Goal: Check status: Check status

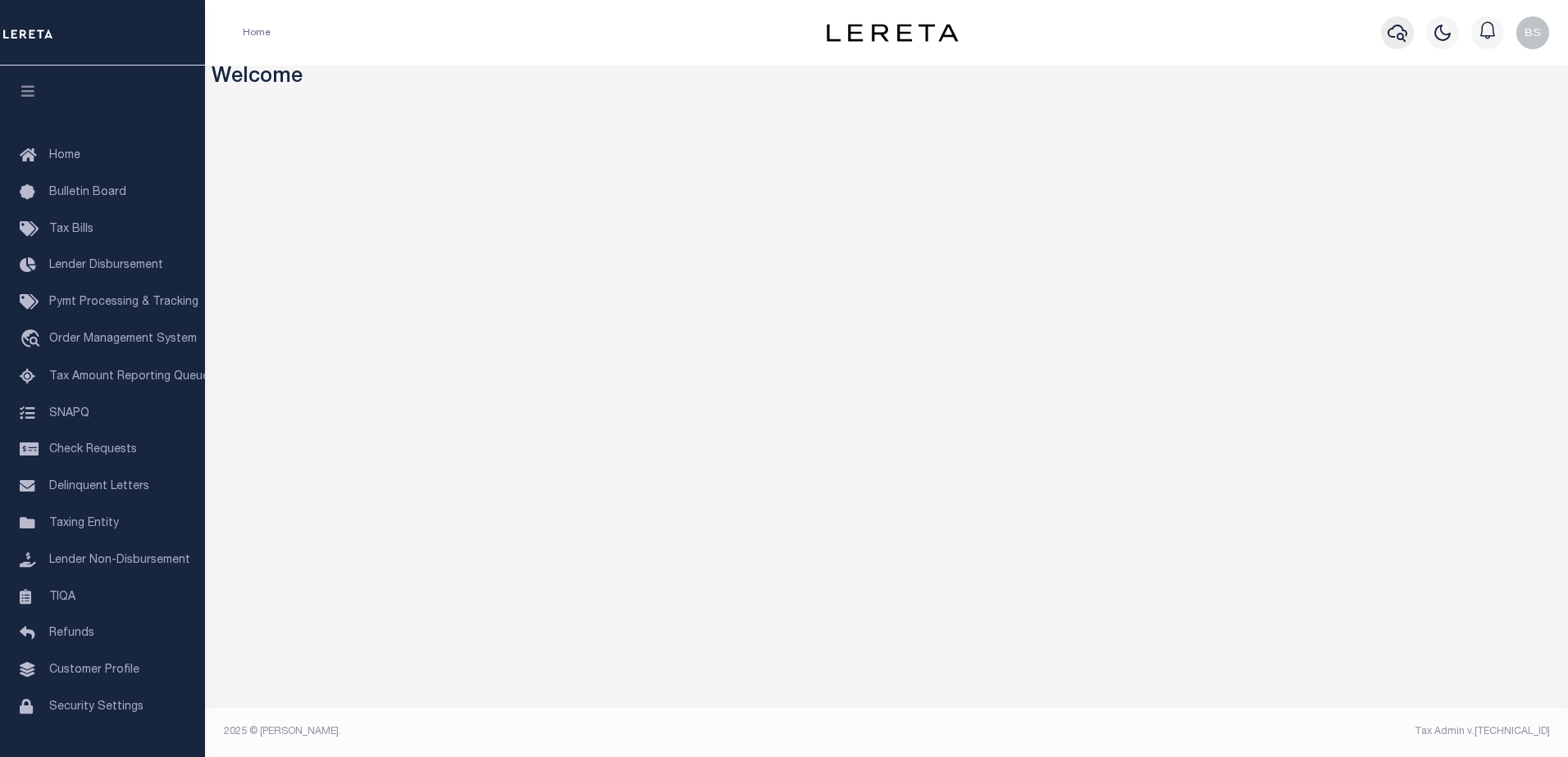
click at [1396, 22] on button "button" at bounding box center [1398, 33] width 33 height 33
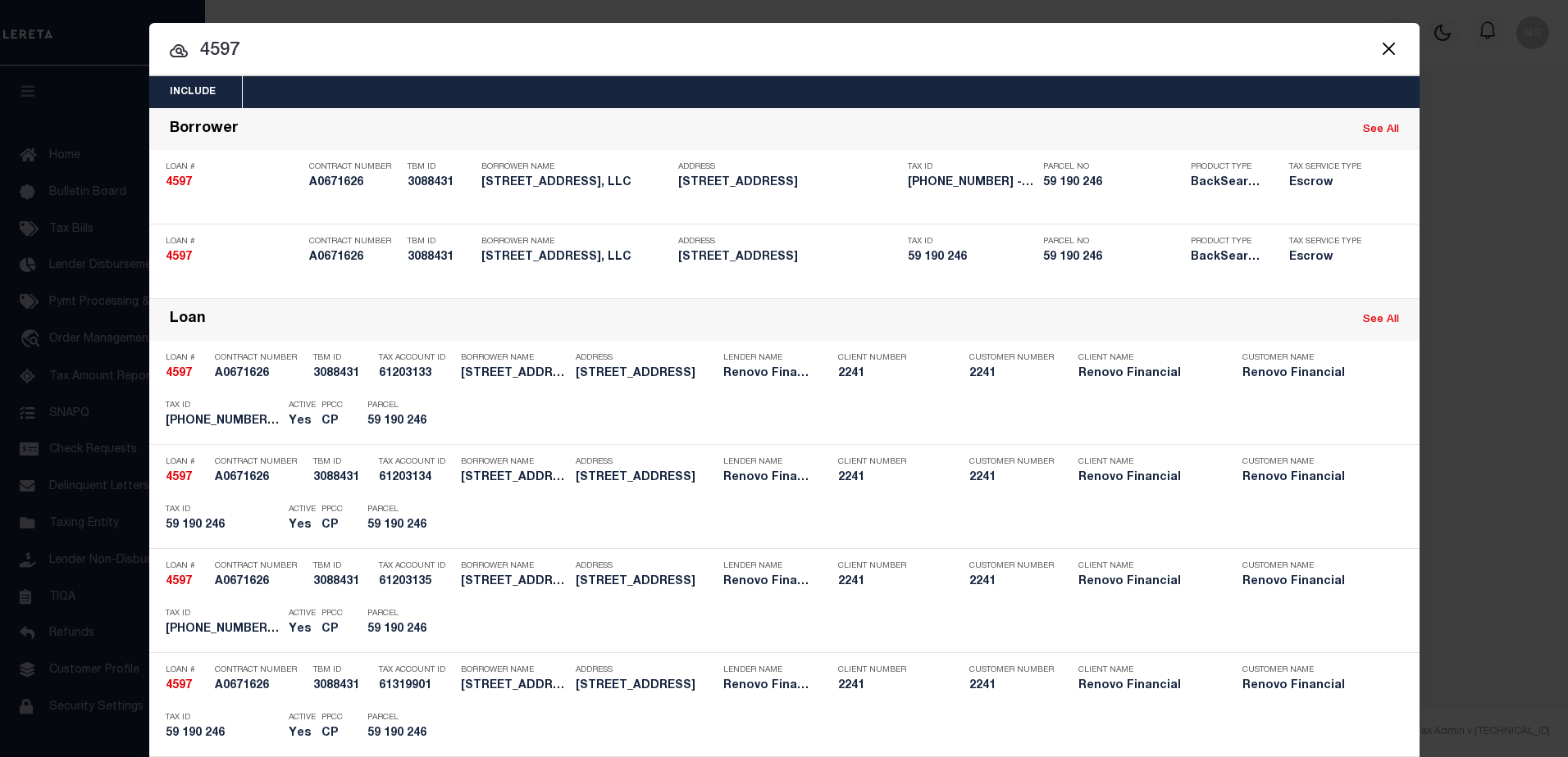
drag, startPoint x: 401, startPoint y: 54, endPoint x: 366, endPoint y: 41, distance: 37.3
click at [400, 53] on input "4597" at bounding box center [784, 51] width 1270 height 29
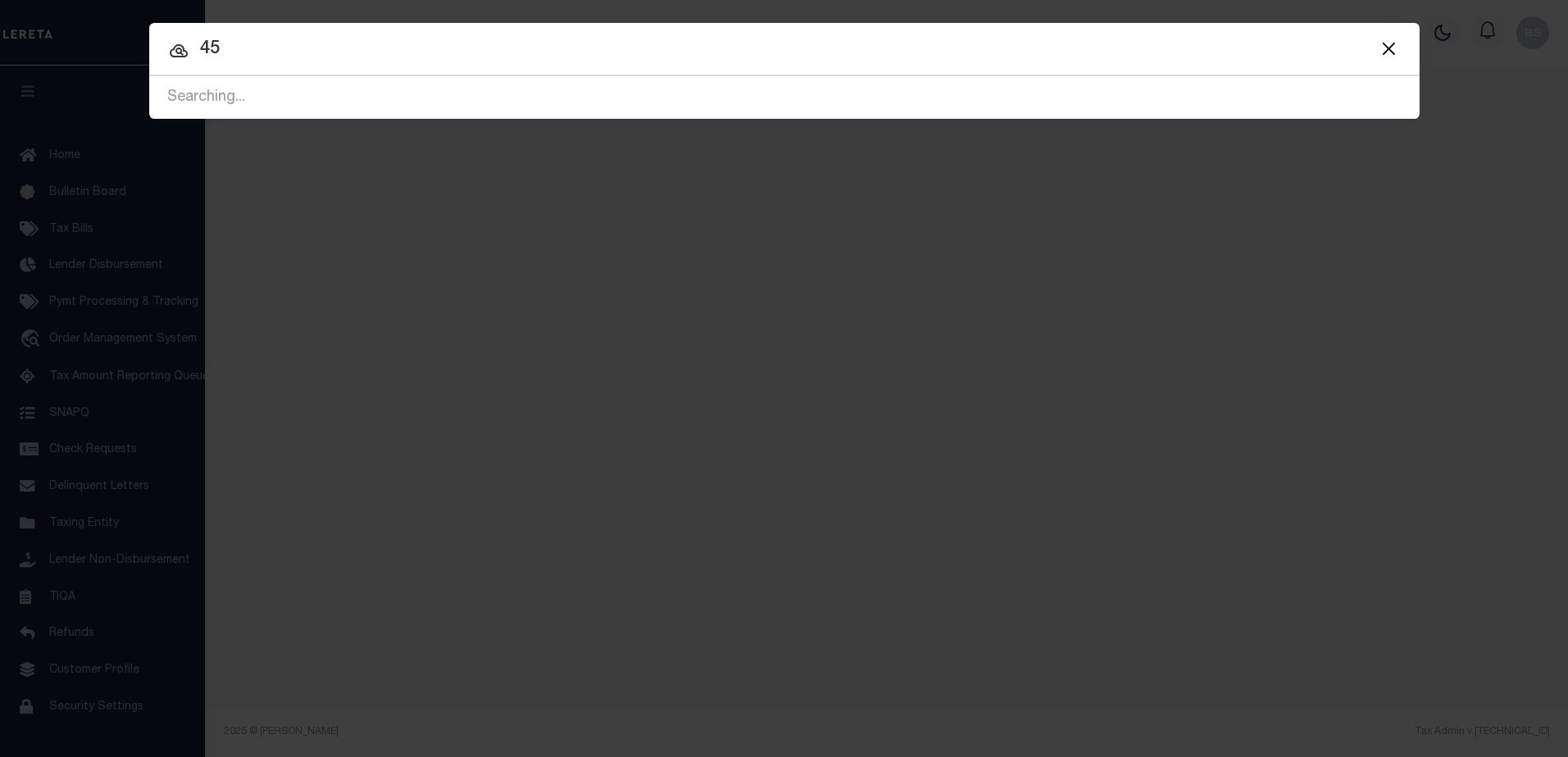
type input "4"
type input "1"
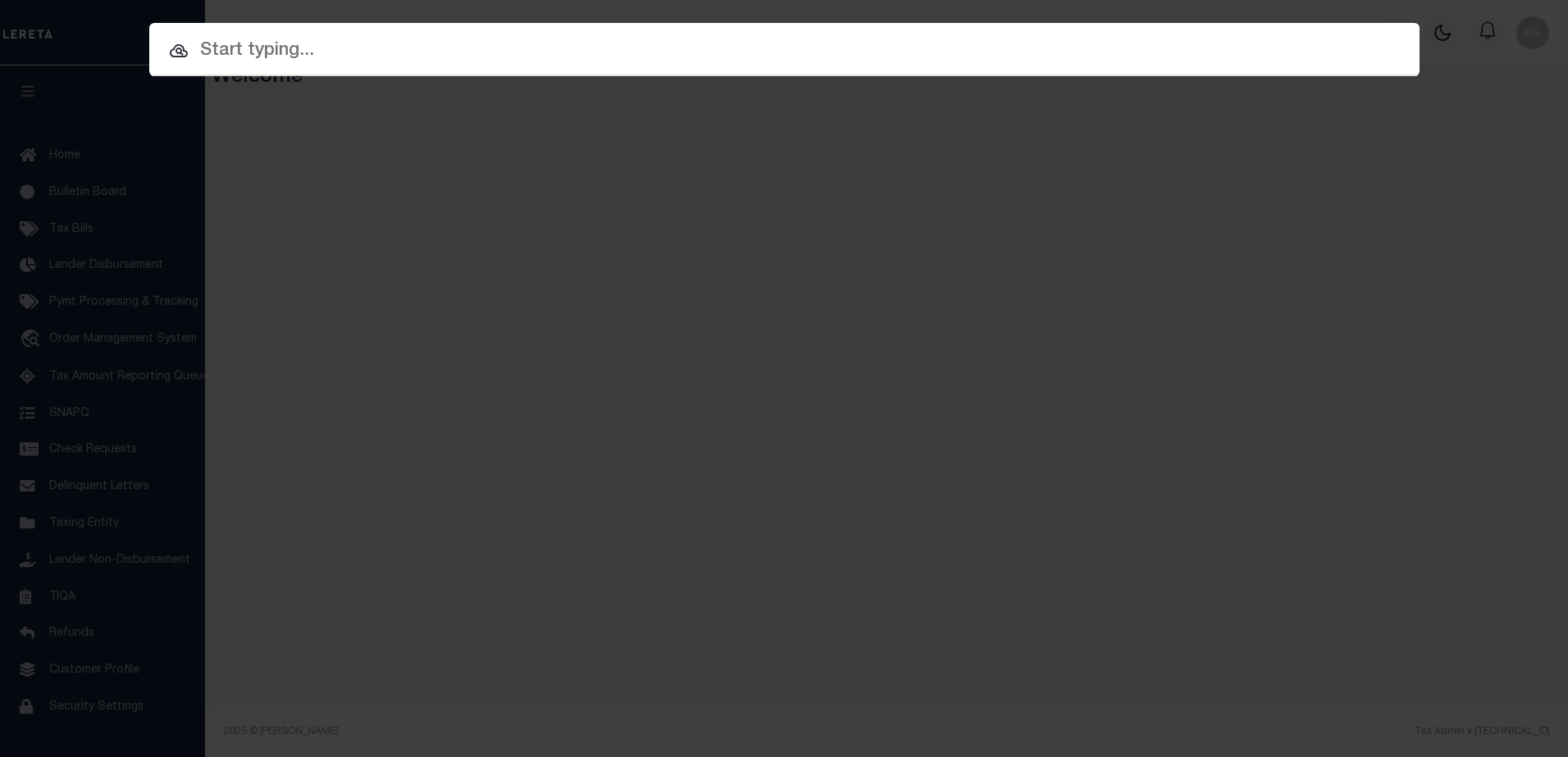
click at [319, 52] on input "text" at bounding box center [784, 51] width 1270 height 29
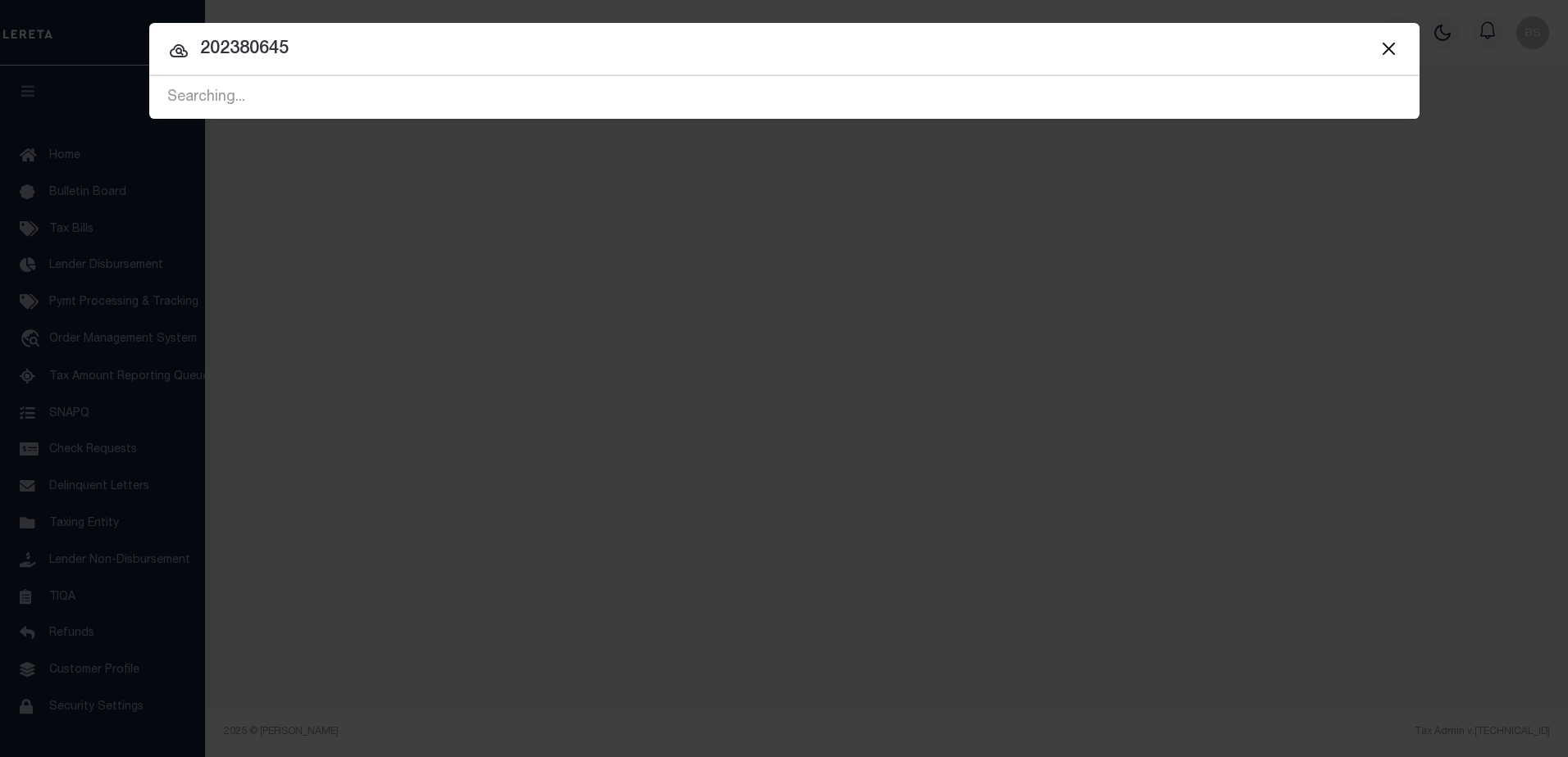
type input "202380645"
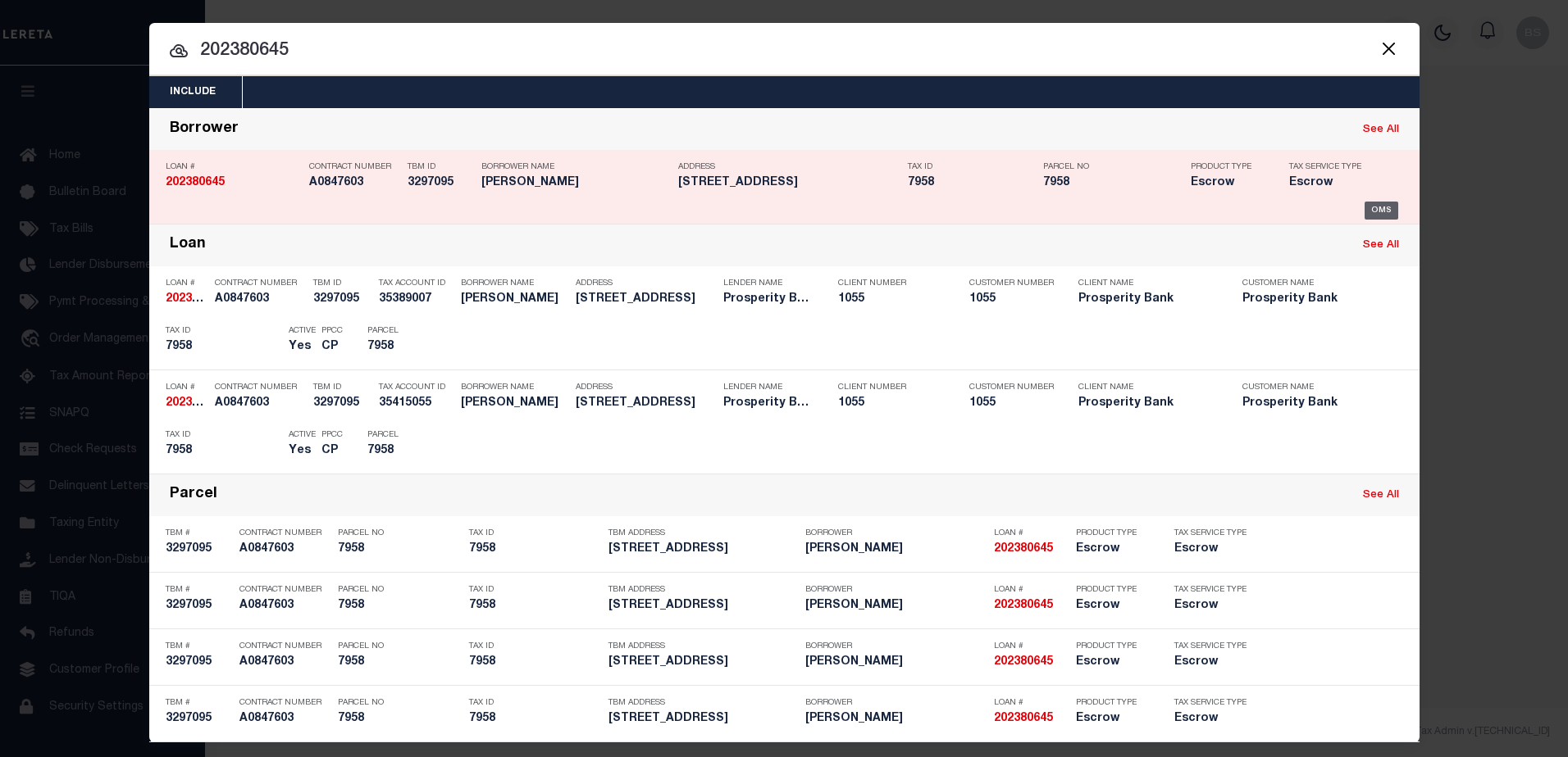
click at [1375, 205] on div "OMS" at bounding box center [1381, 211] width 33 height 18
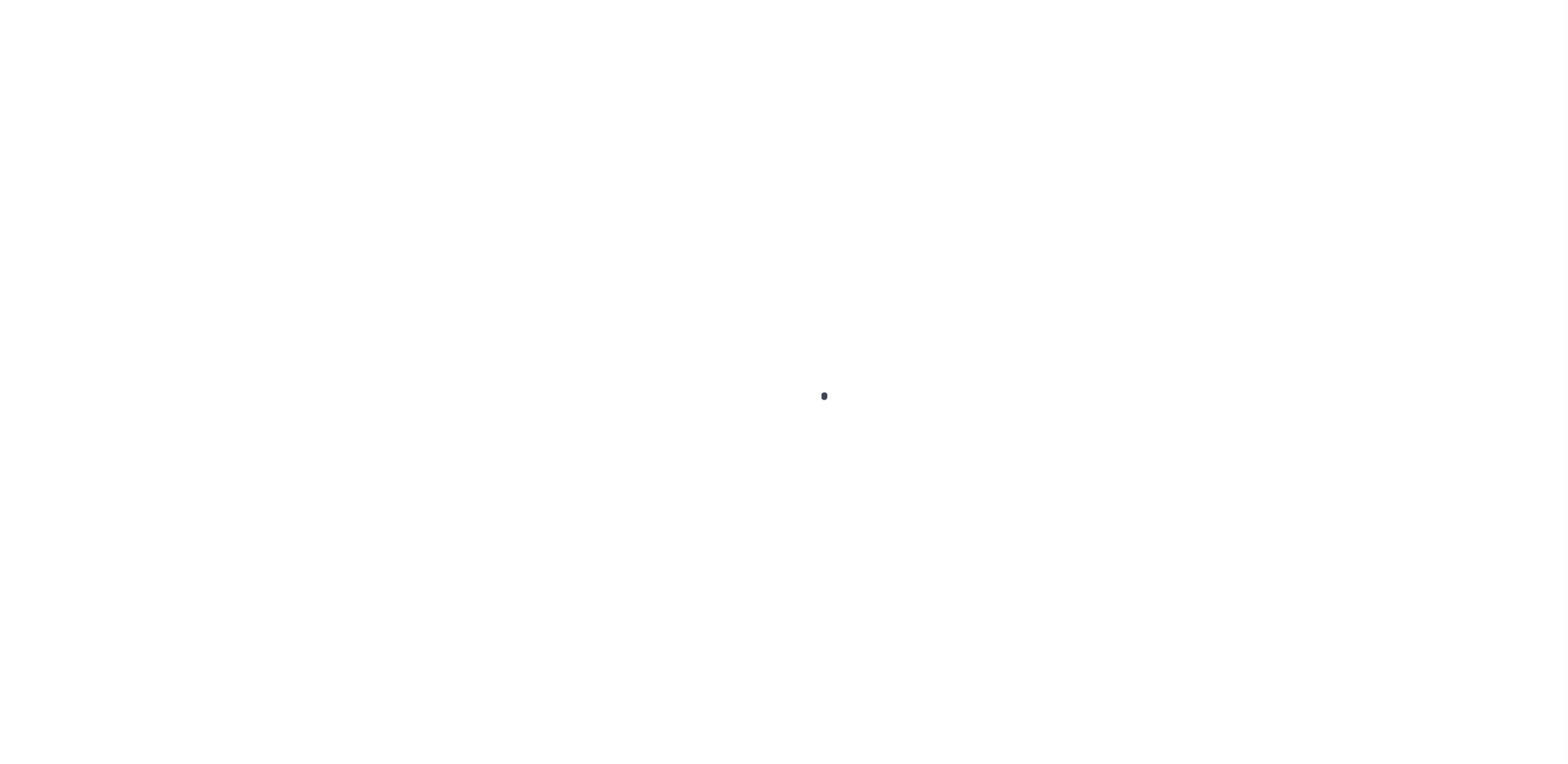
select select "10493"
select select "4028"
select select "100"
select select "Escrow"
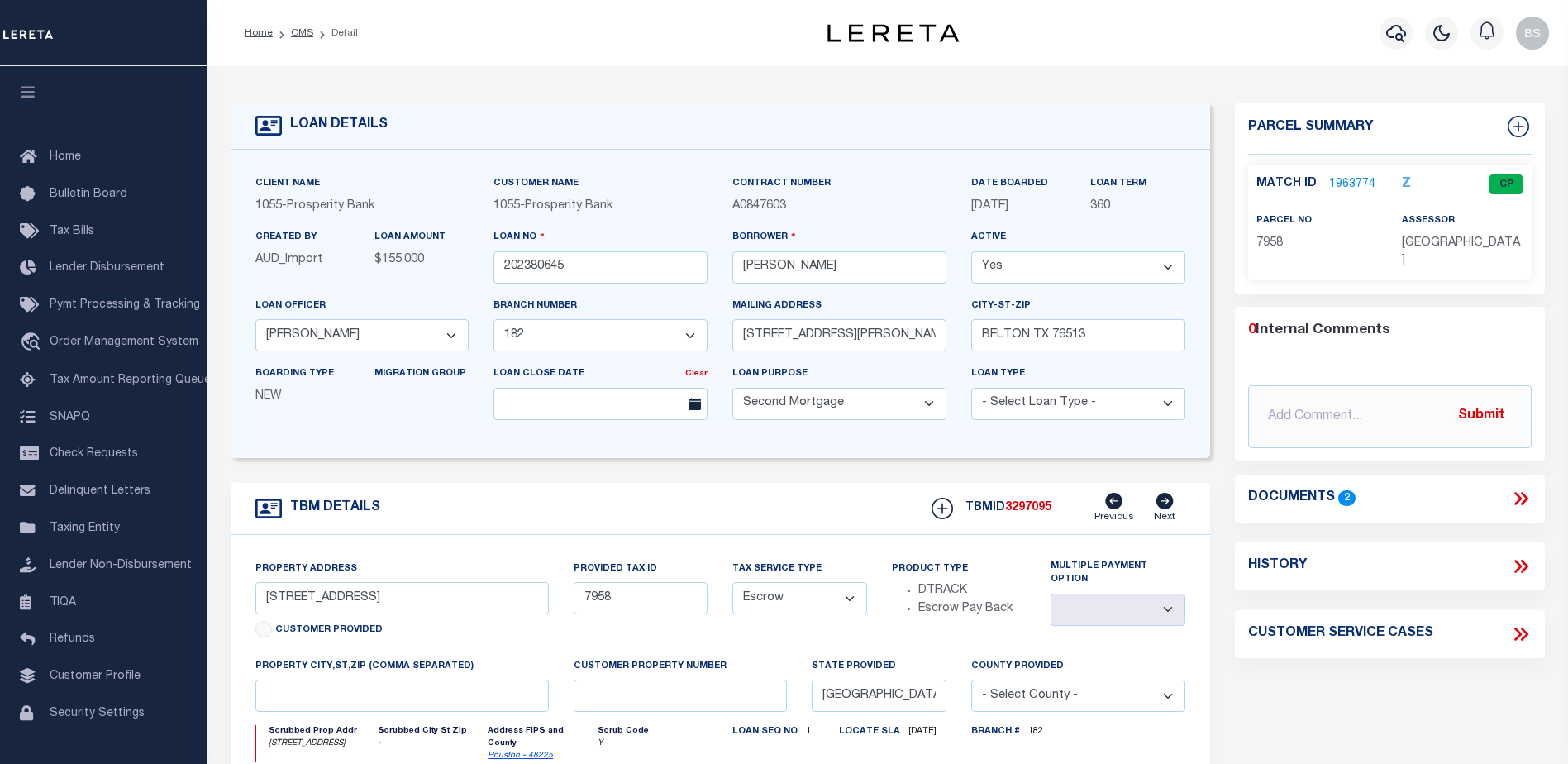
click at [1344, 182] on link "1963774" at bounding box center [1352, 185] width 46 height 18
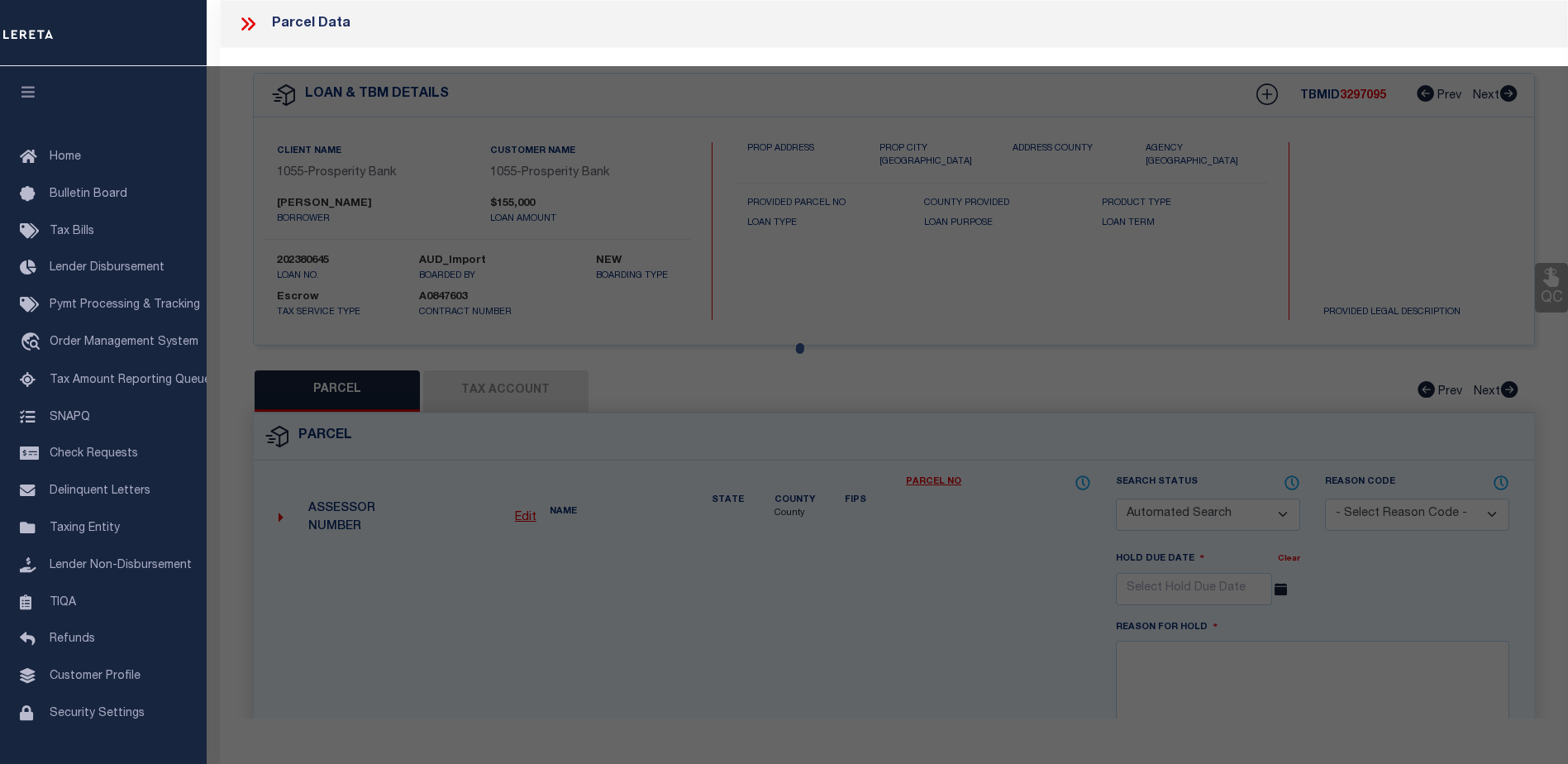
checkbox input "false"
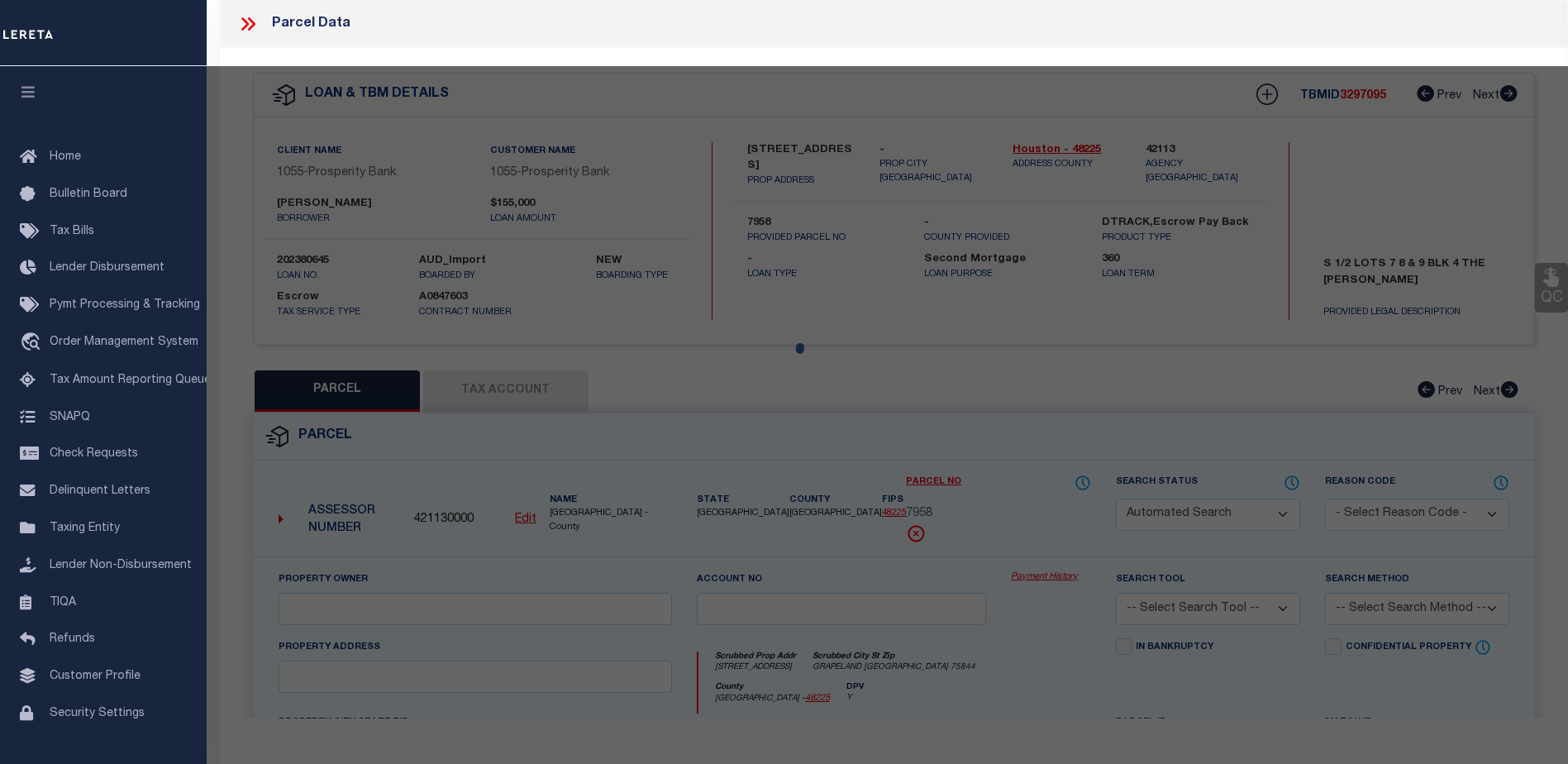
select select "CP"
type input "STAFFORD JOSE"
select select
type input "301 AUGUSTA ST"
checkbox input "false"
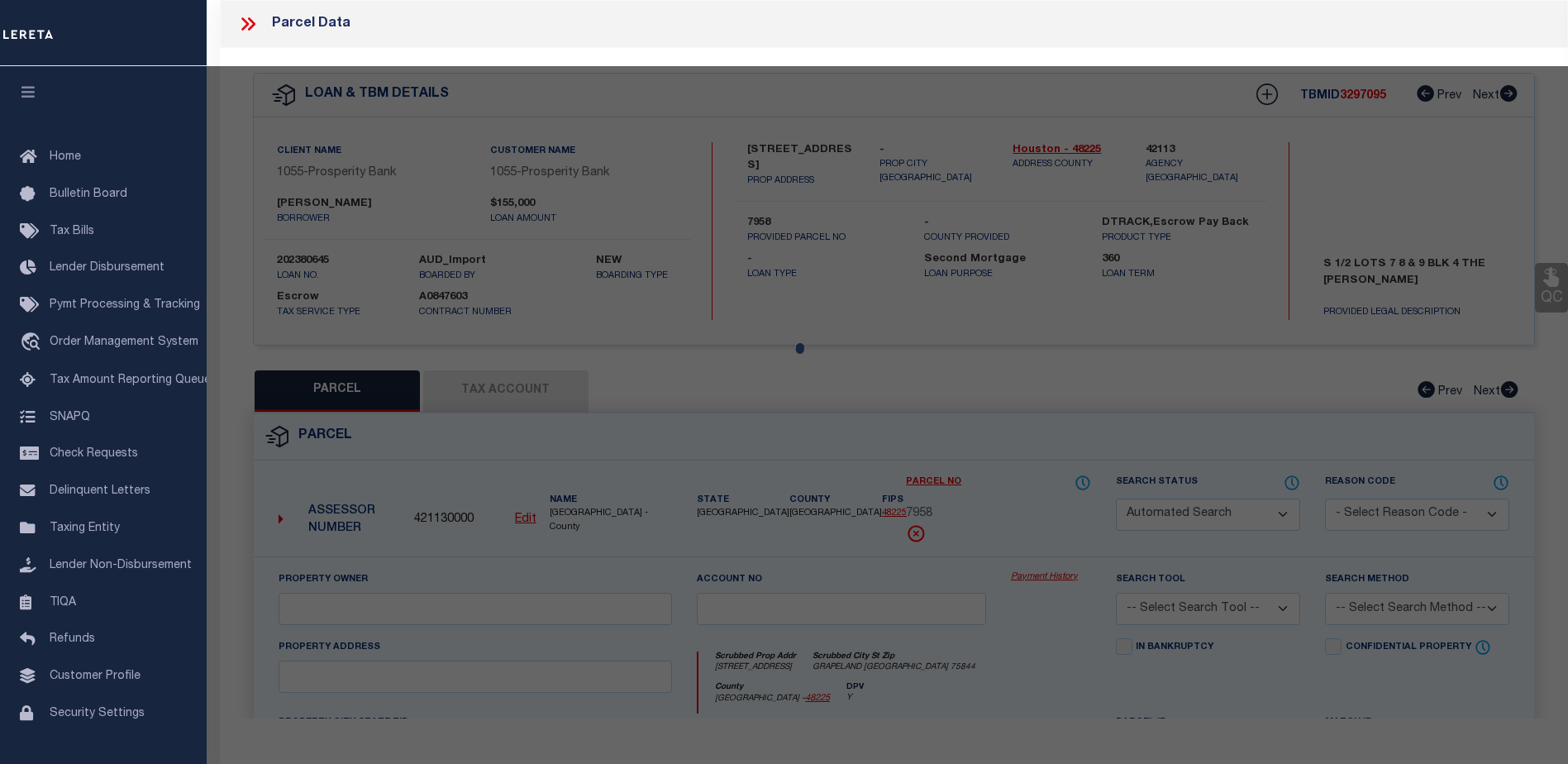
type input "GRAPELAND TX 75844"
type textarea "EDENS ADDN LOT S 1/2 OF 7, 8 AND 9 BLK 4"
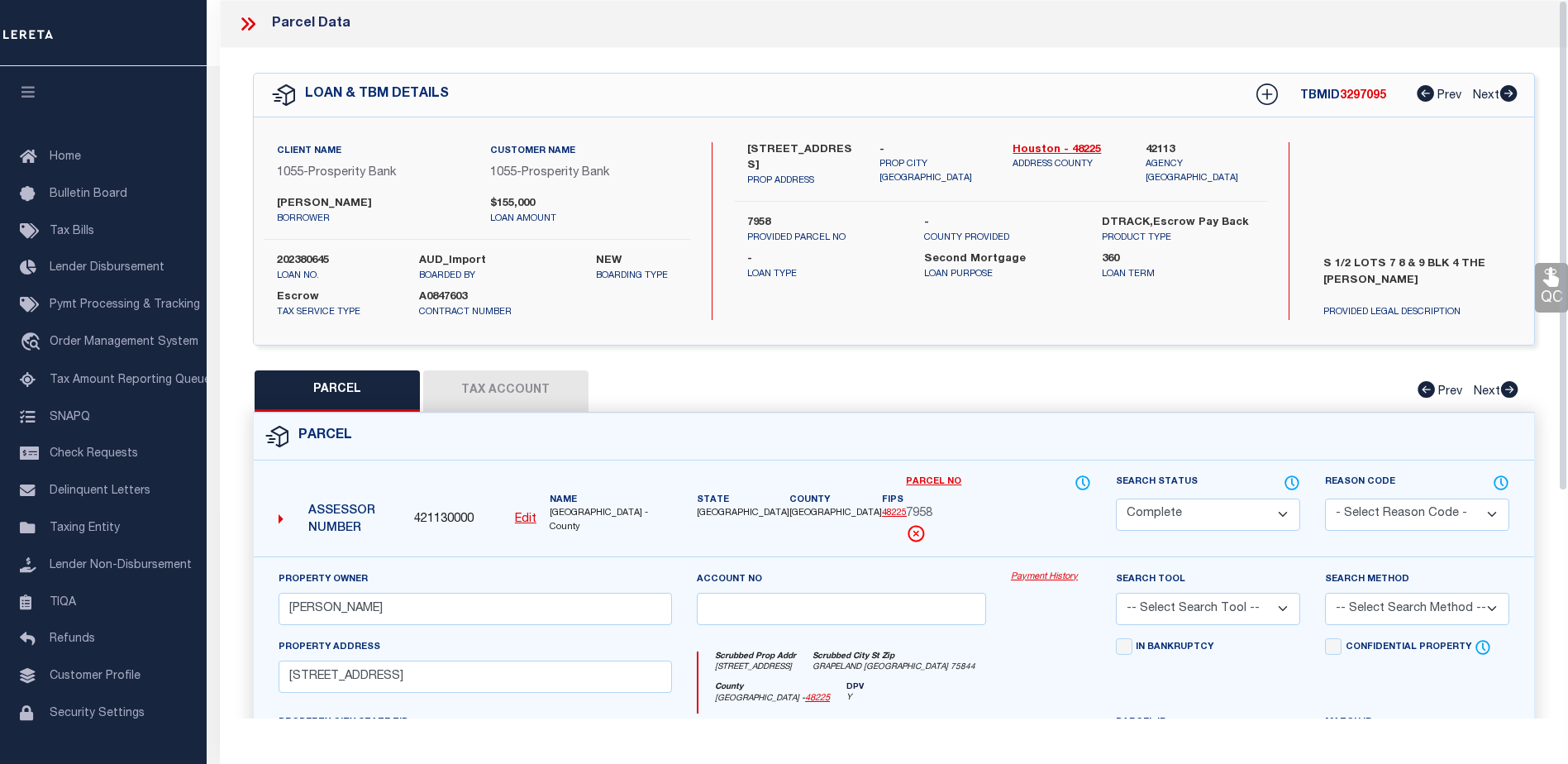
click at [1034, 577] on link "Payment History" at bounding box center [1051, 577] width 80 height 14
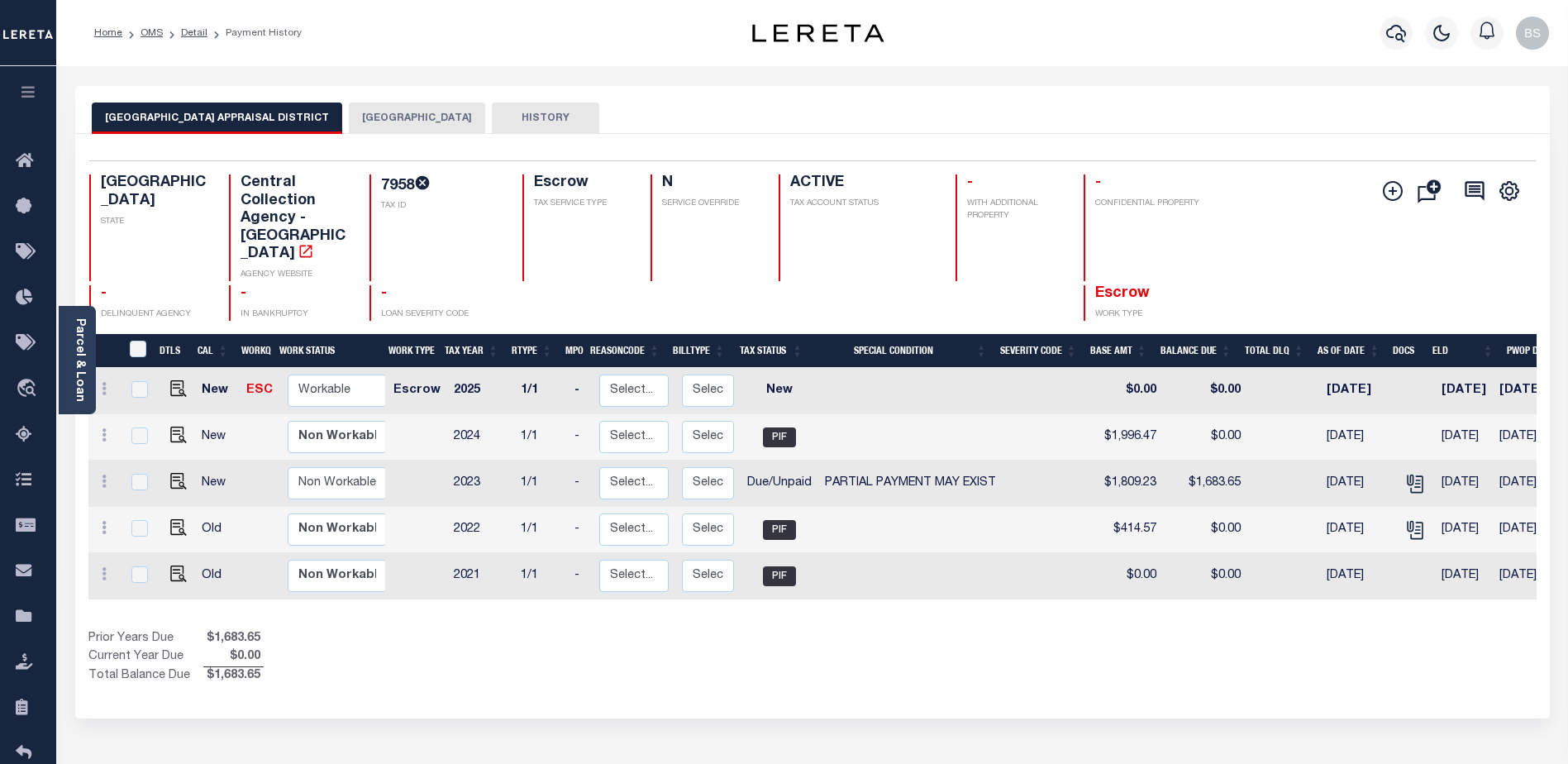
click at [372, 122] on button "[GEOGRAPHIC_DATA]" at bounding box center [417, 118] width 137 height 32
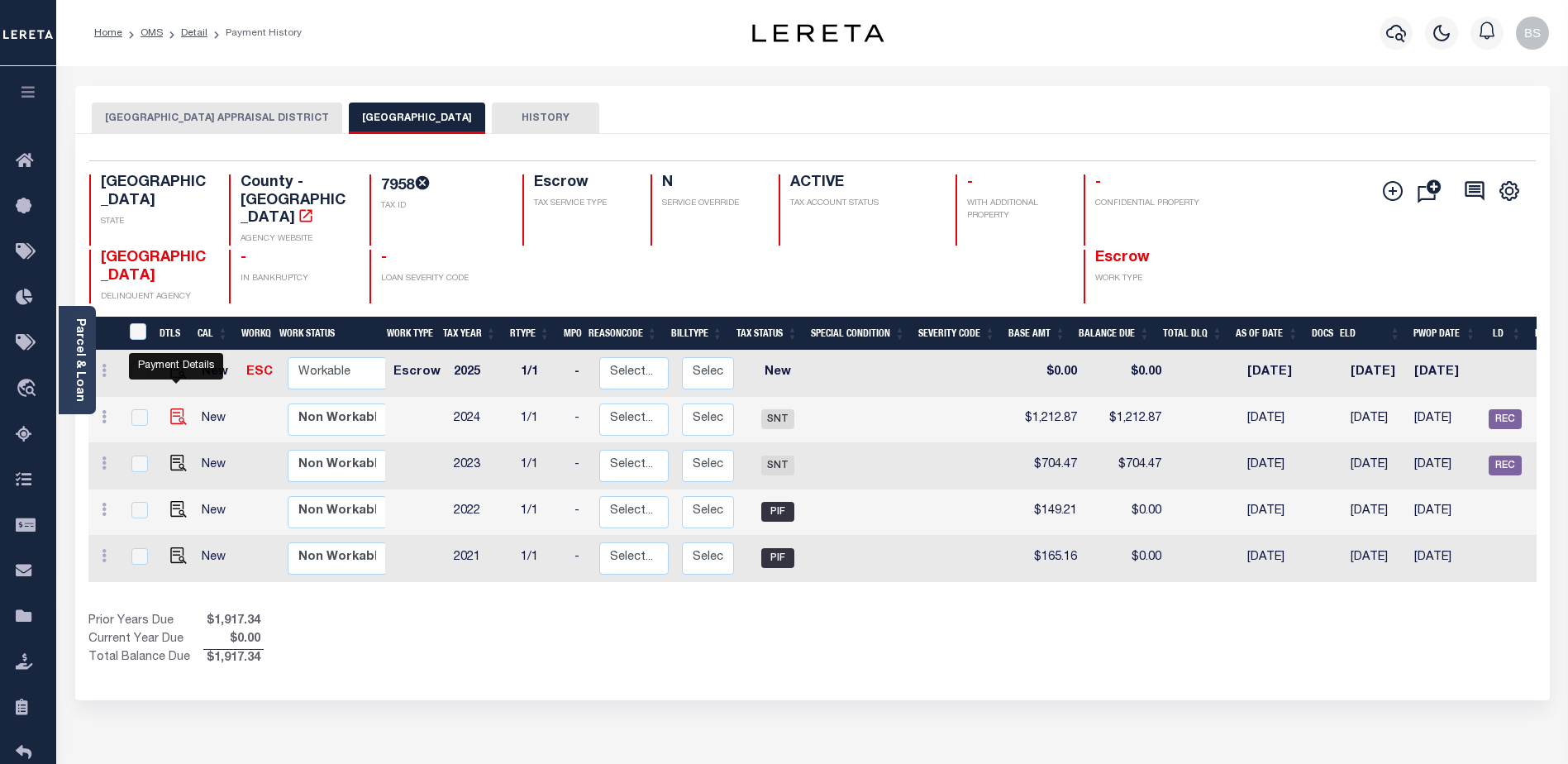
click at [170, 409] on img "" at bounding box center [178, 417] width 17 height 17
checkbox input "true"
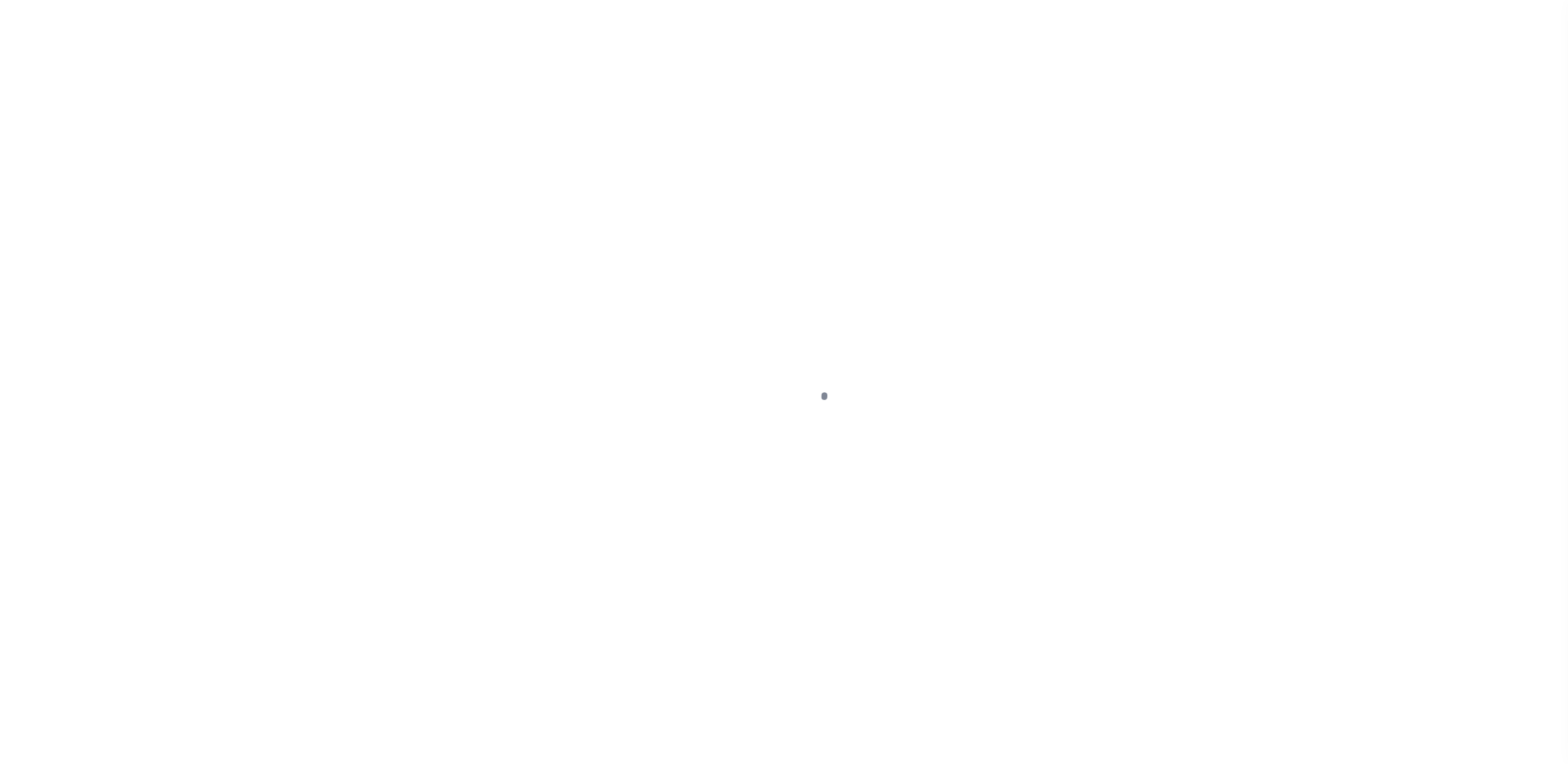
select select "SNT"
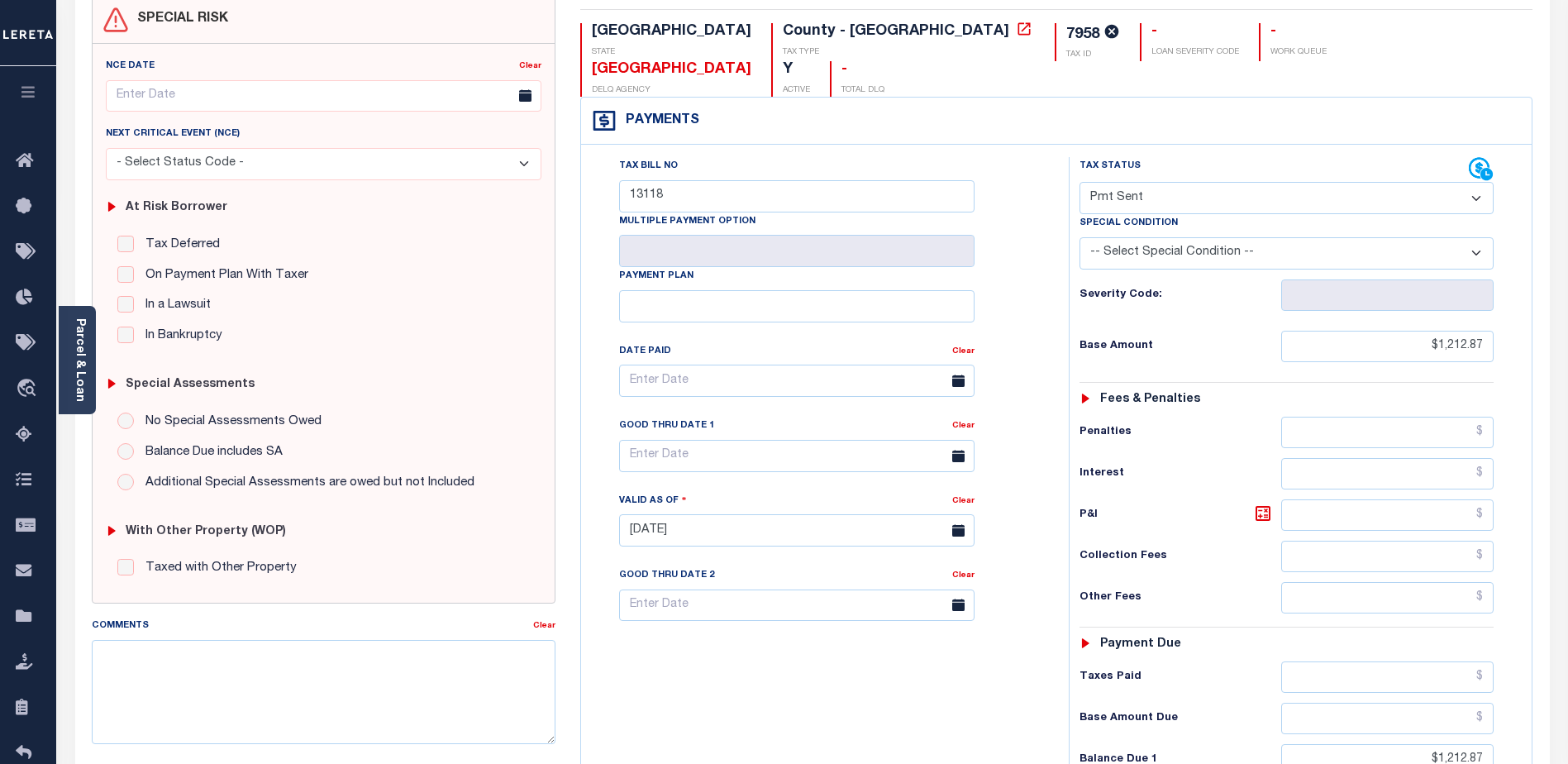
scroll to position [83, 0]
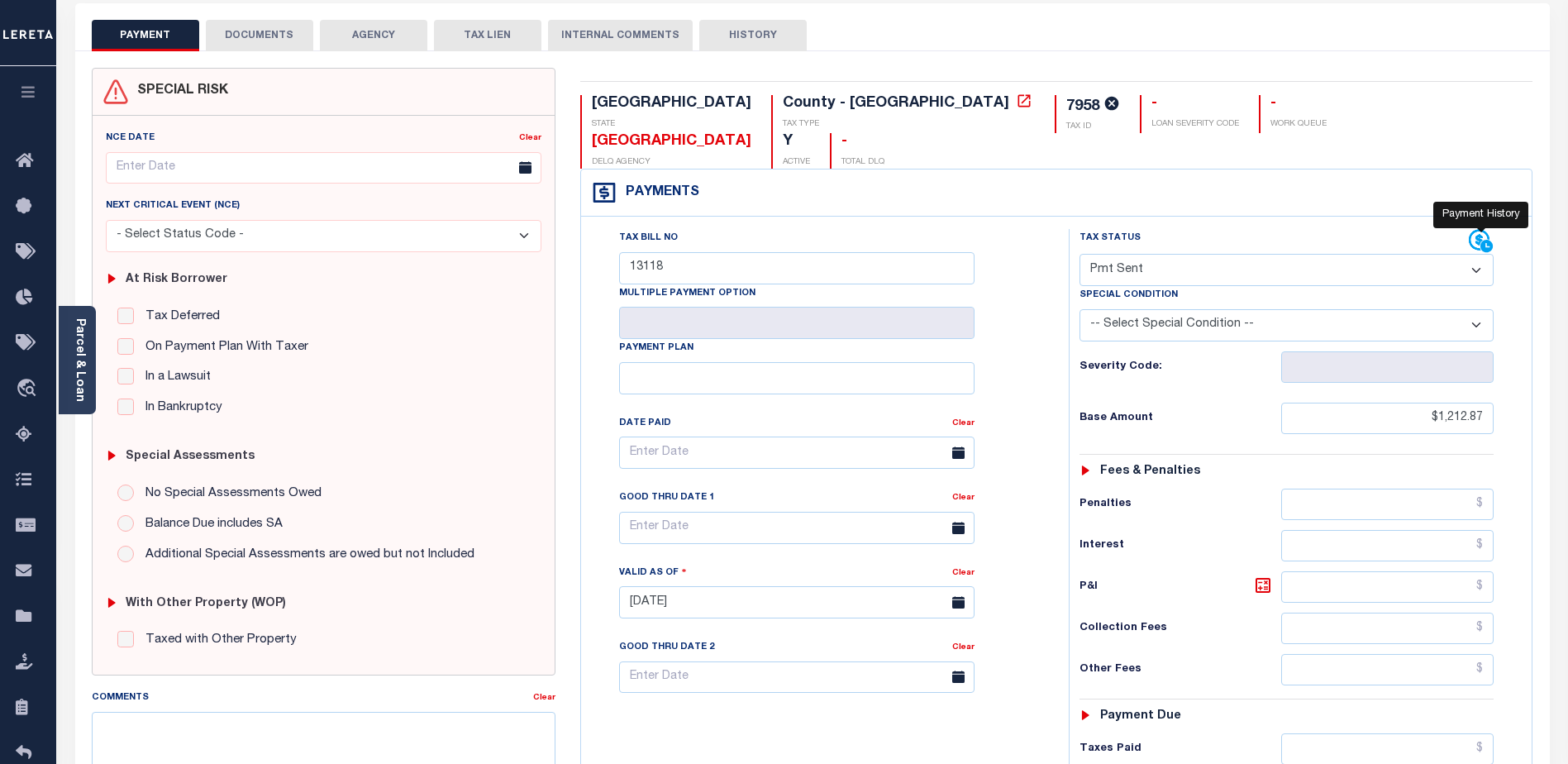
click at [1480, 230] on icon at bounding box center [1480, 240] width 20 height 20
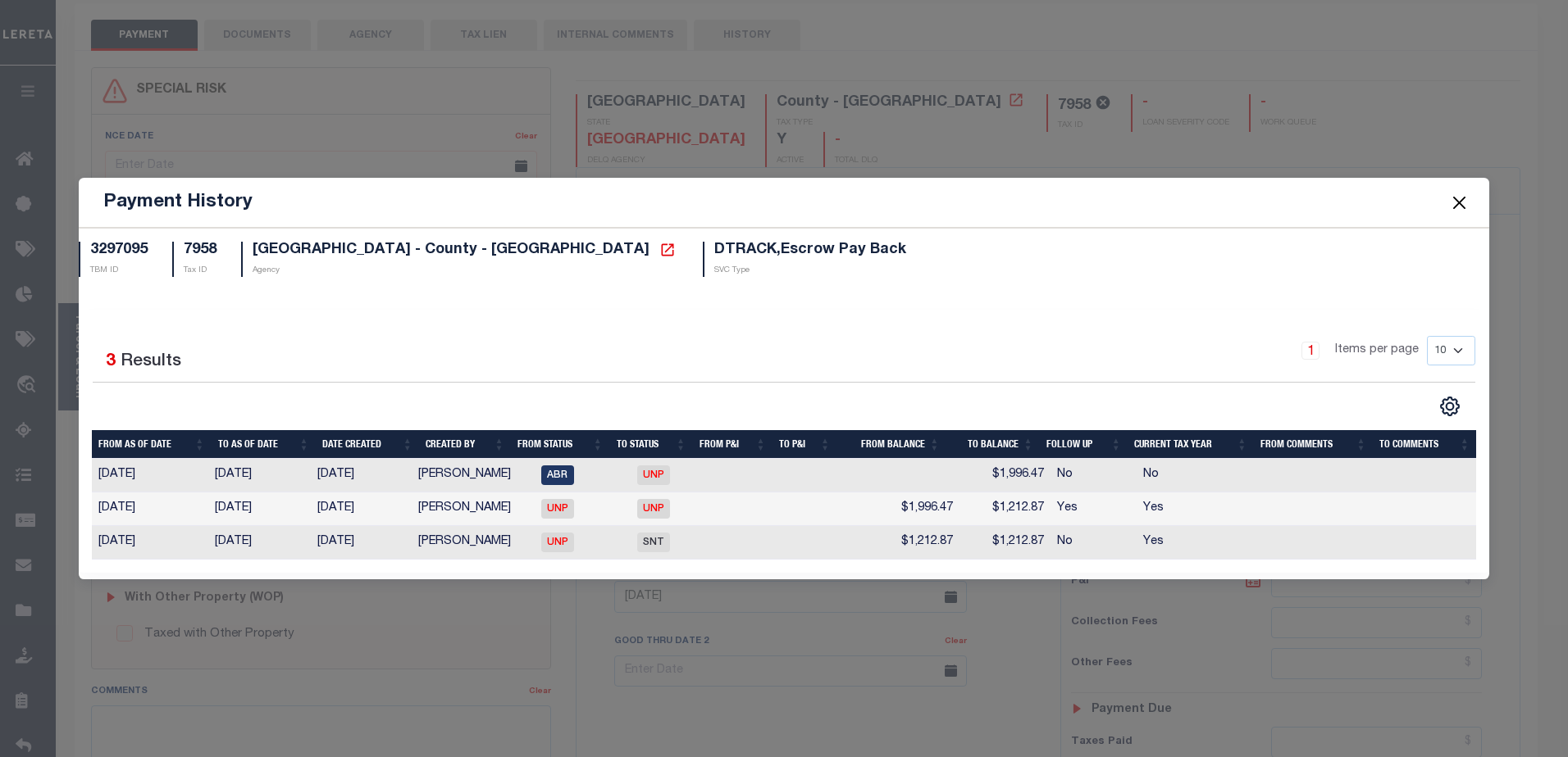
click at [1458, 197] on button "Close" at bounding box center [1458, 202] width 21 height 21
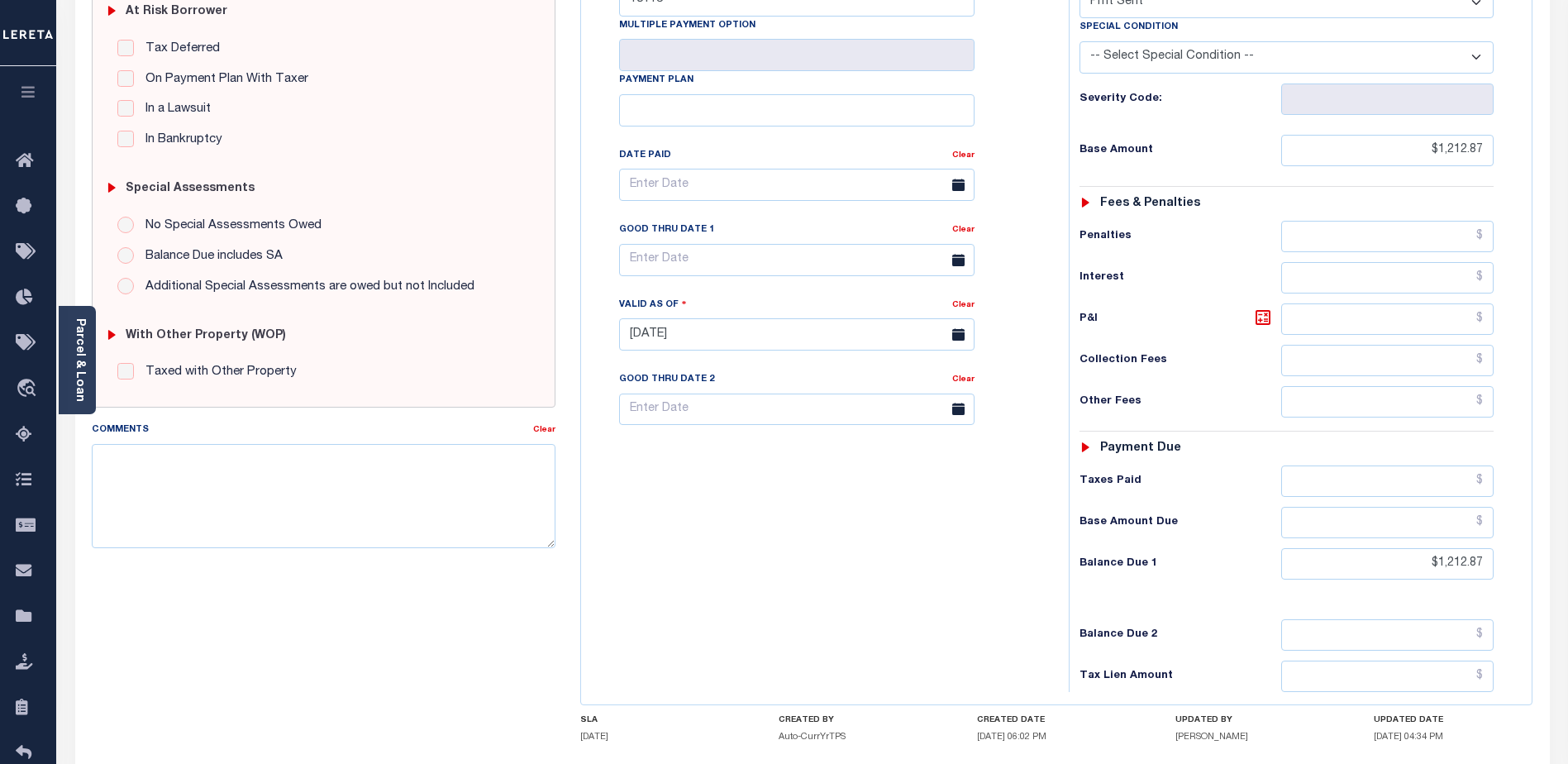
scroll to position [454, 0]
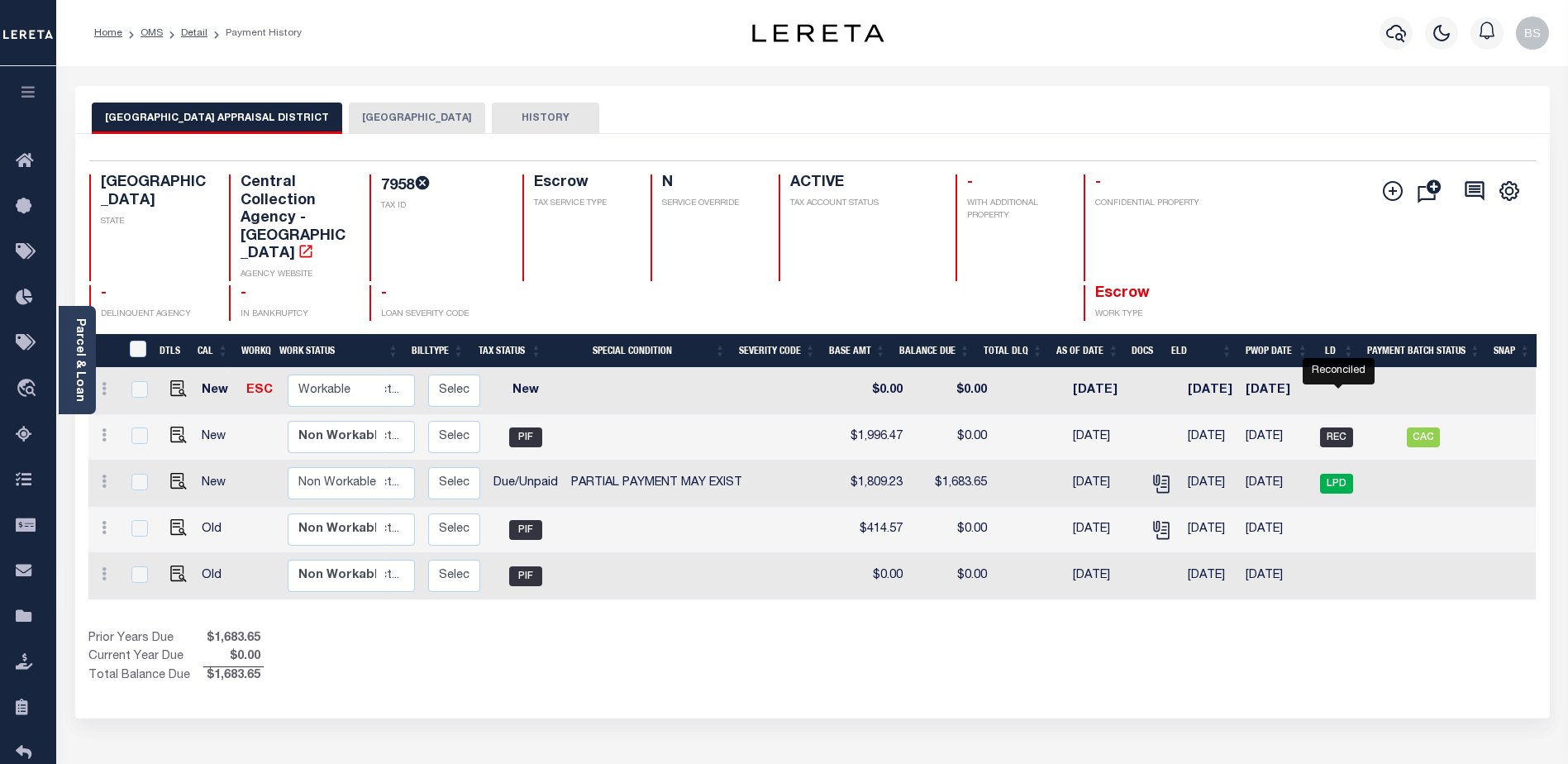
click at [1343, 428] on span "REC" at bounding box center [1337, 437] width 33 height 20
checkbox input "true"
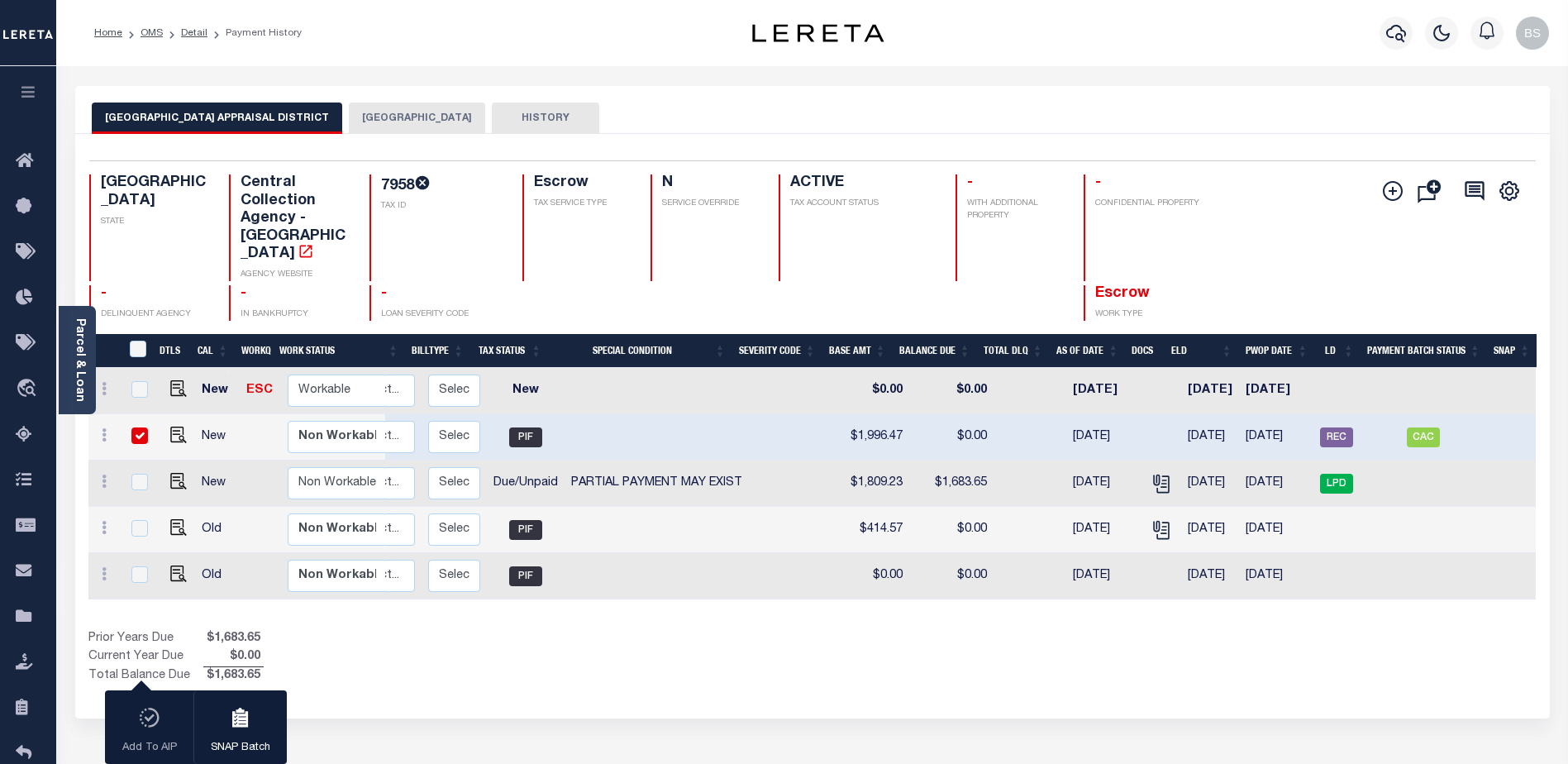
click at [136, 428] on input "checkbox" at bounding box center [139, 436] width 17 height 17
checkbox input "false"
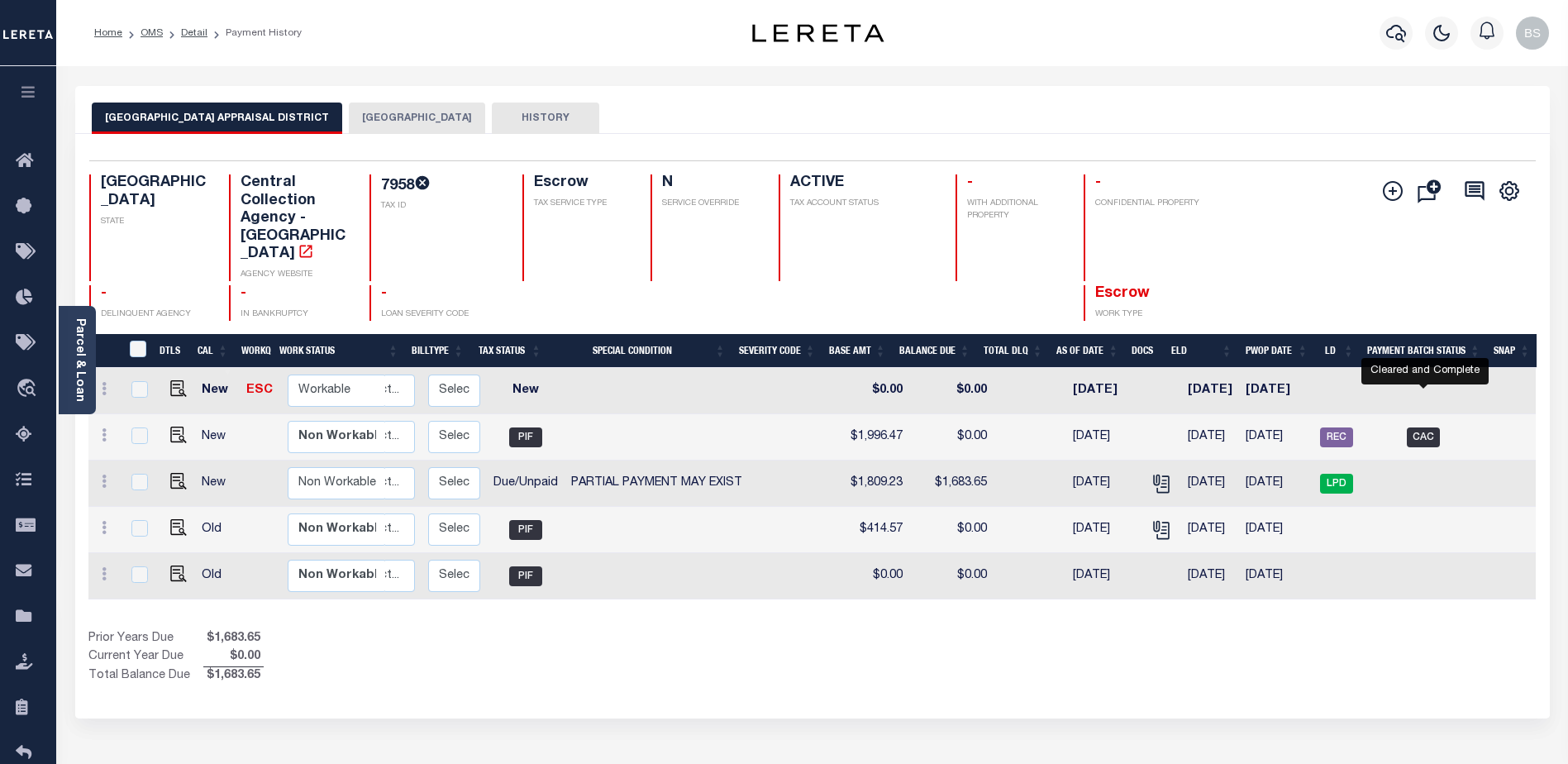
click at [1431, 428] on span "CAC" at bounding box center [1424, 437] width 33 height 20
checkbox input "true"
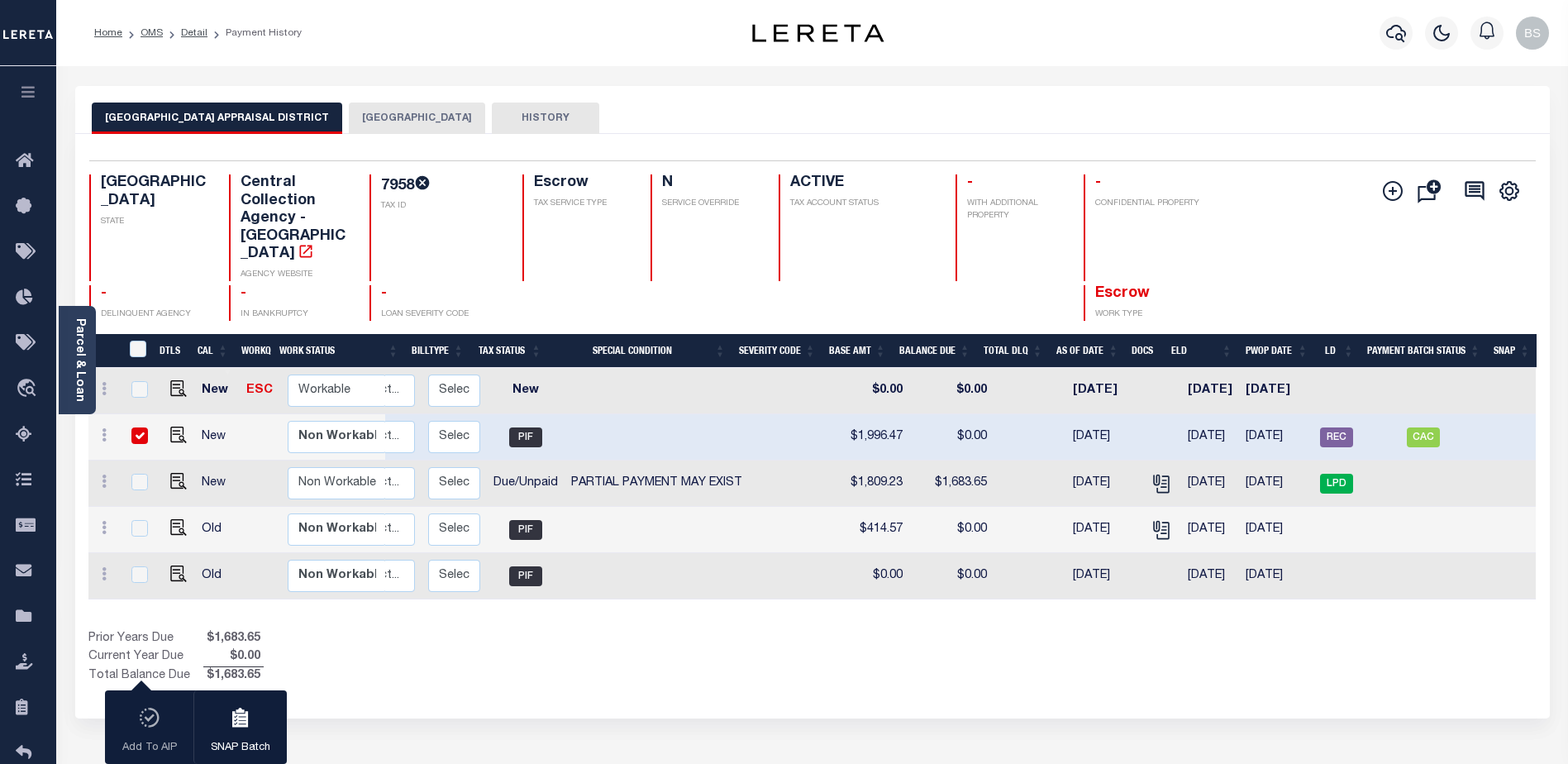
click at [138, 428] on input "checkbox" at bounding box center [139, 436] width 17 height 17
checkbox input "false"
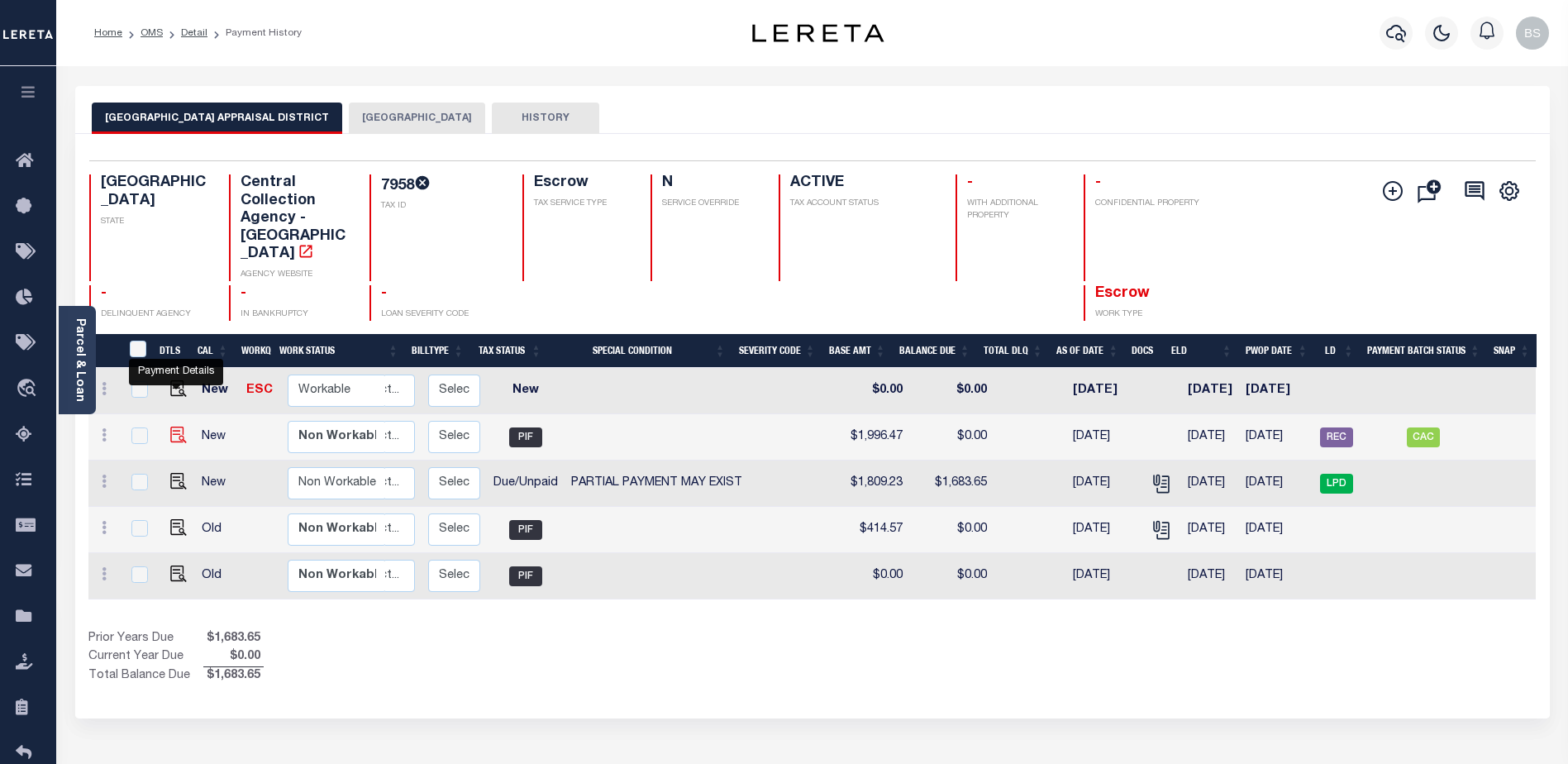
click at [170, 427] on img "" at bounding box center [178, 435] width 17 height 17
checkbox input "true"
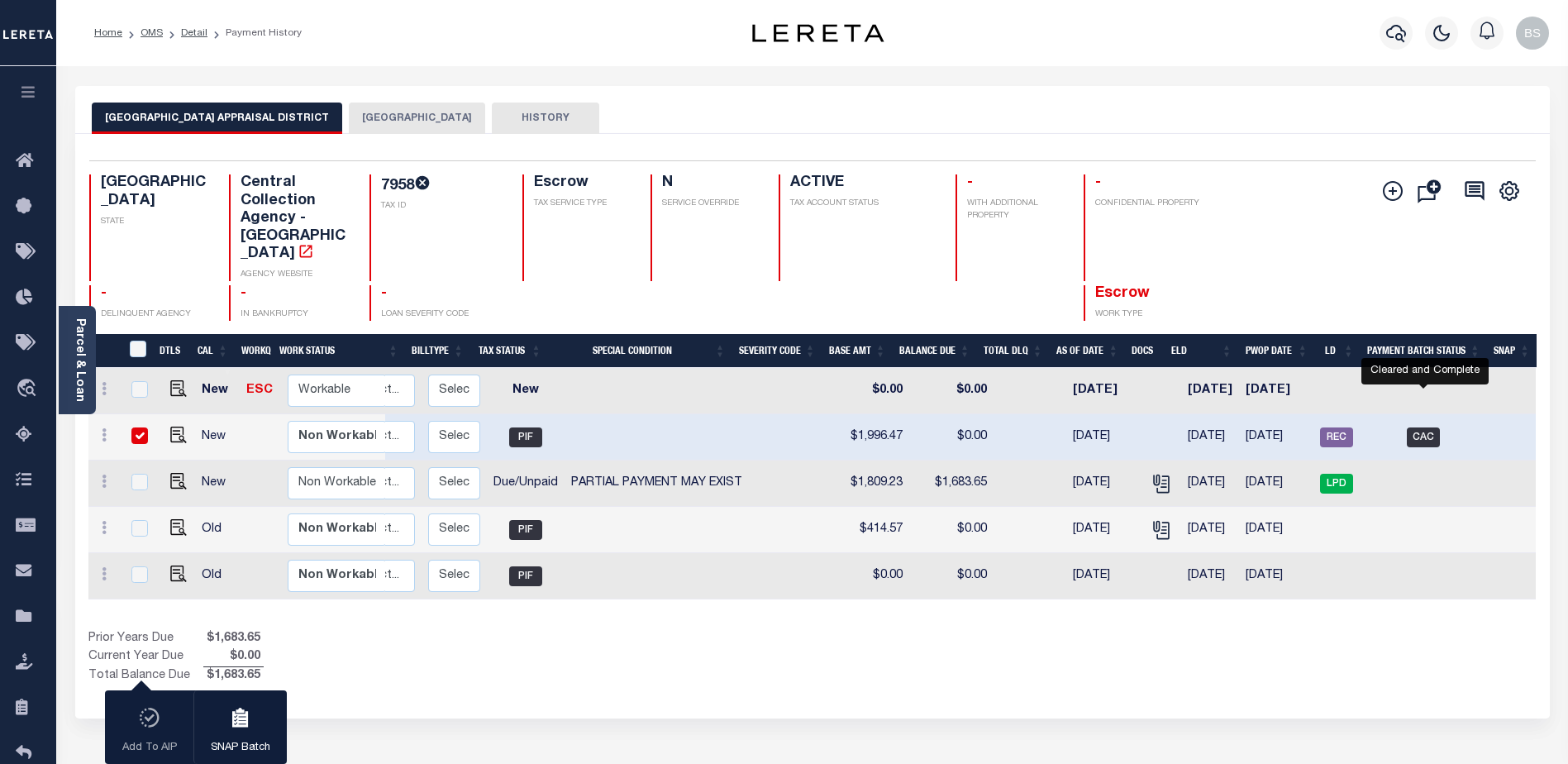
click at [1427, 428] on span "CAC" at bounding box center [1424, 437] width 33 height 20
checkbox input "false"
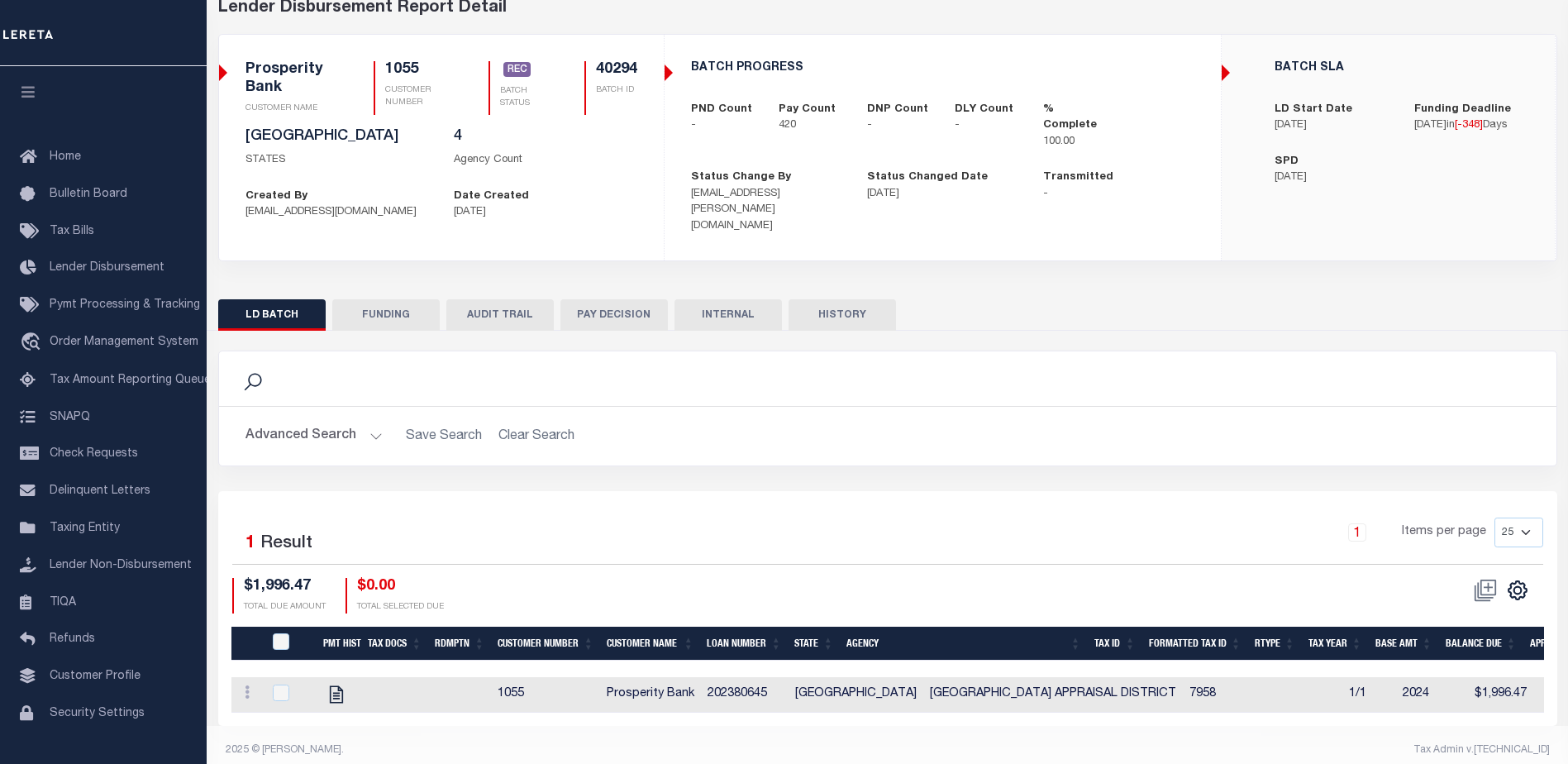
scroll to position [97, 0]
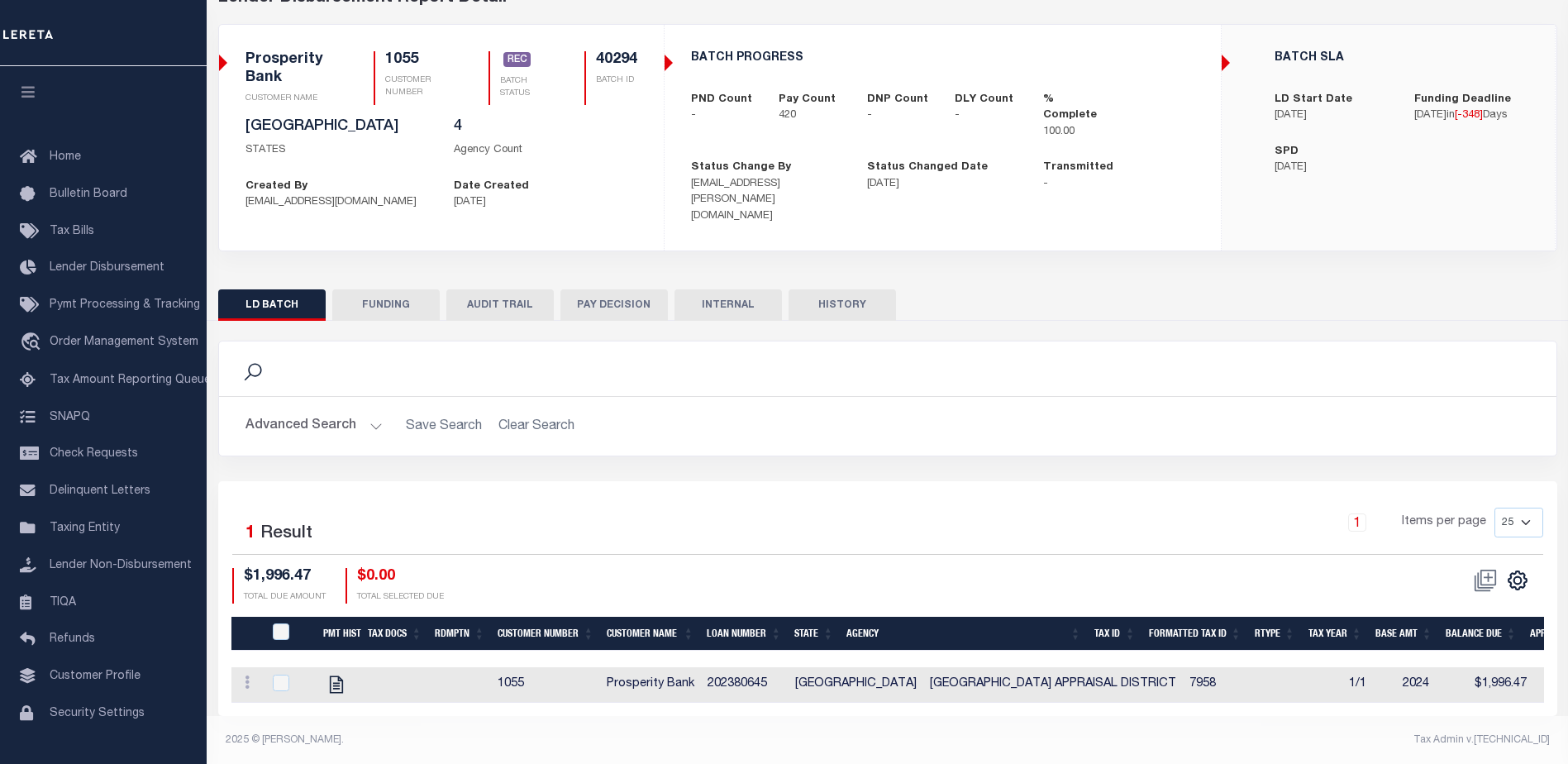
click at [388, 289] on button "FUNDING" at bounding box center [386, 305] width 108 height 32
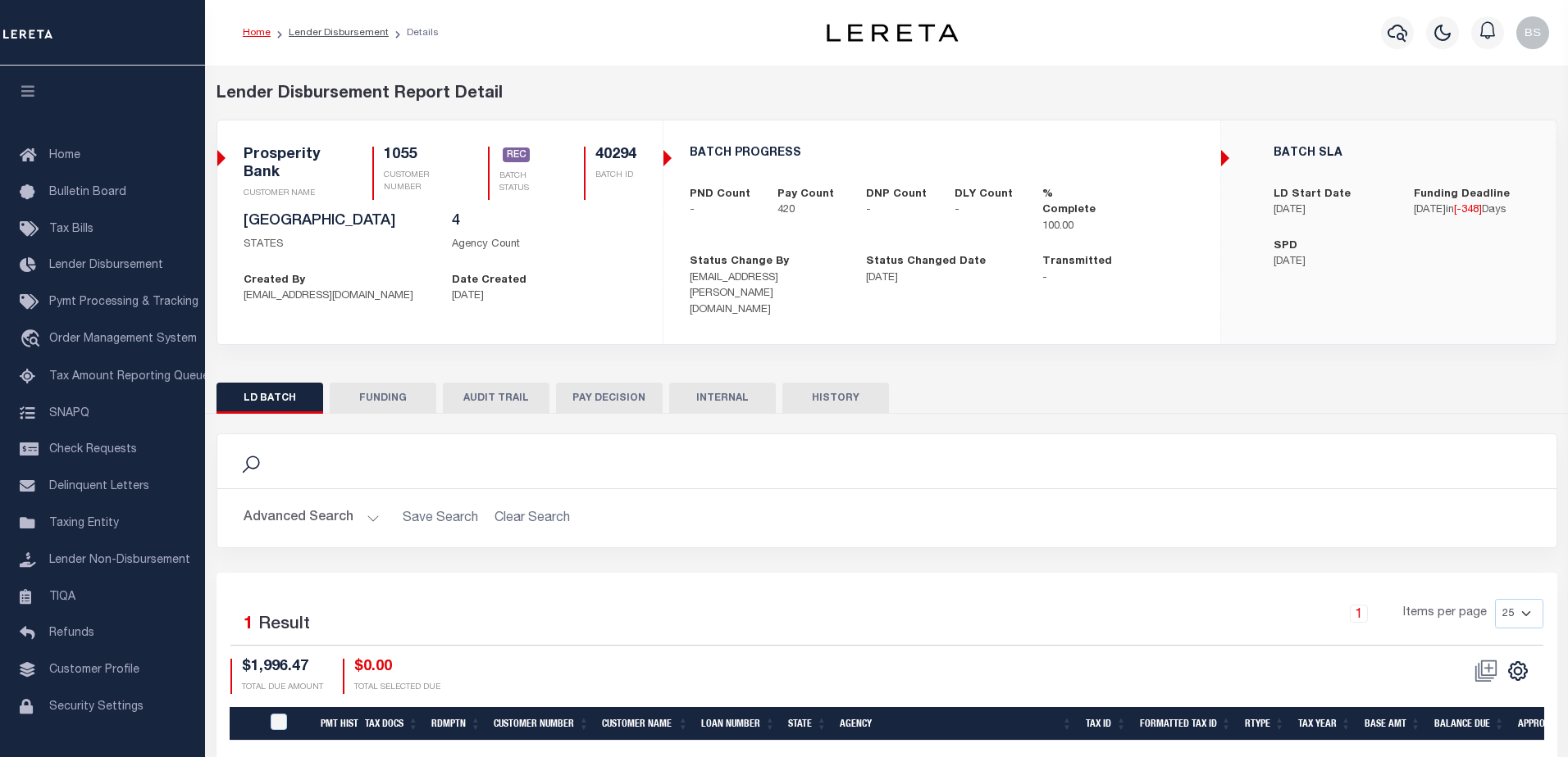
type input "$1,045,996.45"
type input "$0"
type input "[DATE]"
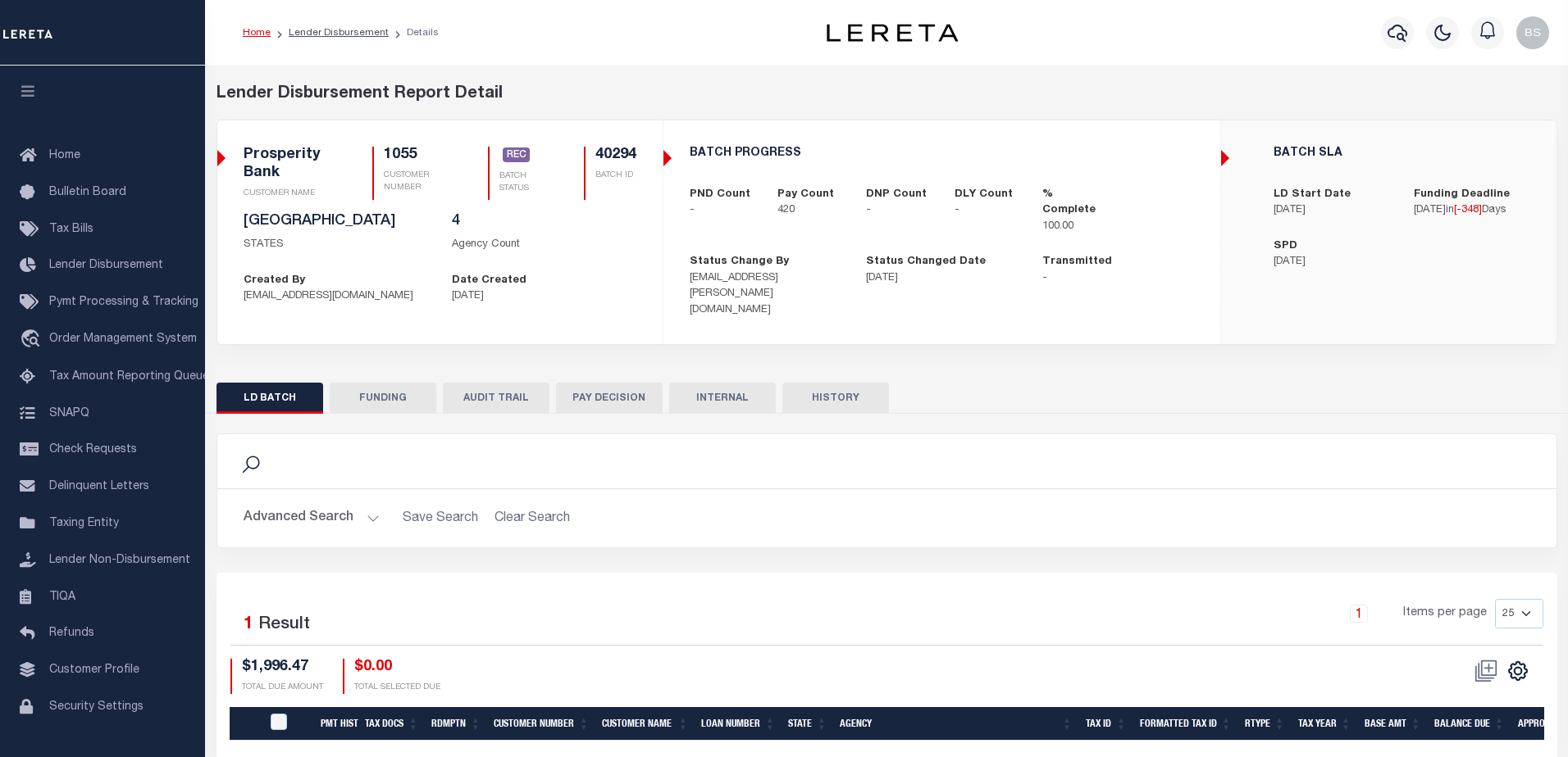
type input "20241023MMQFMPUC000644"
type input "[DATE]"
select select "100"
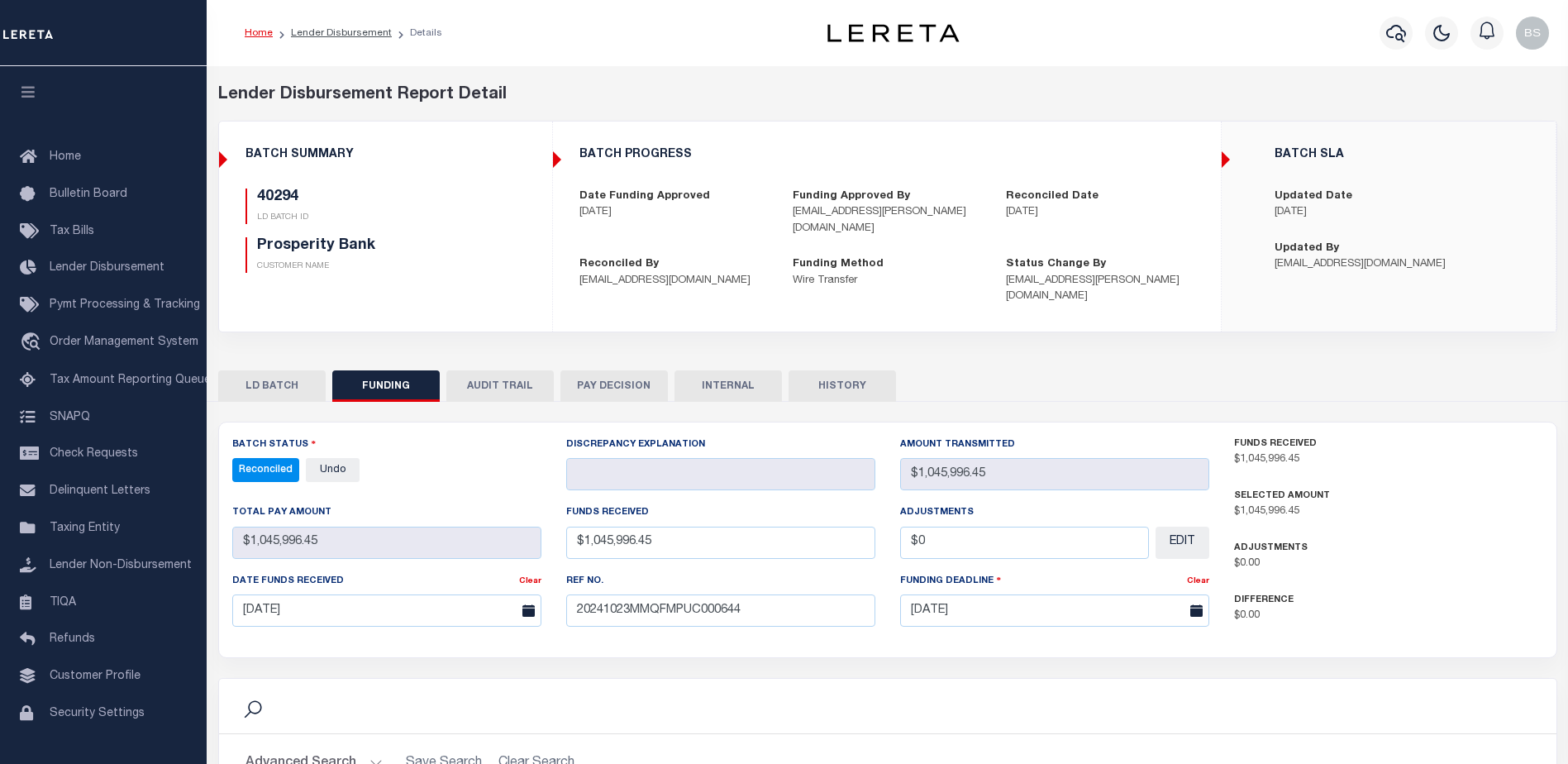
select select "100"
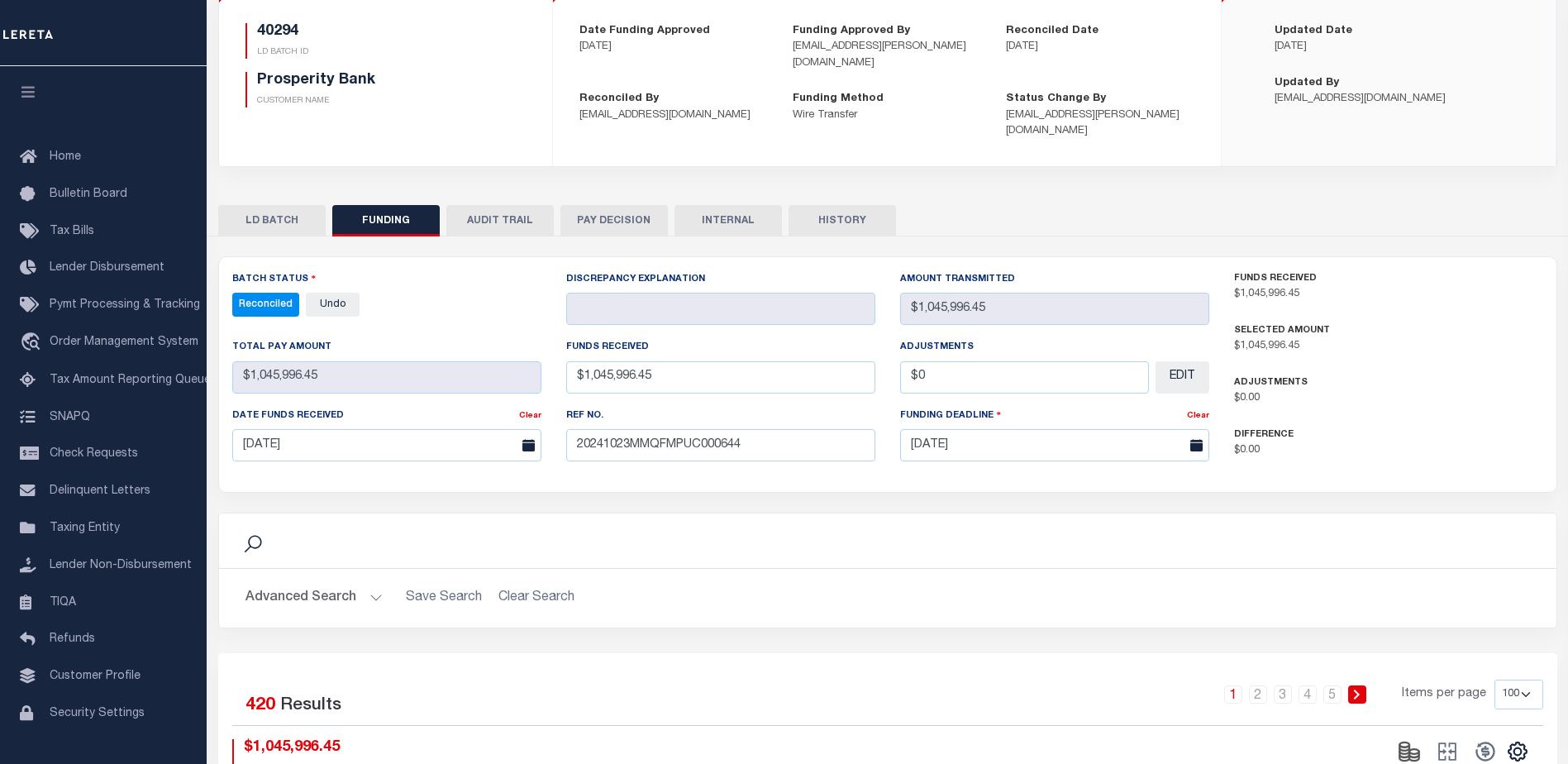
click at [245, 215] on button "LD BATCH" at bounding box center [272, 221] width 108 height 32
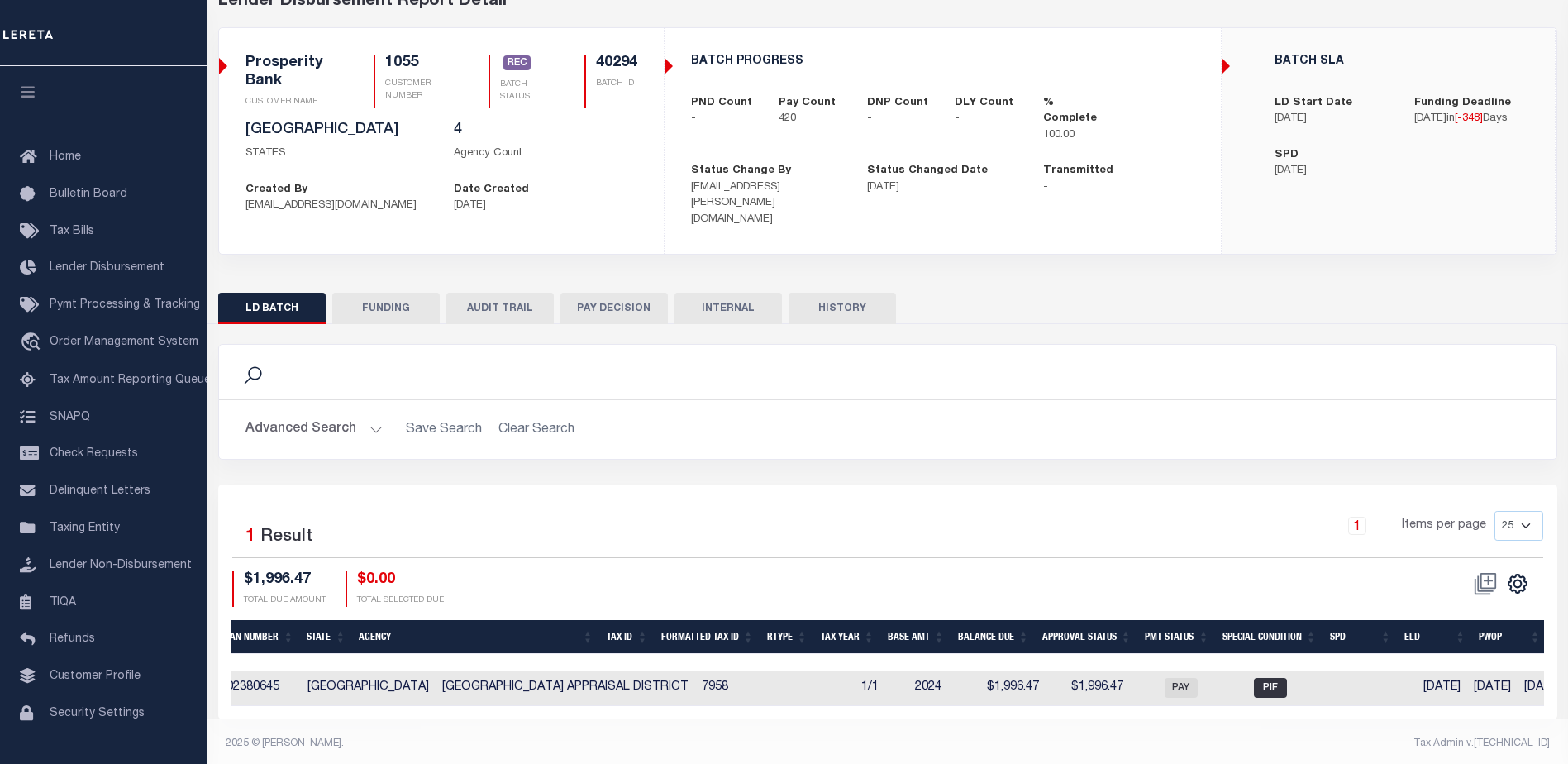
scroll to position [0, 0]
click at [845, 295] on button "HISTORY" at bounding box center [843, 309] width 108 height 32
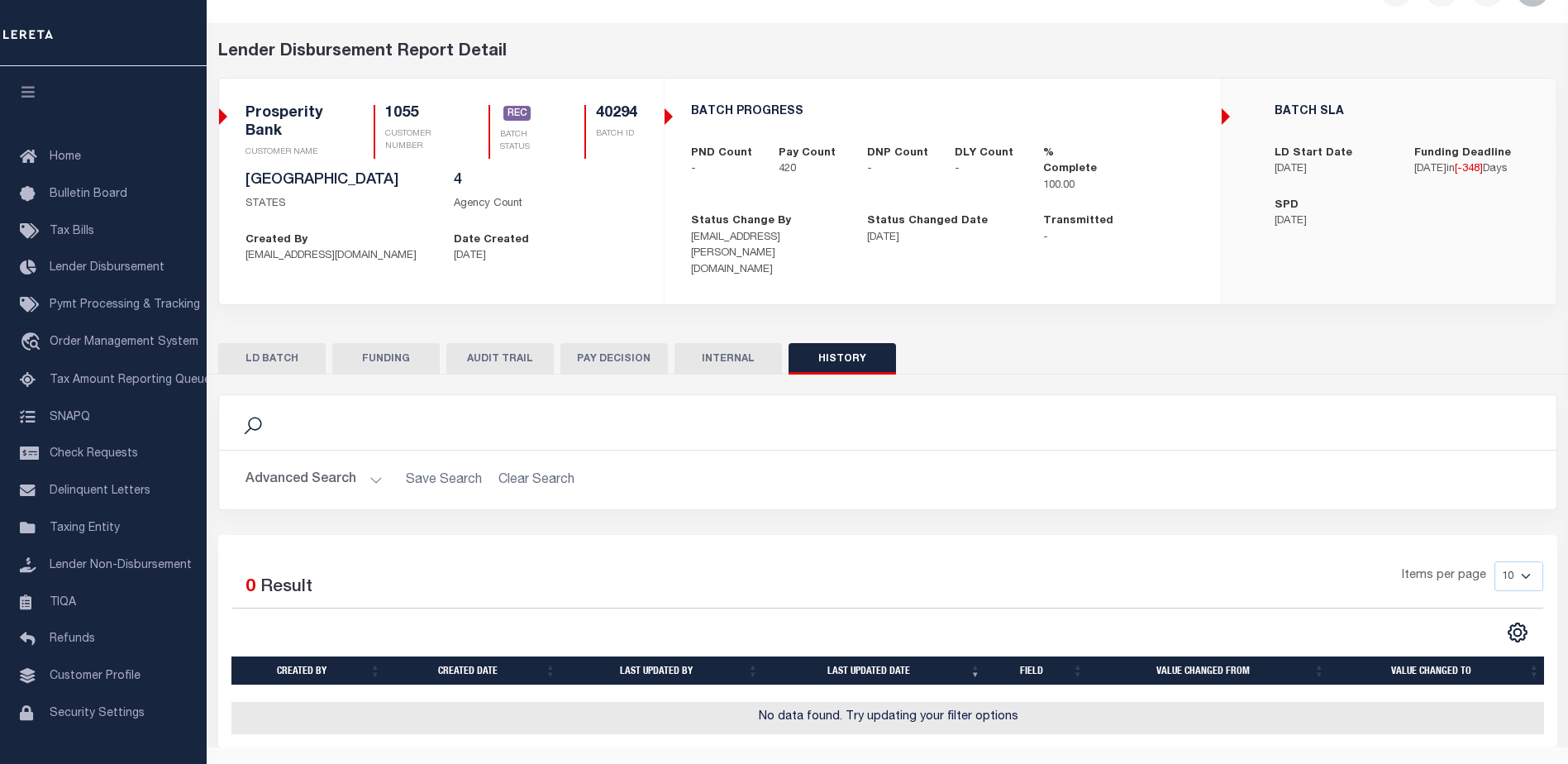
scroll to position [74, 0]
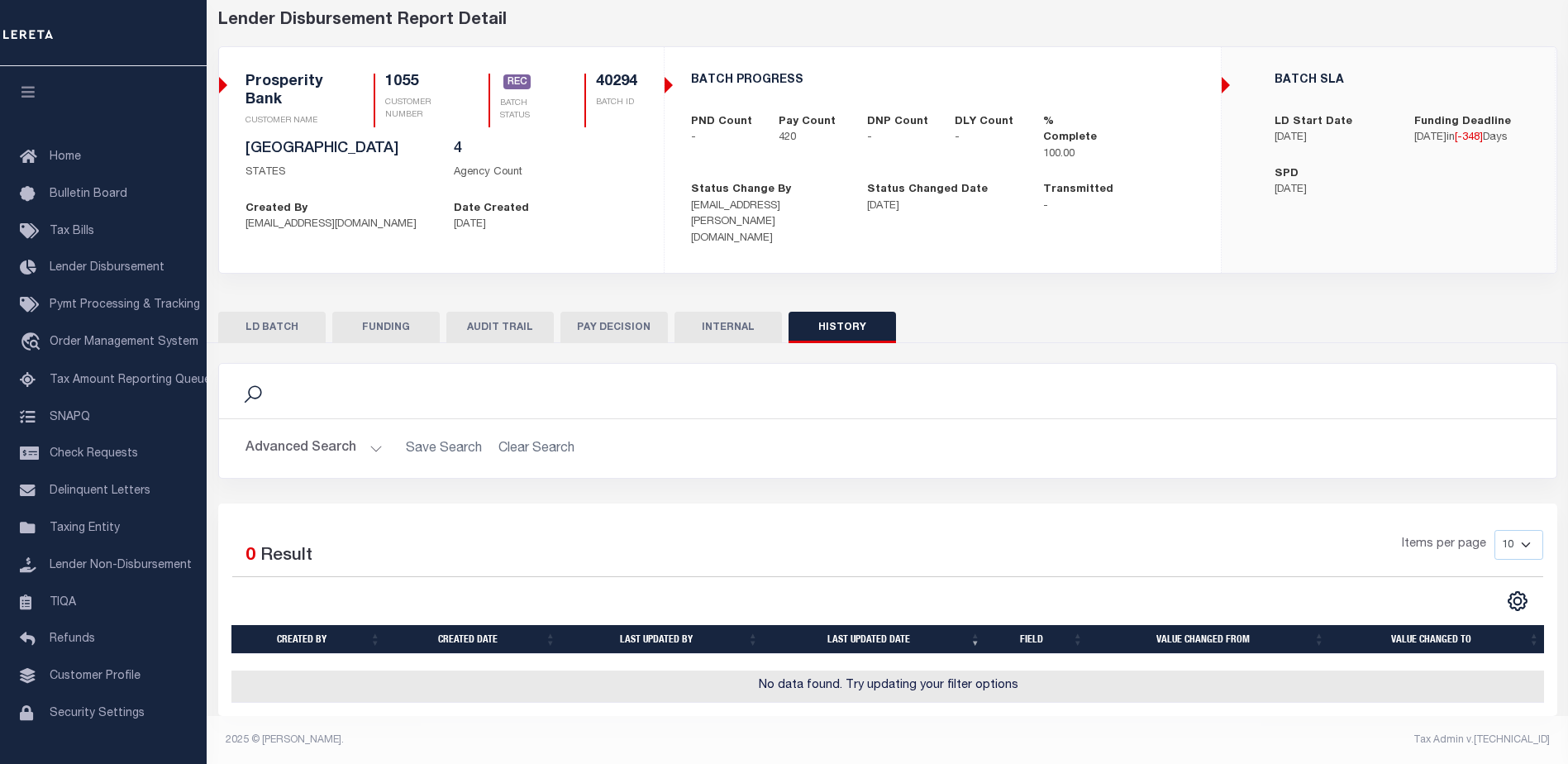
click at [259, 321] on button "LD BATCH" at bounding box center [272, 328] width 108 height 32
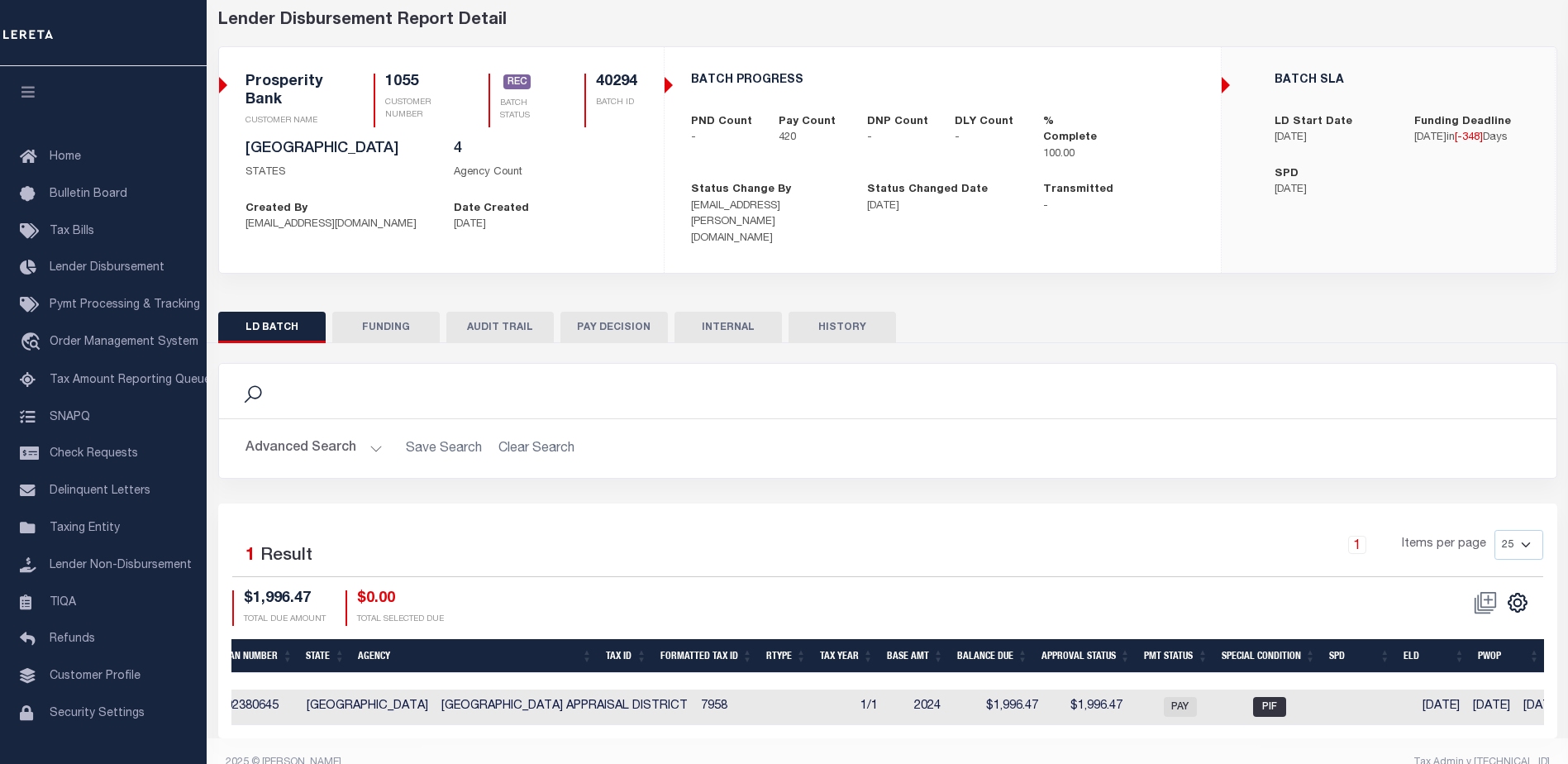
click at [625, 315] on button "PAY DECISION" at bounding box center [614, 328] width 108 height 32
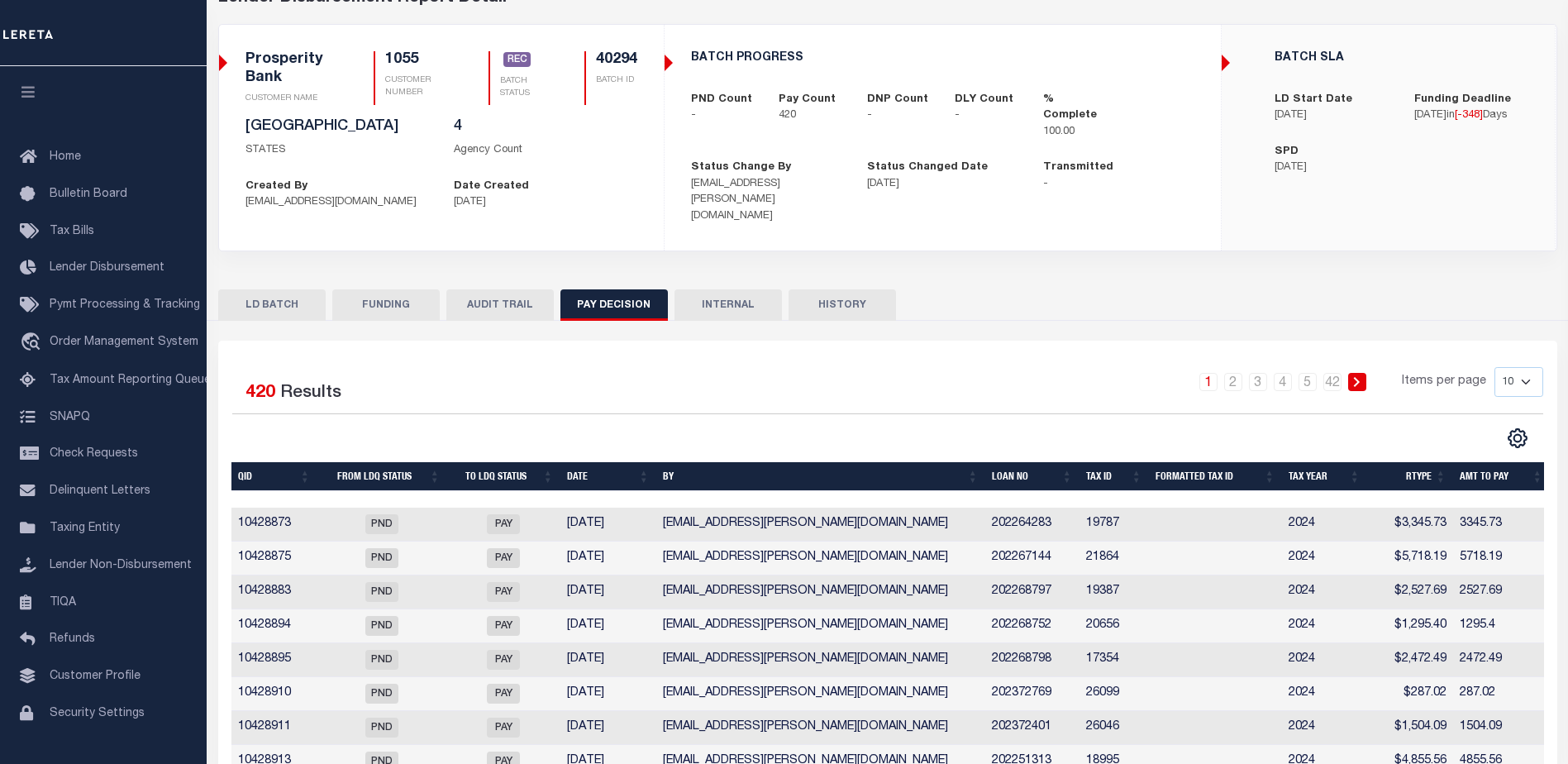
scroll to position [0, 0]
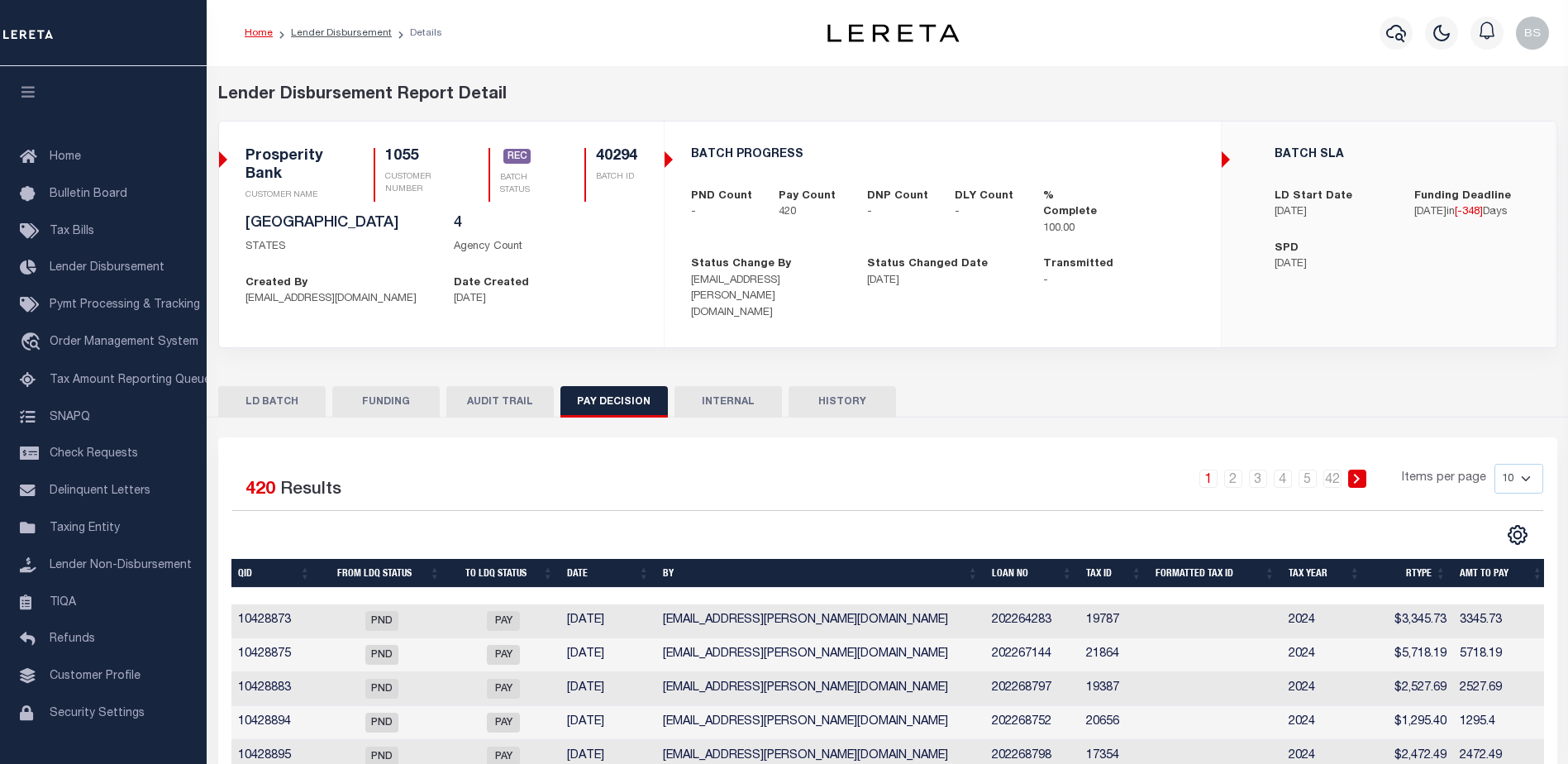
click at [259, 388] on button "LD BATCH" at bounding box center [272, 402] width 108 height 32
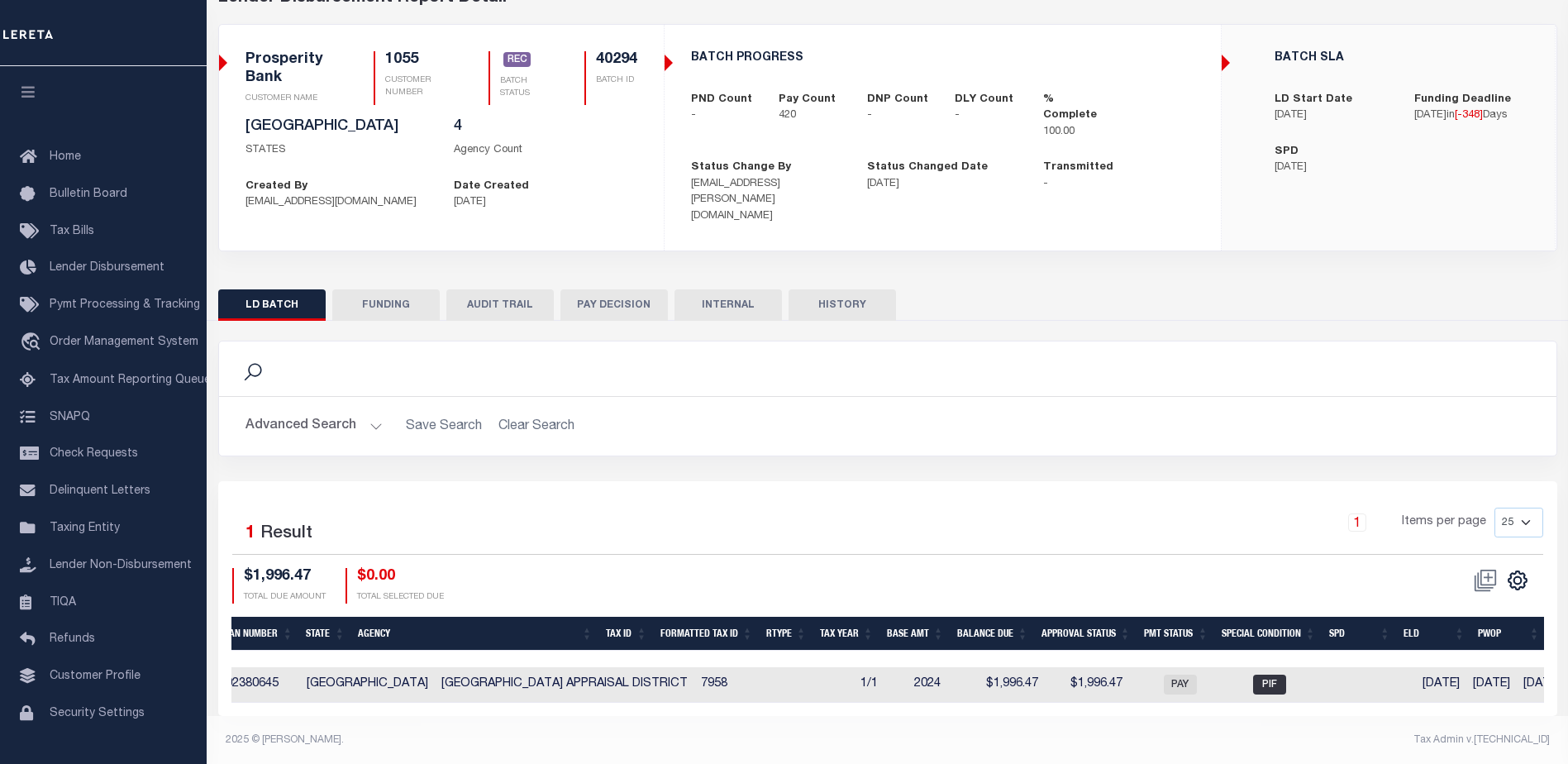
scroll to position [0, 470]
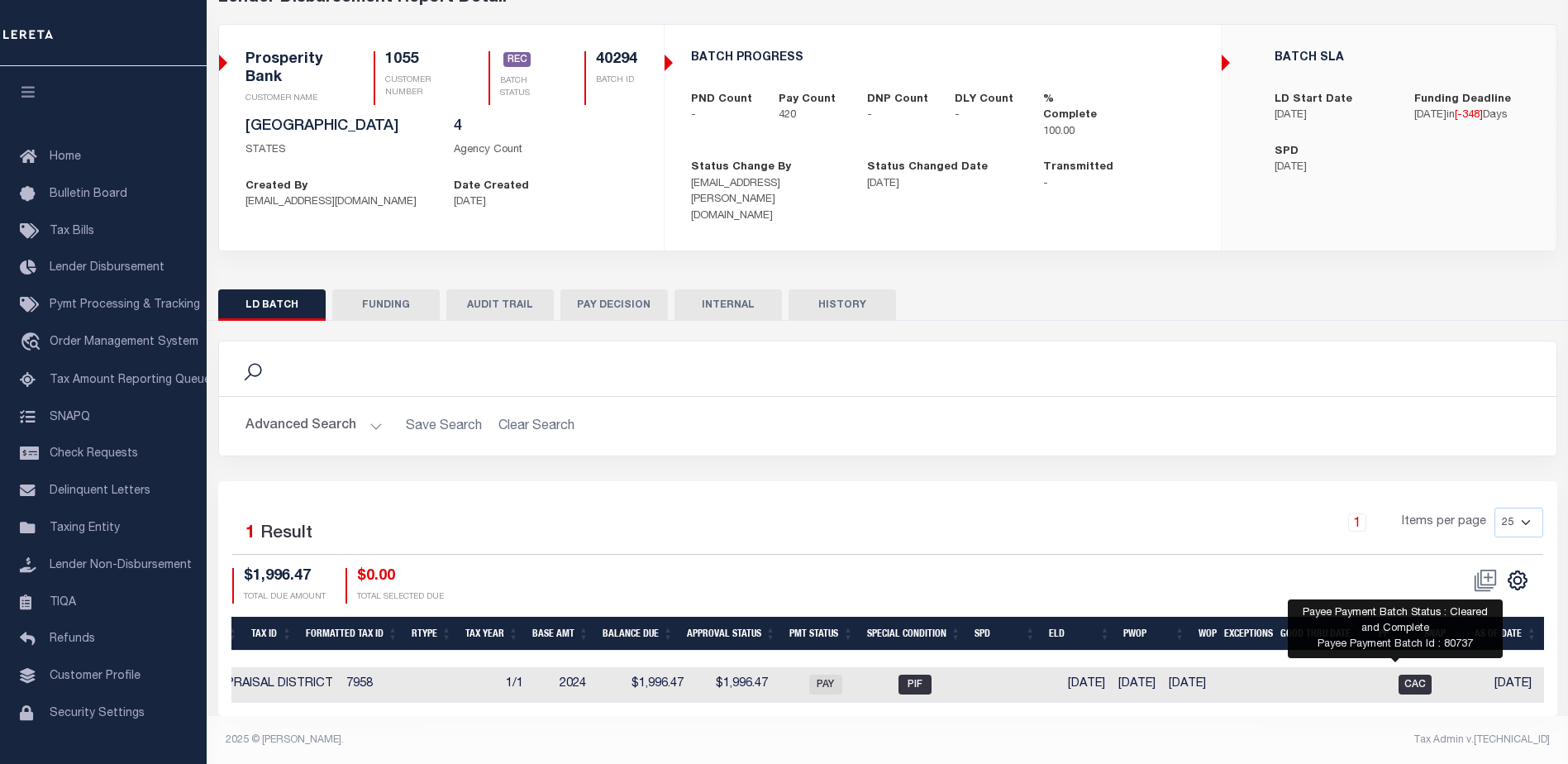
click at [1401, 675] on span "CAC" at bounding box center [1416, 684] width 33 height 20
checkbox input "true"
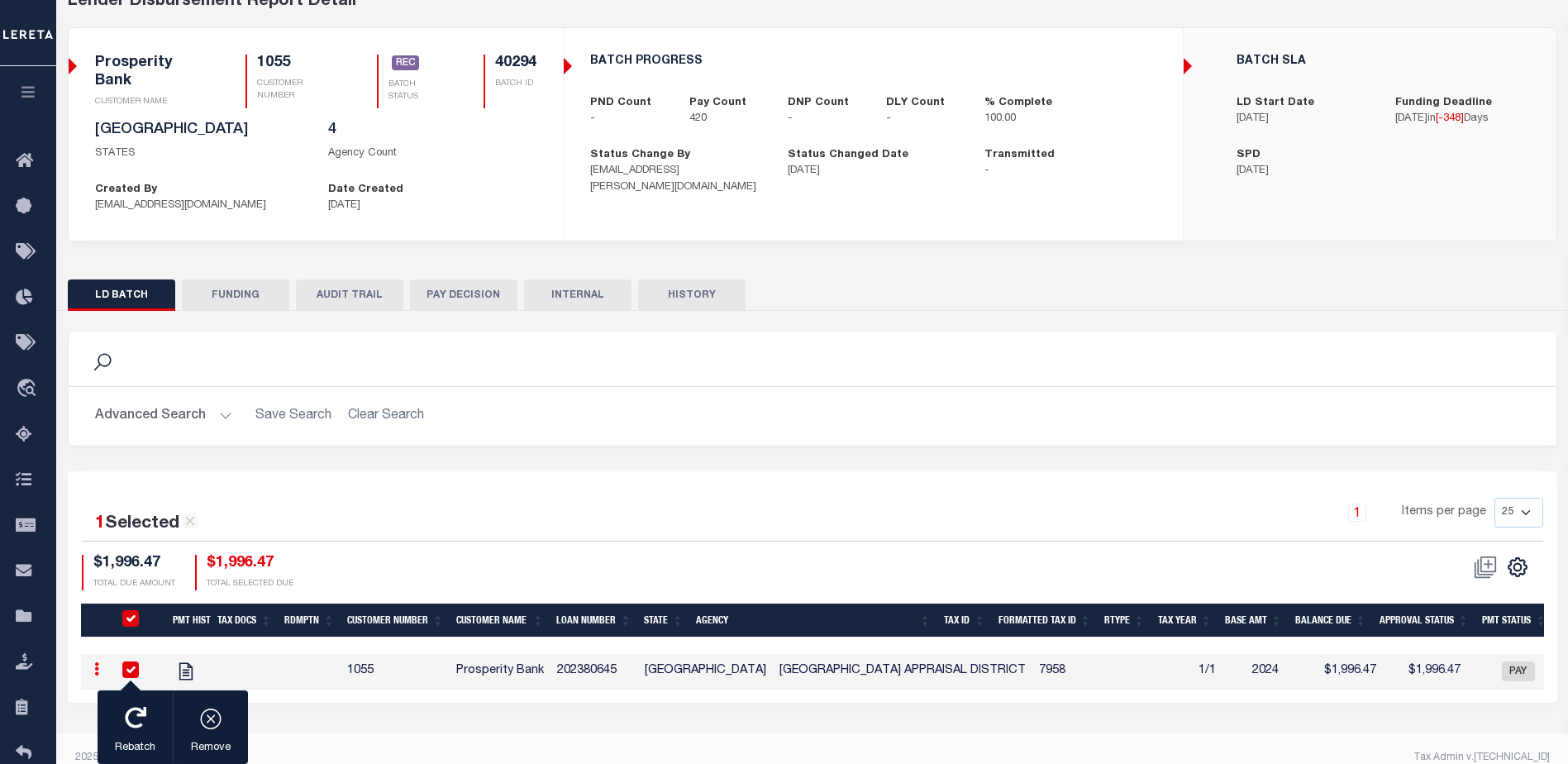
click at [128, 671] on input "checkbox" at bounding box center [131, 670] width 17 height 17
checkbox input "false"
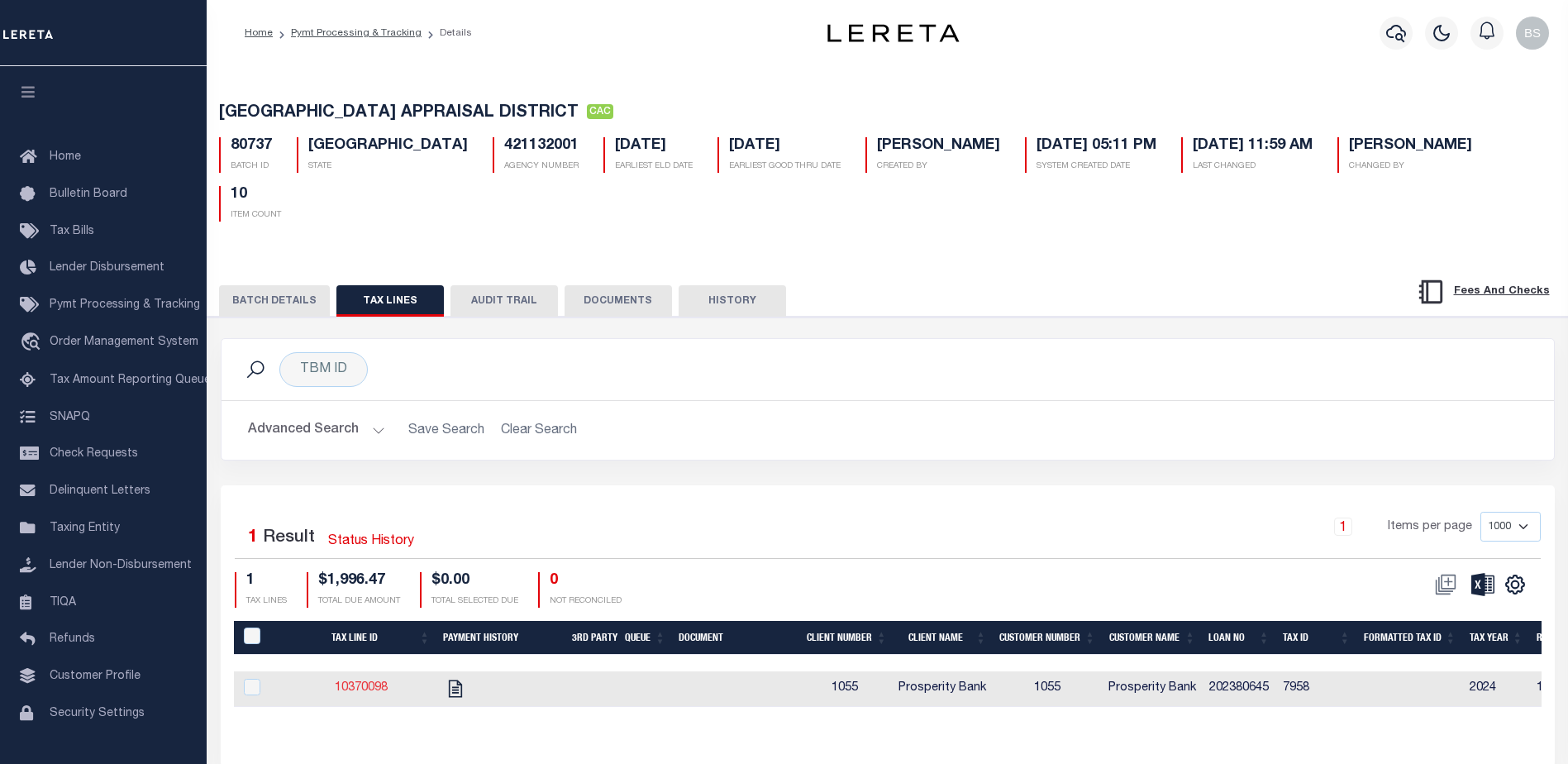
click at [366, 682] on link "10370098" at bounding box center [360, 688] width 53 height 11
checkbox input "true"
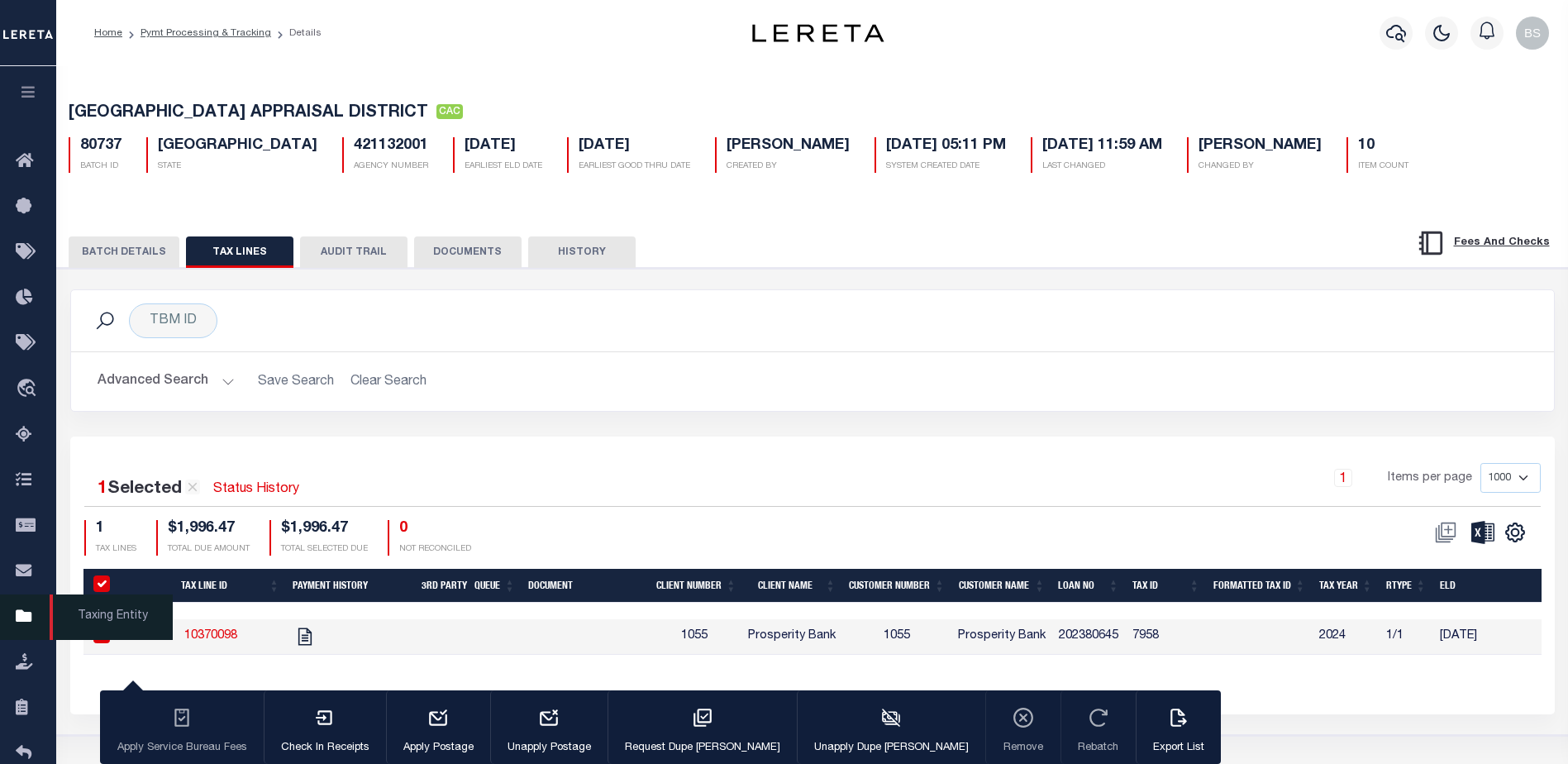
click at [98, 636] on span "Taxing Entity" at bounding box center [111, 617] width 124 height 46
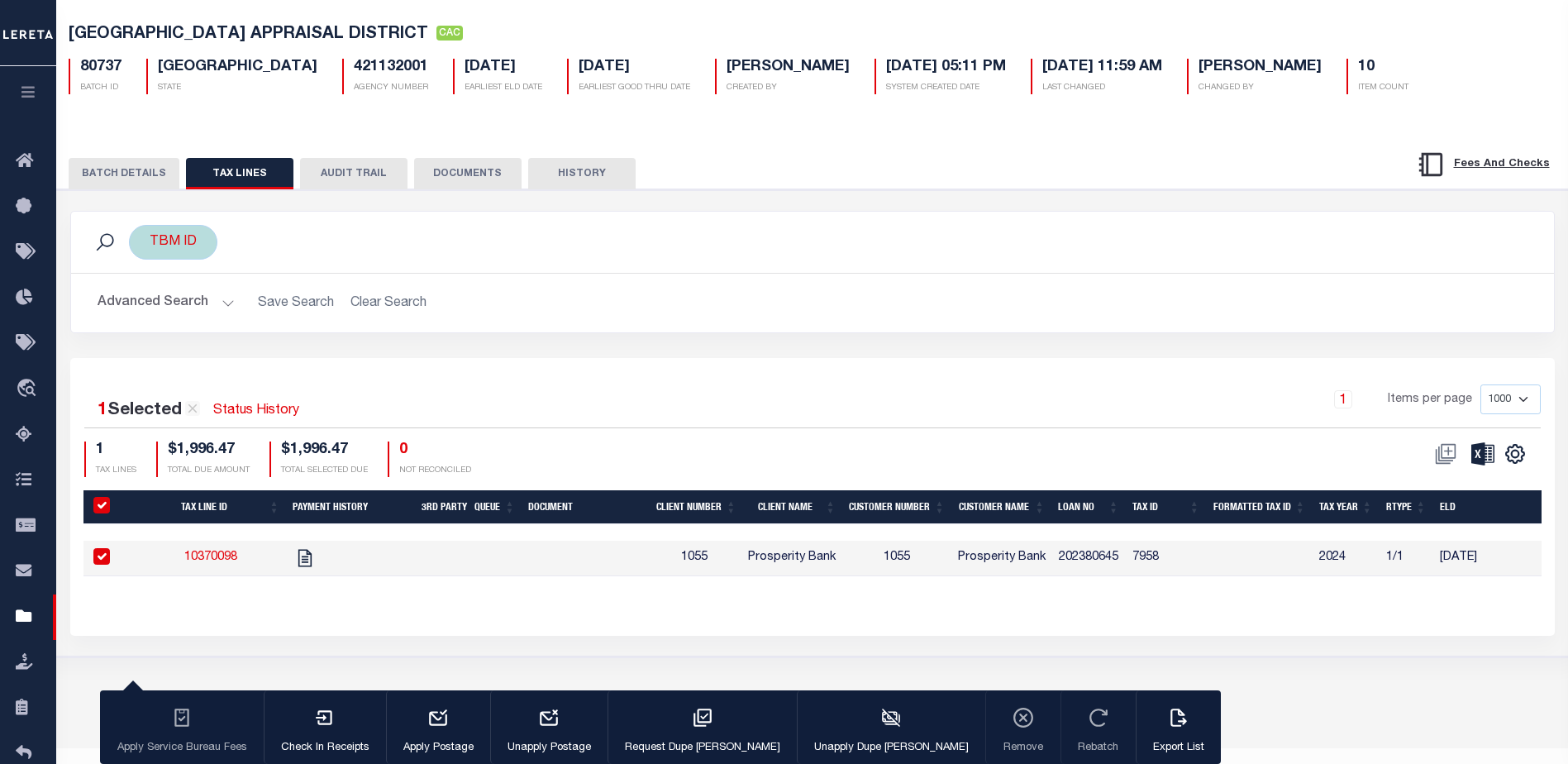
scroll to position [83, 0]
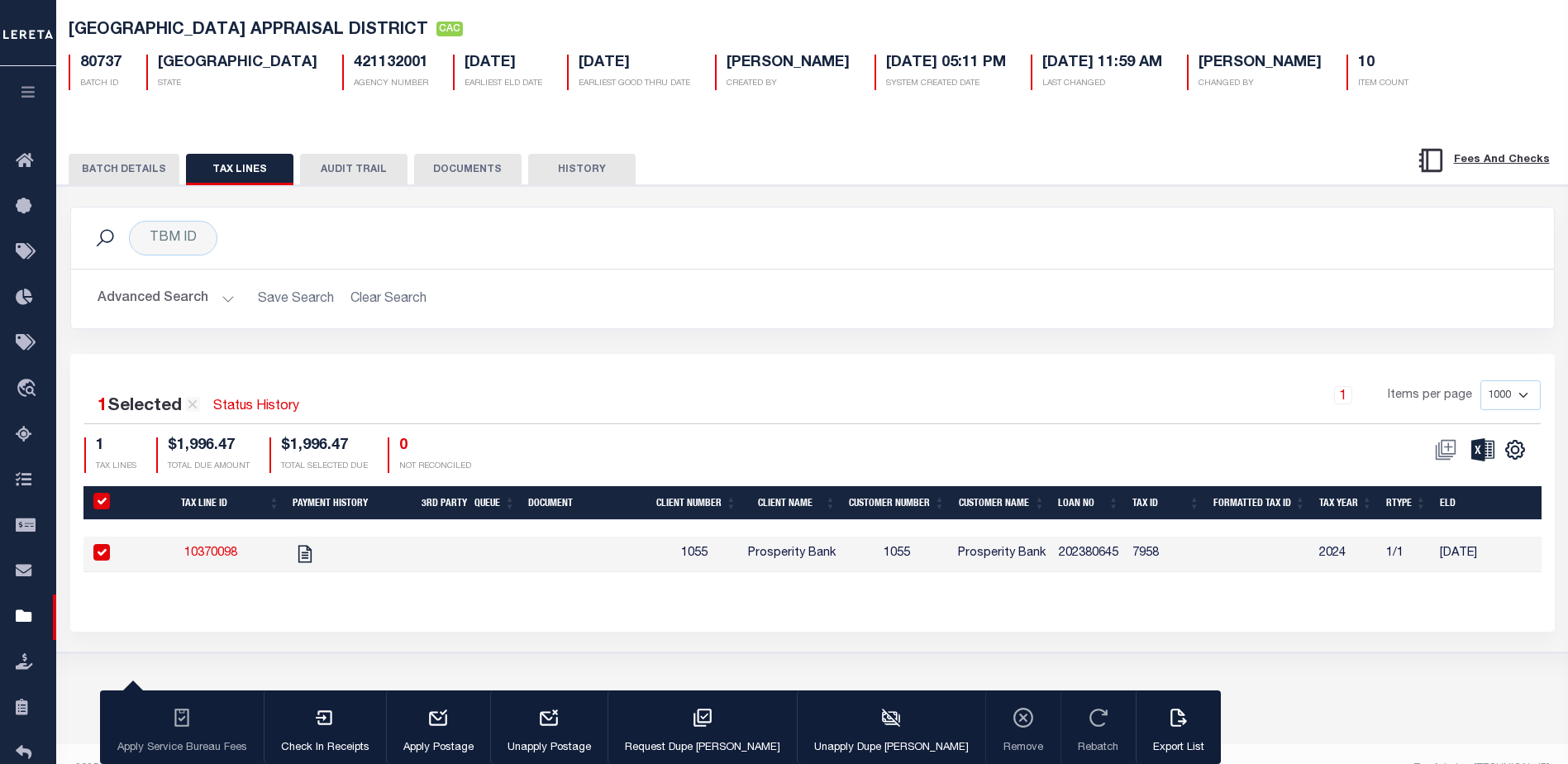
click at [139, 169] on button "BATCH DETAILS" at bounding box center [124, 170] width 111 height 32
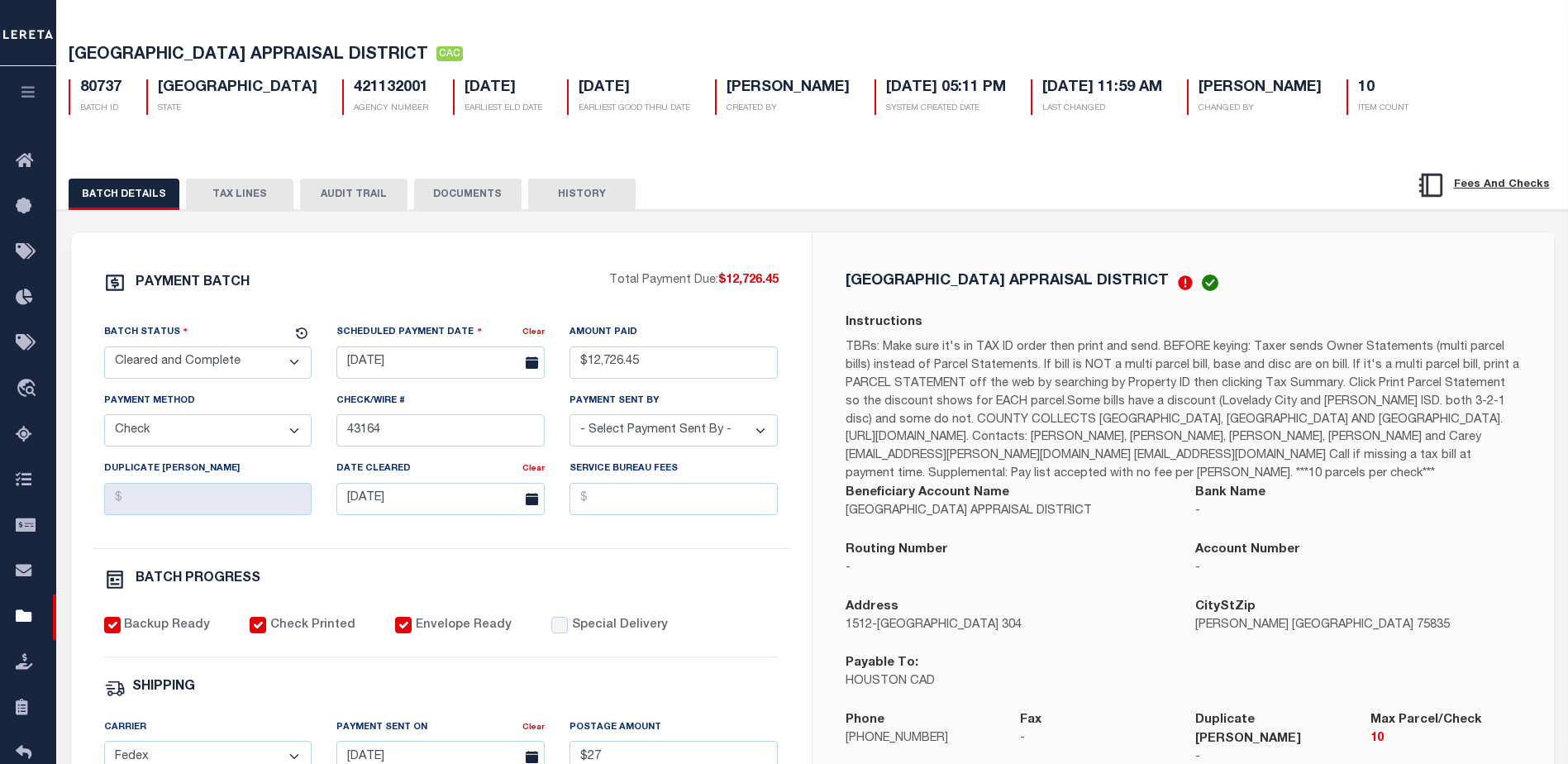
scroll to position [57, 0]
drag, startPoint x: 200, startPoint y: 199, endPoint x: 543, endPoint y: 170, distance: 344.2
click at [200, 199] on button "TAX LINES" at bounding box center [240, 196] width 108 height 32
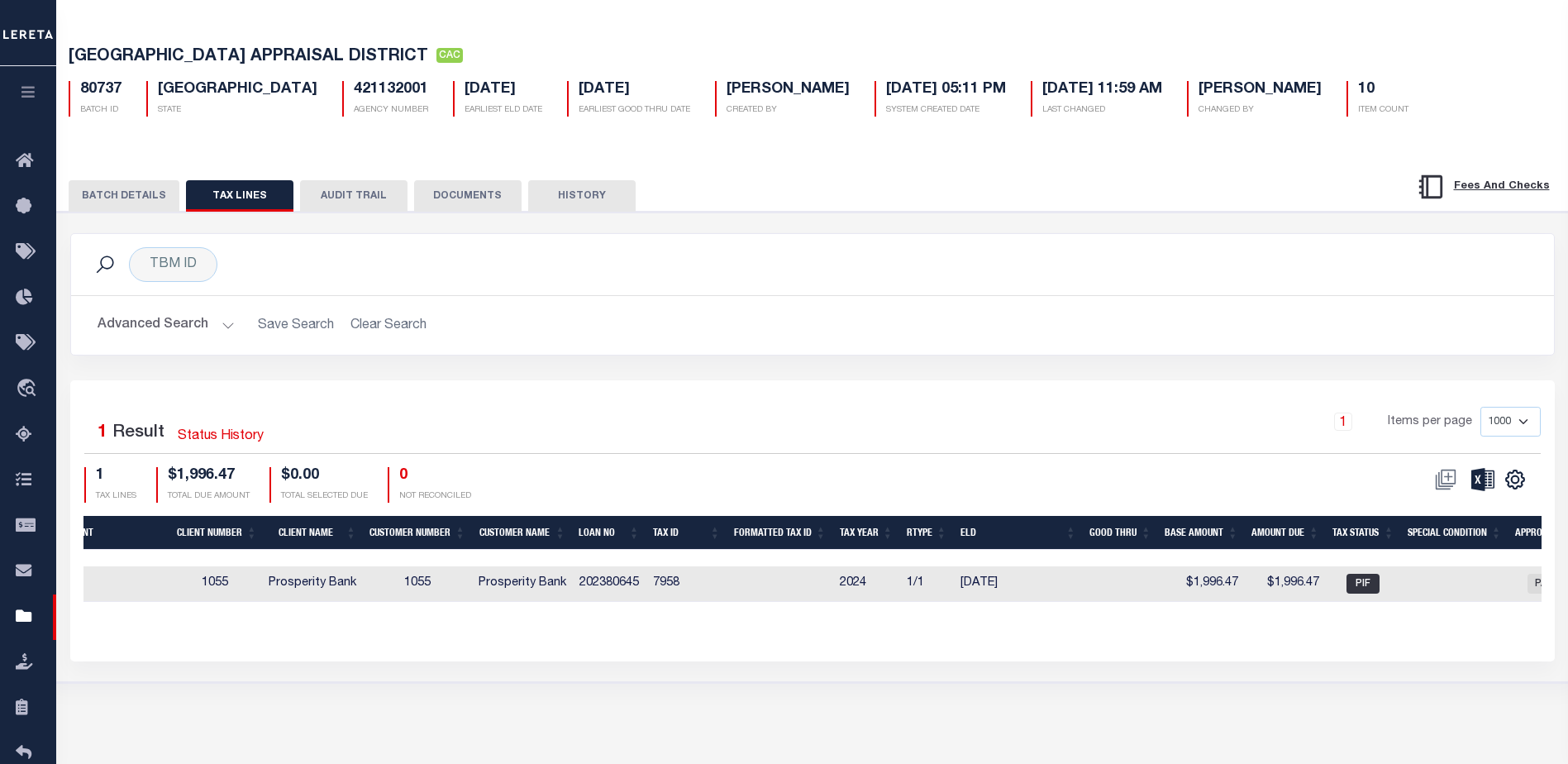
scroll to position [0, 540]
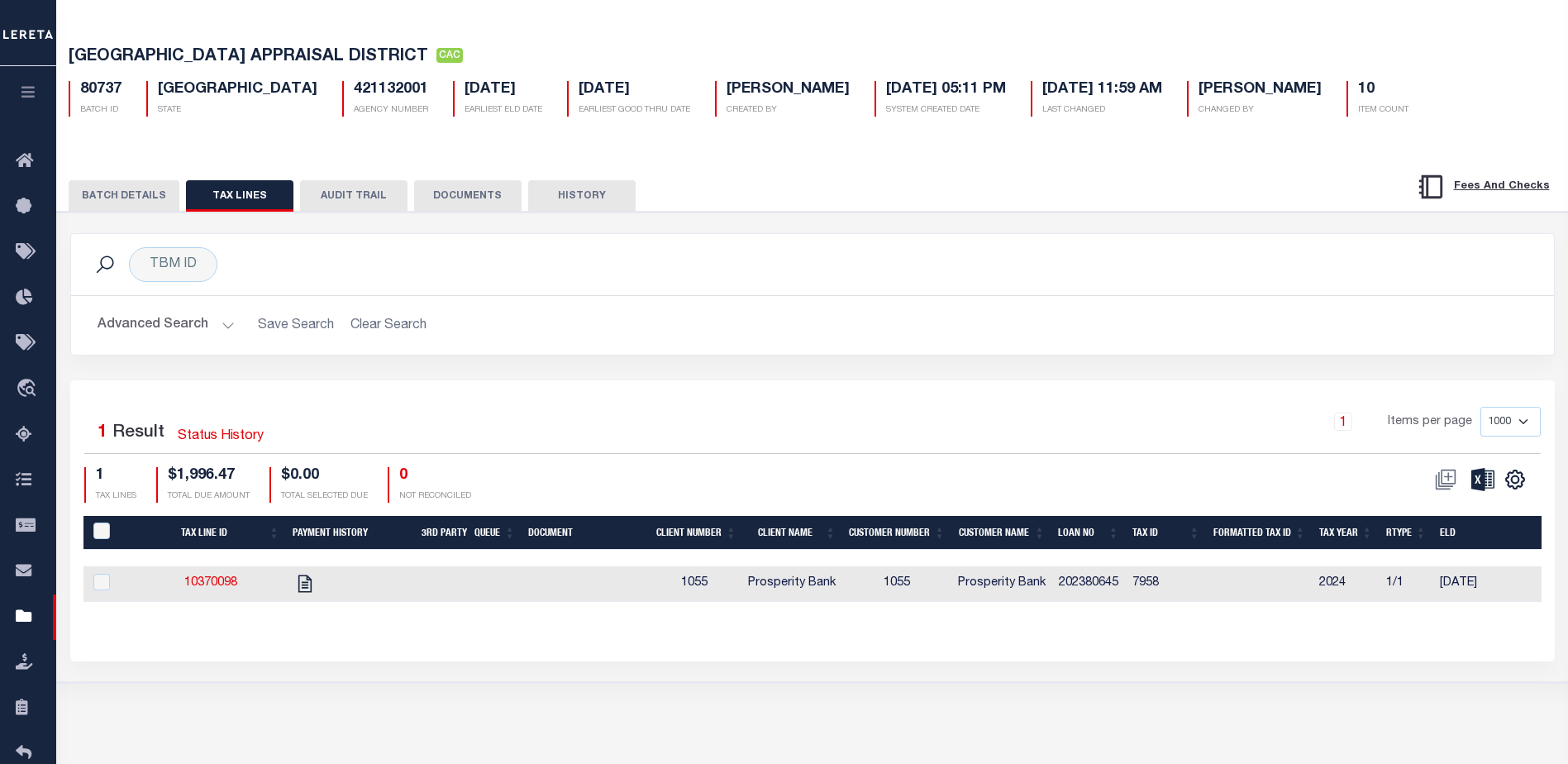
click at [608, 204] on button "HISTORY" at bounding box center [582, 196] width 108 height 32
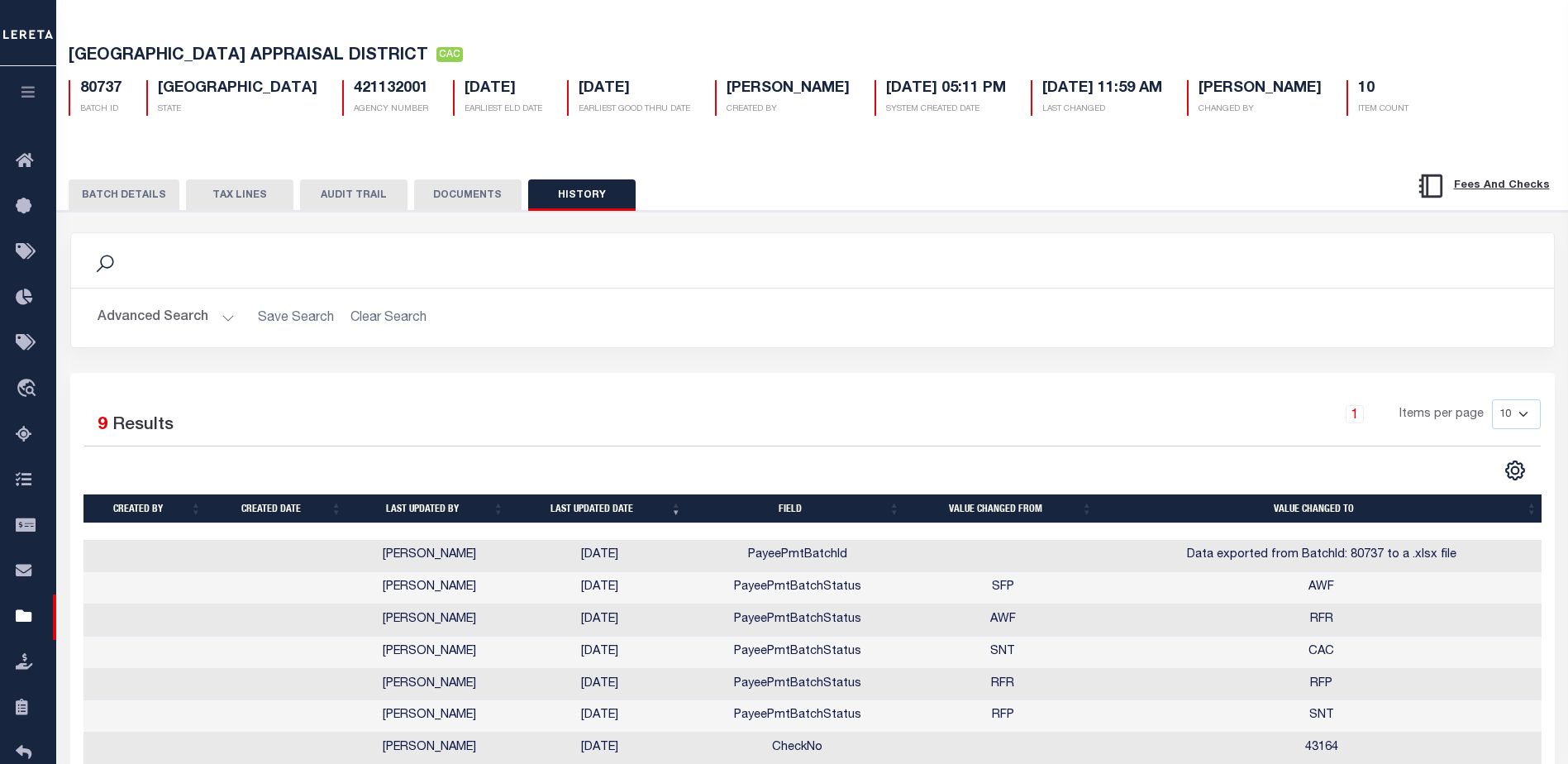
click at [477, 194] on button "DOCUMENTS" at bounding box center [468, 195] width 108 height 32
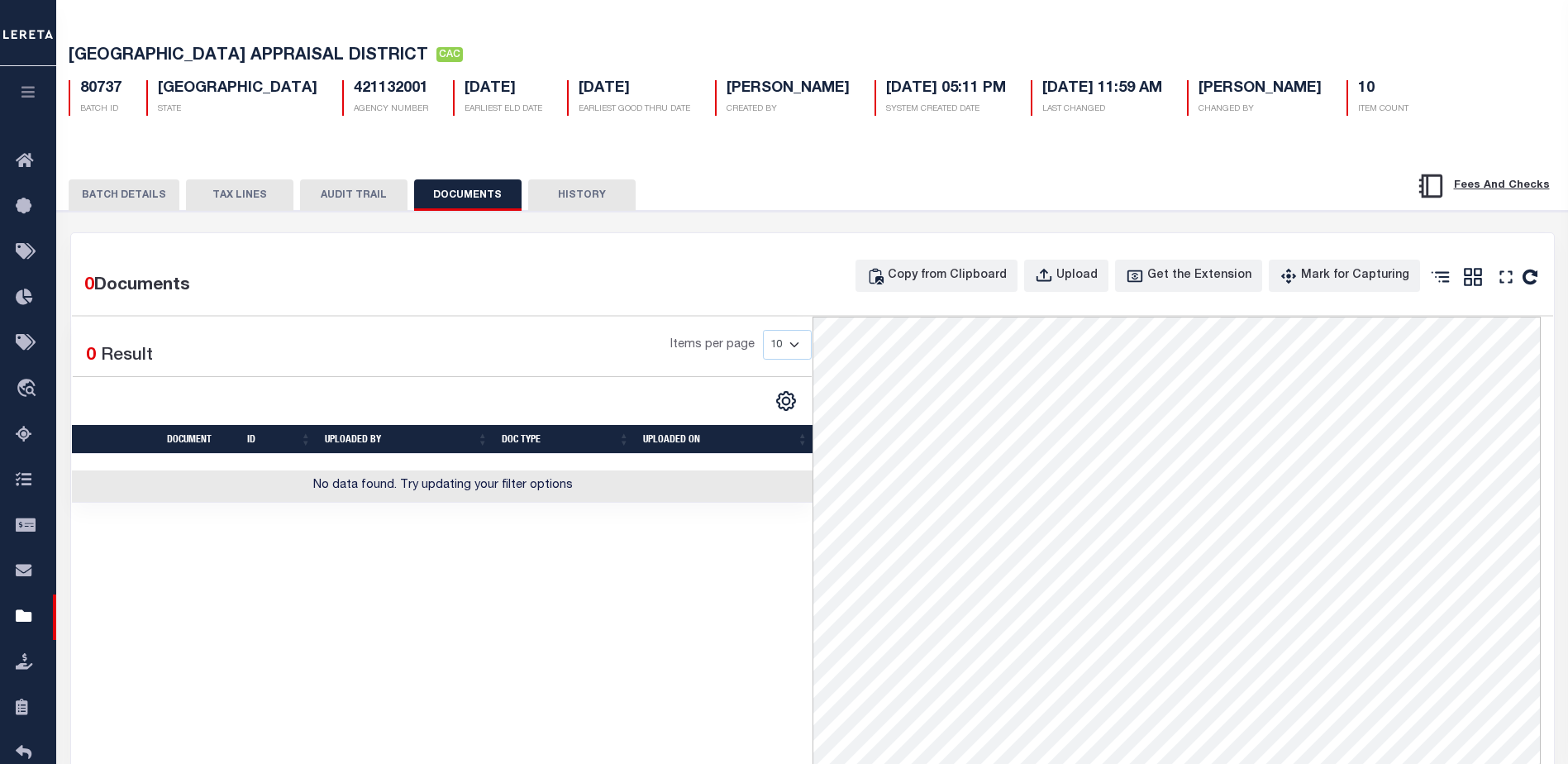
click at [364, 197] on button "AUDIT TRAIL" at bounding box center [354, 195] width 108 height 32
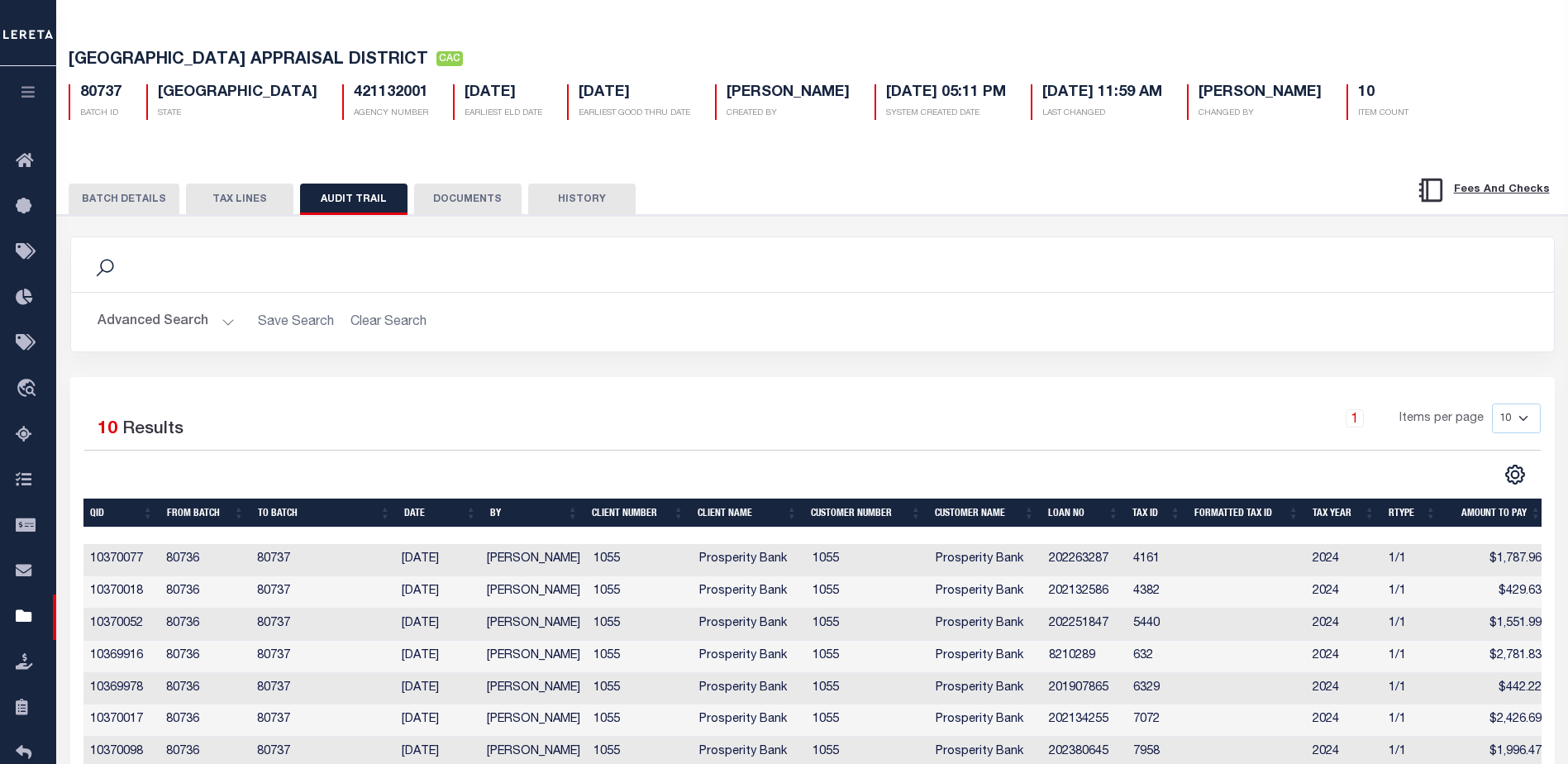
click at [224, 196] on button "TAX LINES" at bounding box center [240, 200] width 108 height 32
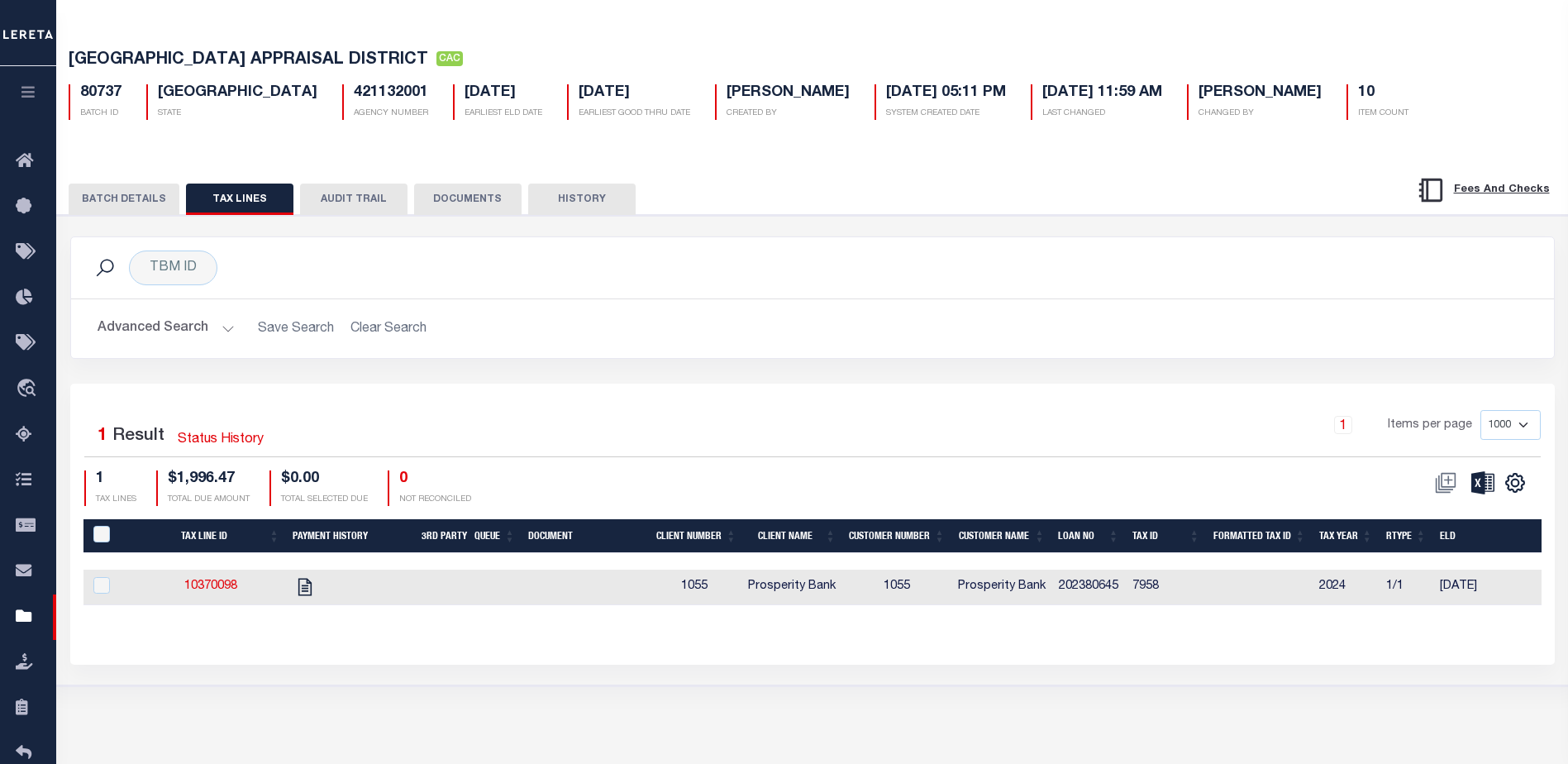
click at [833, 605] on td "Prosperity Bank" at bounding box center [791, 587] width 101 height 35
checkbox input "true"
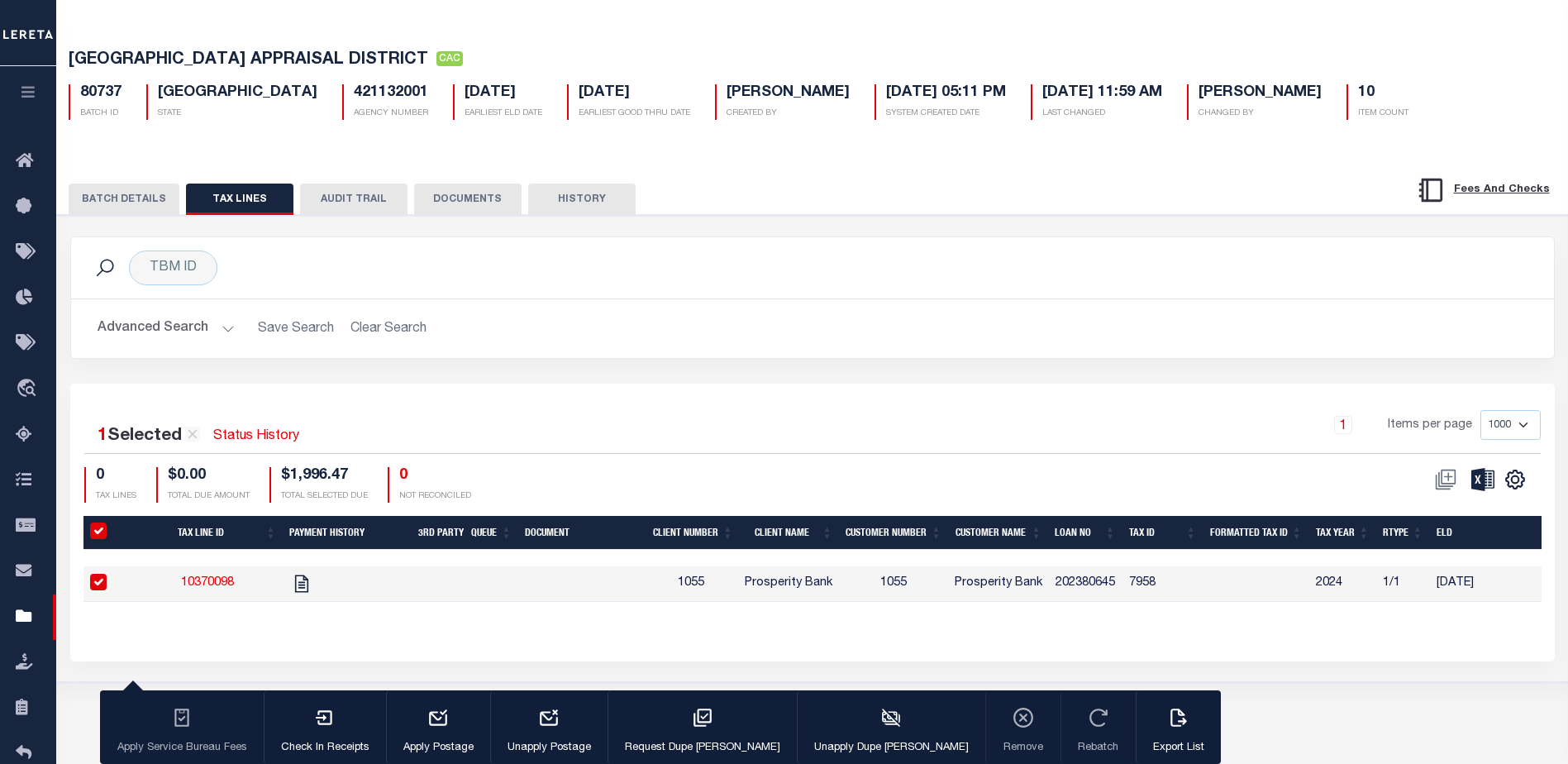
click at [99, 584] on input "checkbox" at bounding box center [98, 583] width 17 height 17
checkbox input "false"
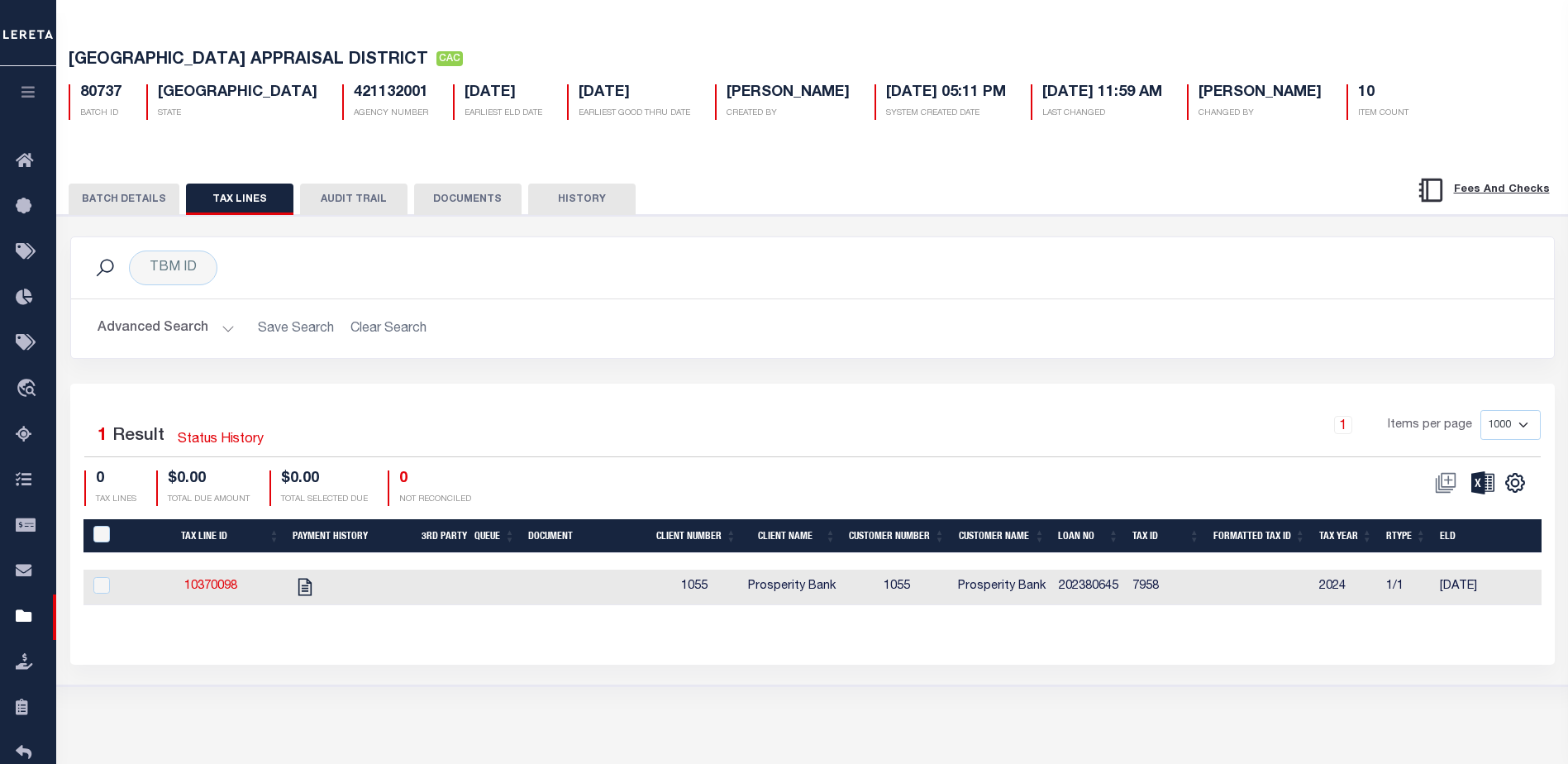
click at [118, 197] on button "BATCH DETAILS" at bounding box center [124, 200] width 111 height 32
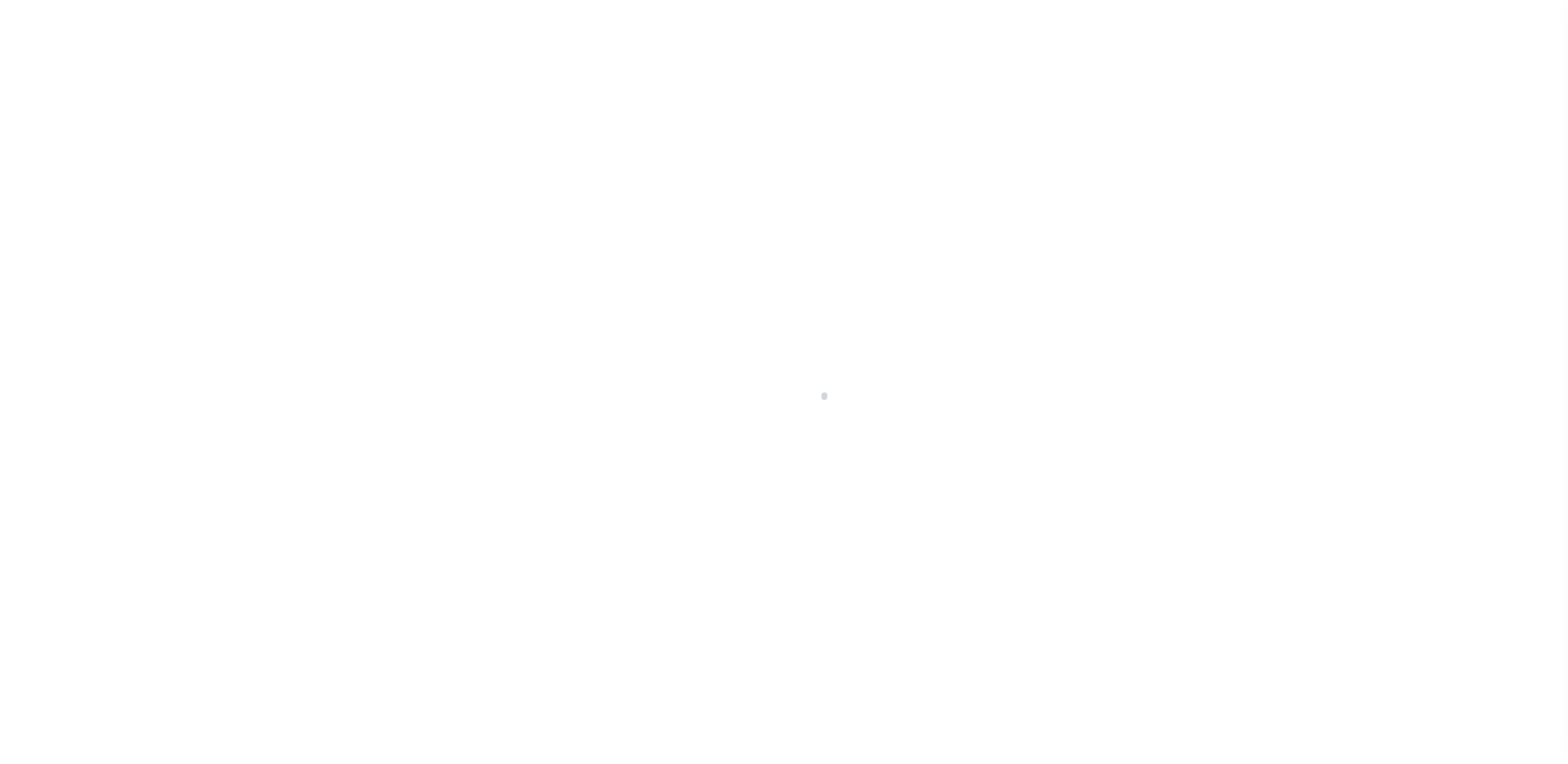
select select "PIF"
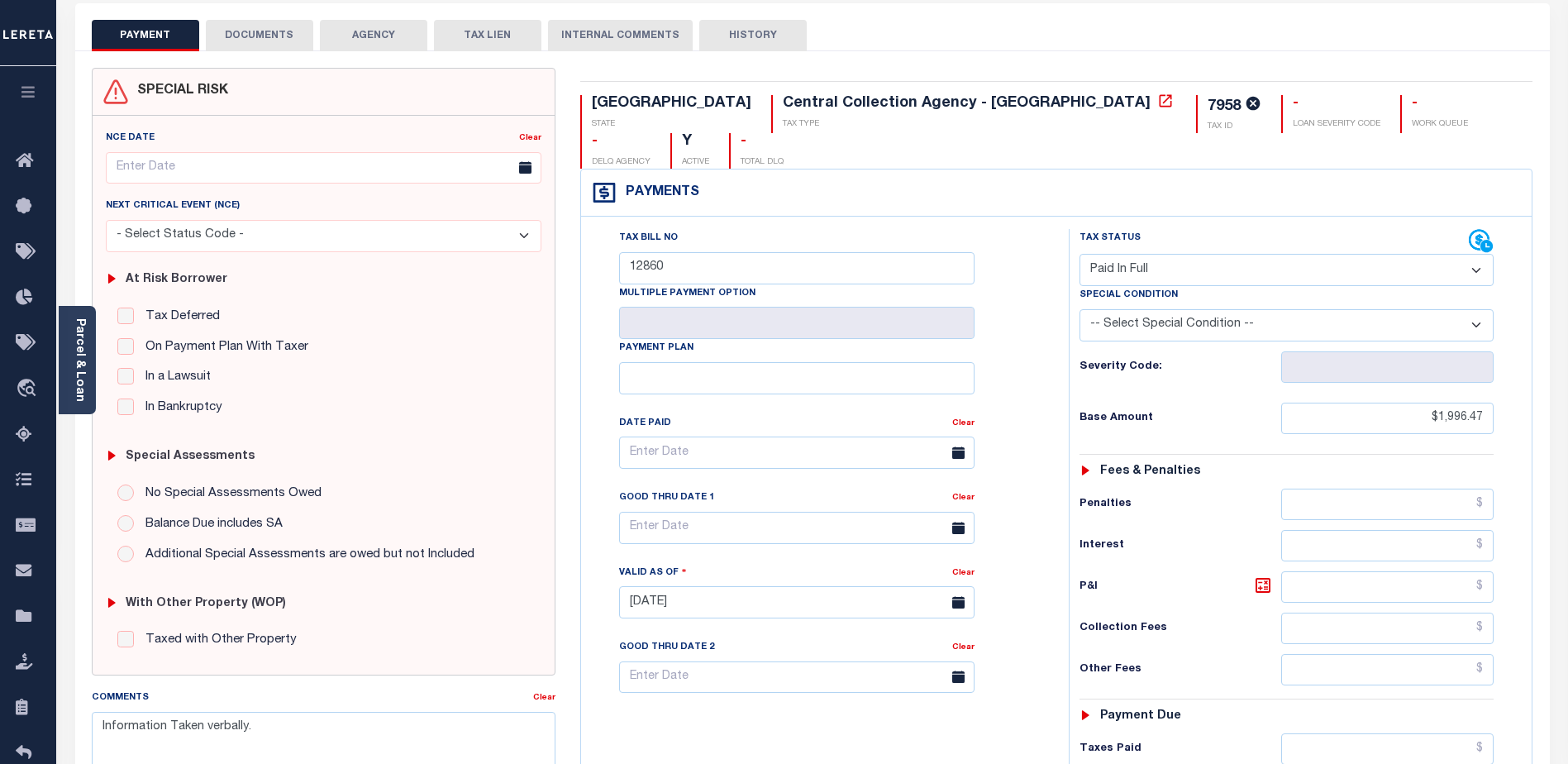
scroll to position [123, 0]
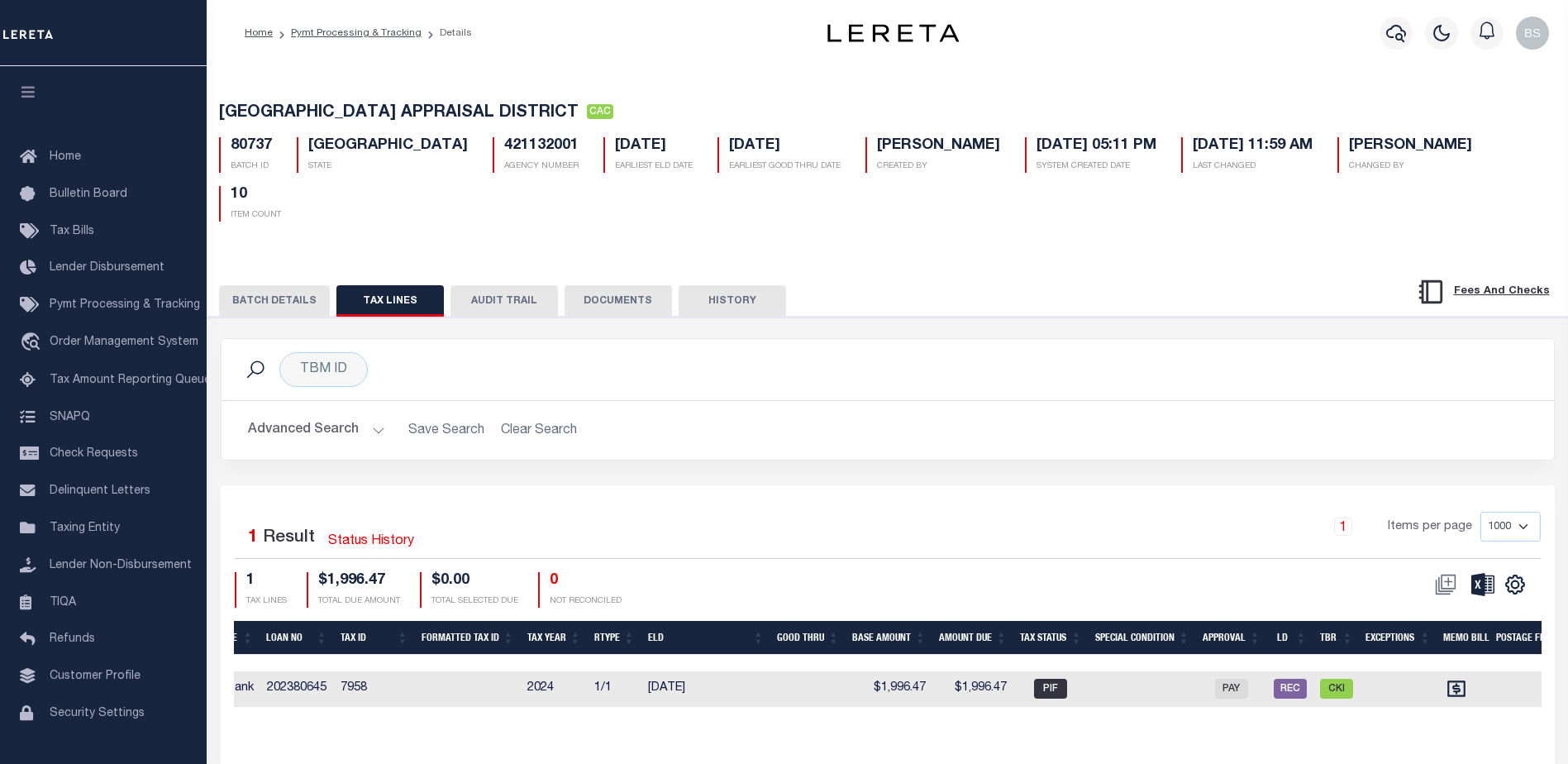
scroll to position [0, 875]
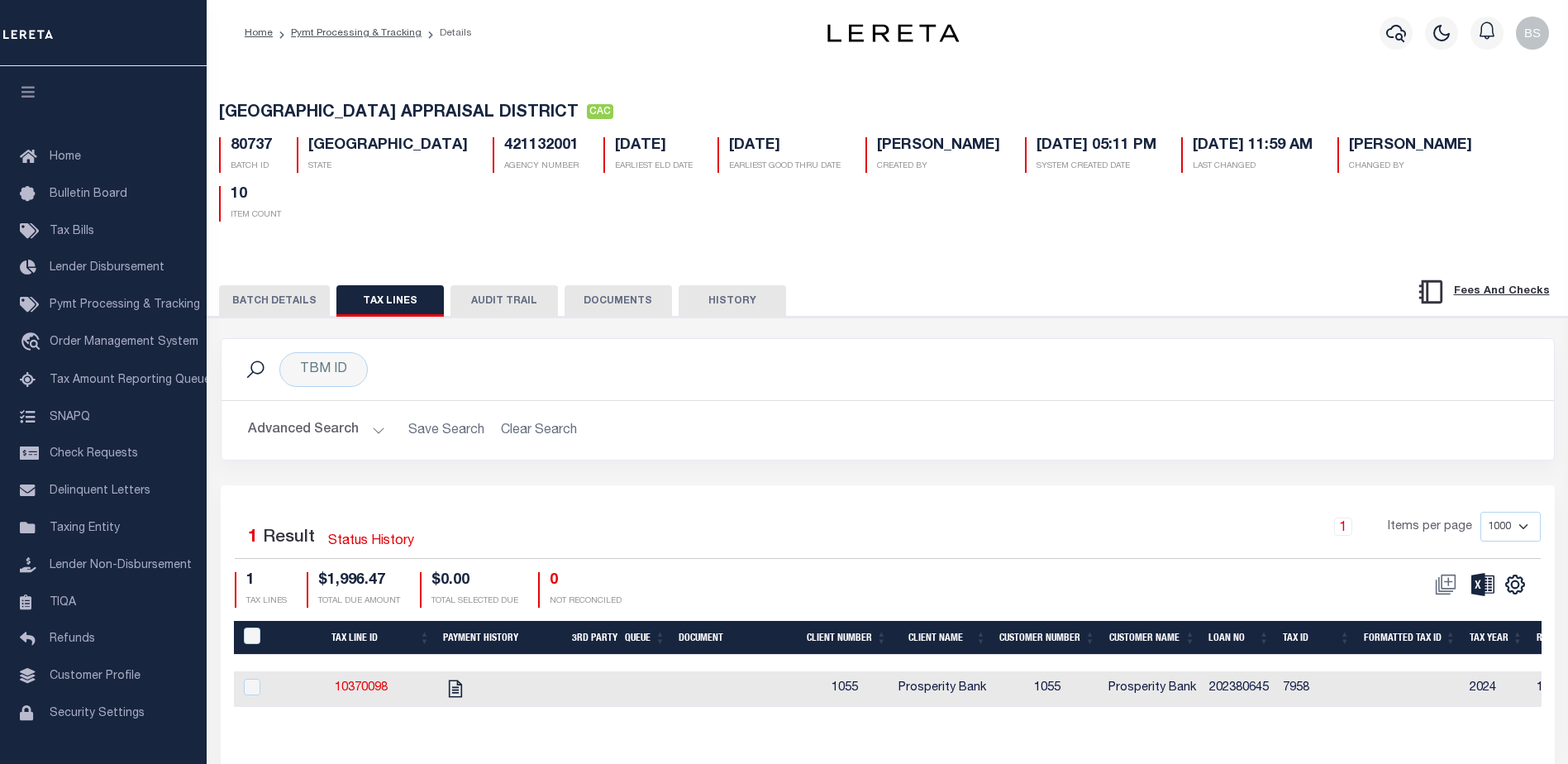
click at [482, 285] on button "AUDIT TRAIL" at bounding box center [504, 301] width 108 height 32
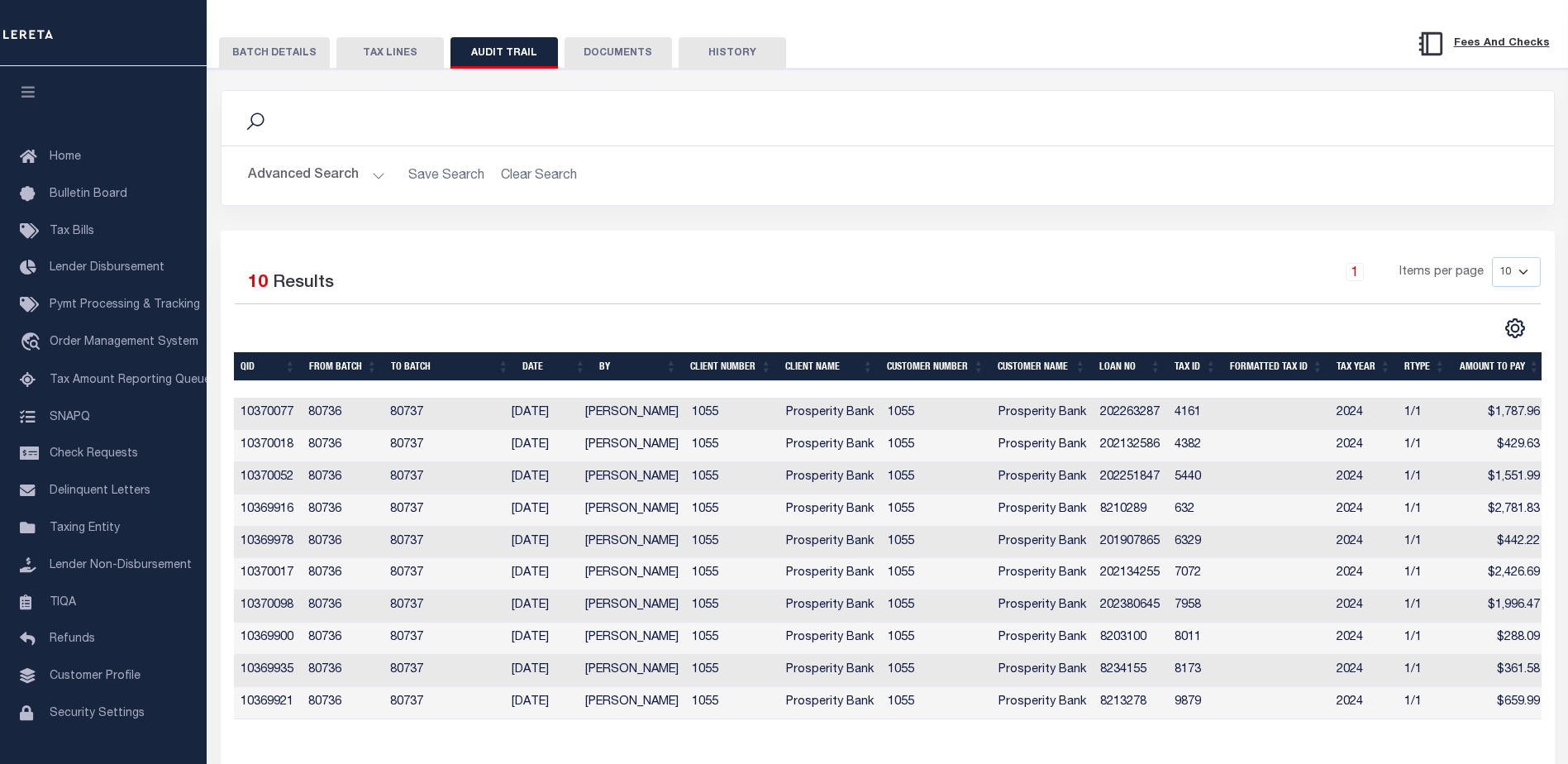
click at [1517, 257] on select "10 25 50 100" at bounding box center [1516, 272] width 49 height 30
select select "100"
click at [1492, 257] on select "10 25 50 100" at bounding box center [1516, 272] width 49 height 30
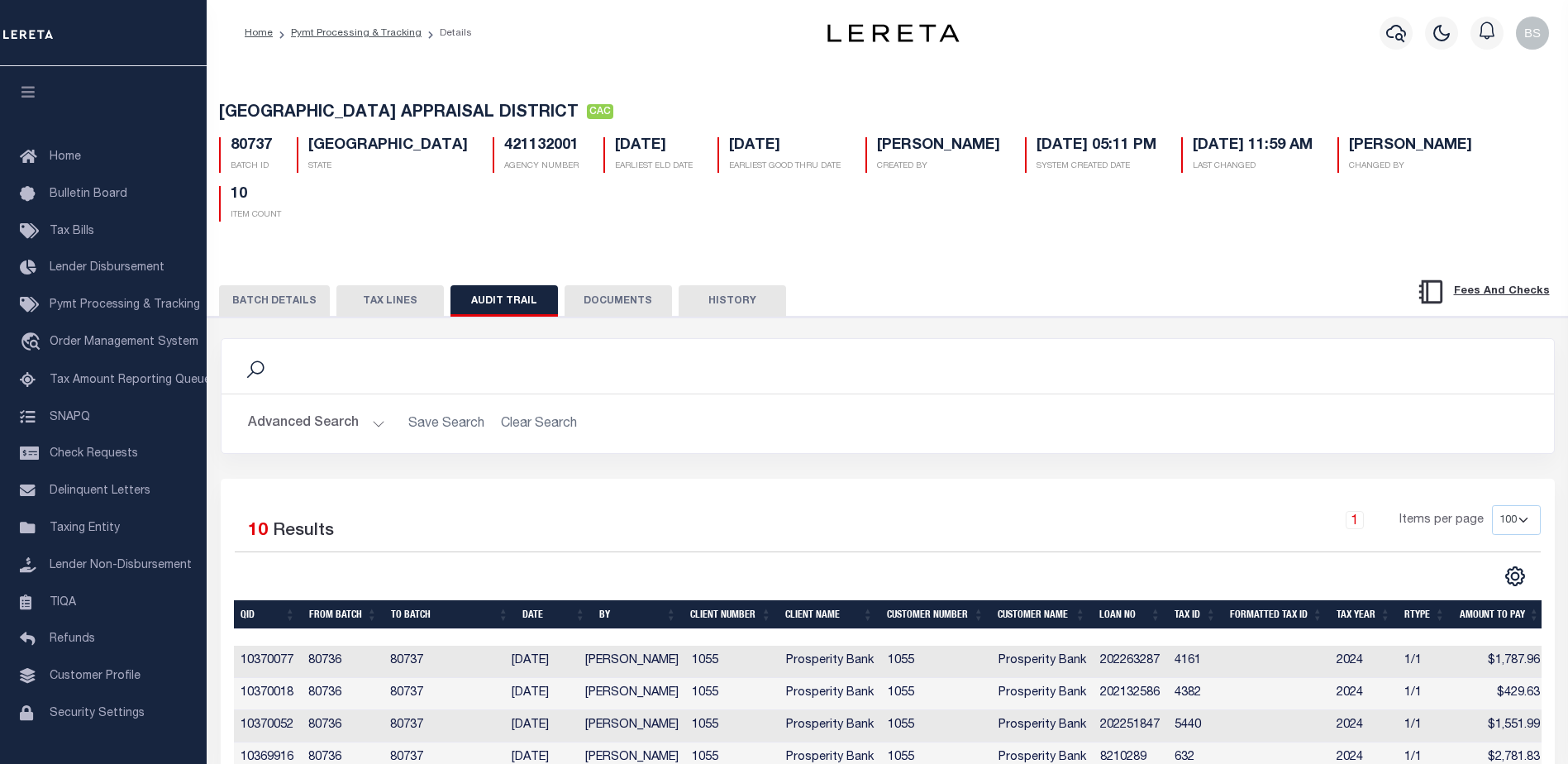
drag, startPoint x: 240, startPoint y: 257, endPoint x: 252, endPoint y: 253, distance: 12.6
click at [242, 285] on button "BATCH DETAILS" at bounding box center [274, 301] width 111 height 32
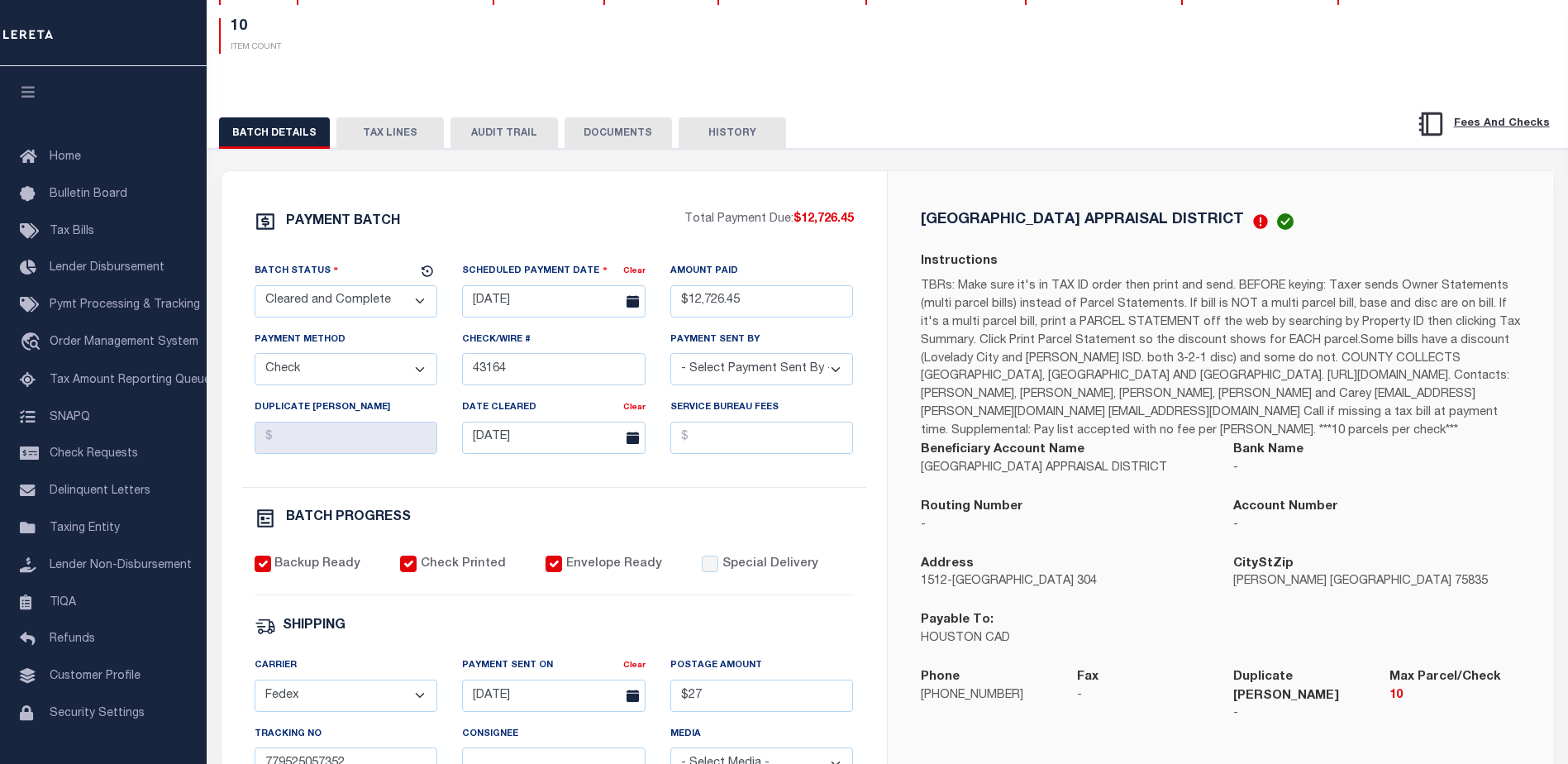
scroll to position [165, 0]
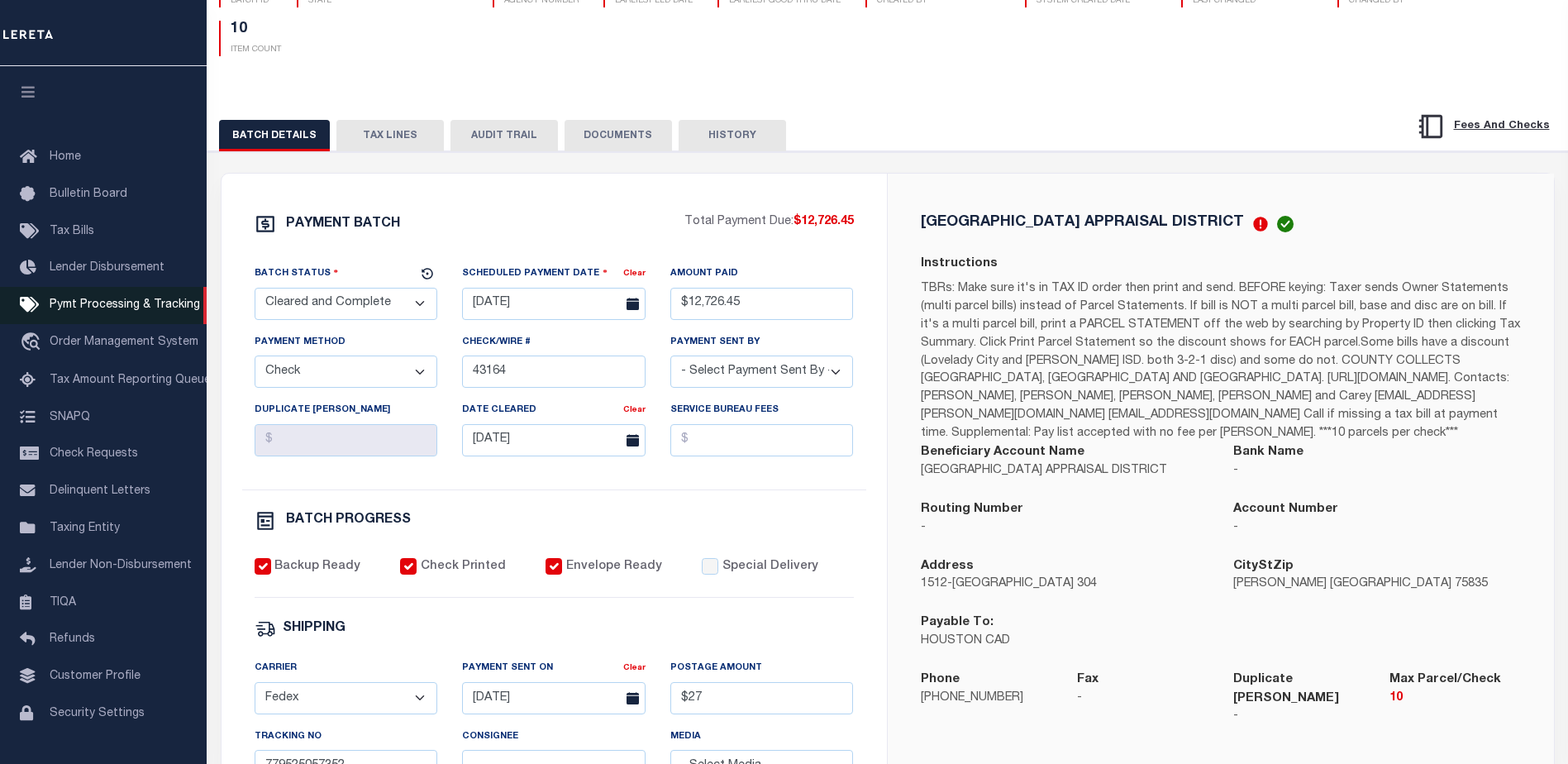
click at [57, 308] on span "Pymt Processing & Tracking" at bounding box center [124, 305] width 150 height 11
